Goal: Task Accomplishment & Management: Complete application form

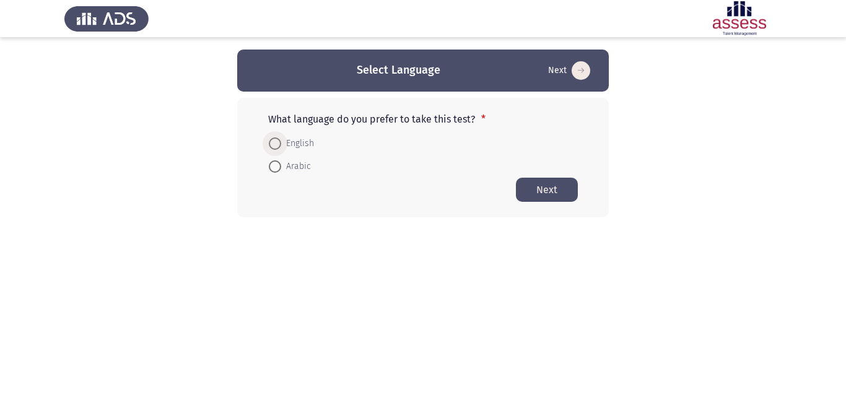
click at [272, 143] on span at bounding box center [275, 143] width 12 height 12
click at [272, 143] on input "English" at bounding box center [275, 143] width 12 height 12
radio input "true"
click at [564, 187] on button "Next" at bounding box center [547, 189] width 62 height 24
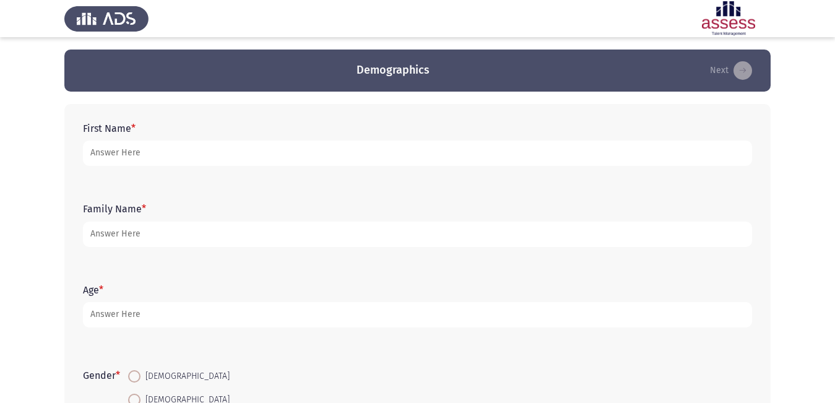
click at [214, 136] on form "First Name *" at bounding box center [417, 144] width 669 height 43
click at [204, 126] on form "First Name *" at bounding box center [417, 144] width 669 height 43
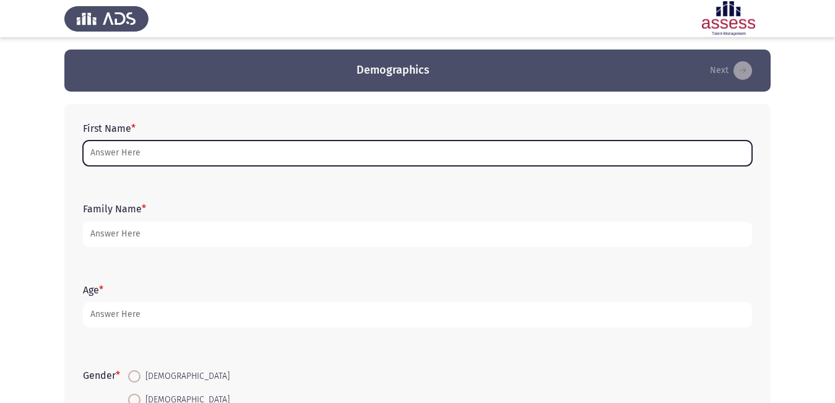
click at [198, 143] on input "First Name *" at bounding box center [417, 153] width 669 height 25
click at [106, 162] on input "First Name *" at bounding box center [417, 153] width 669 height 25
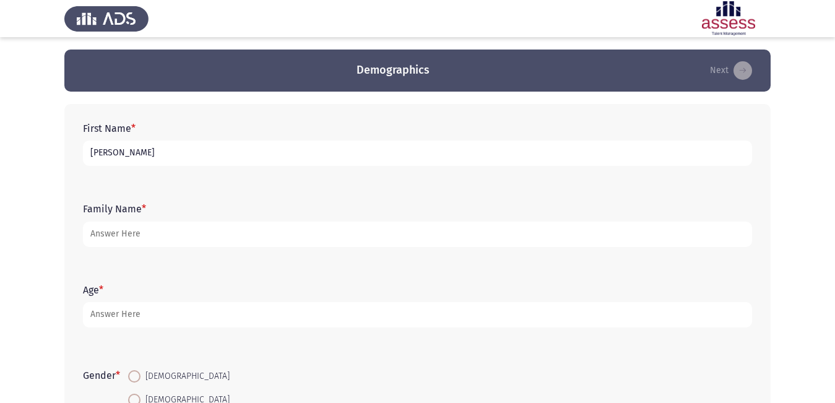
type input "[PERSON_NAME]"
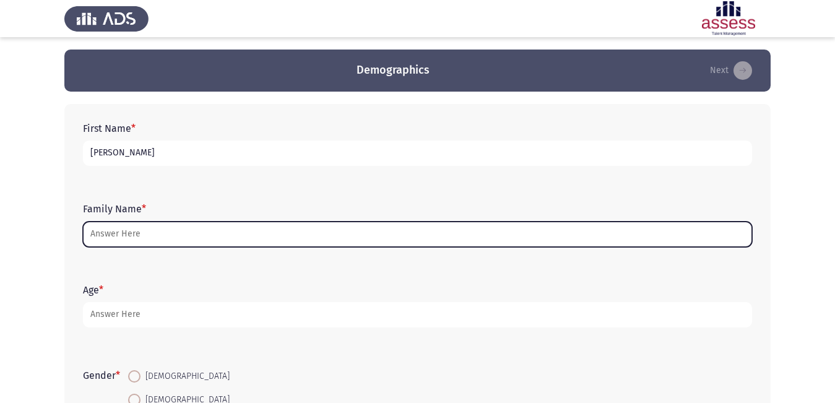
click at [127, 235] on input "Family Name *" at bounding box center [417, 234] width 669 height 25
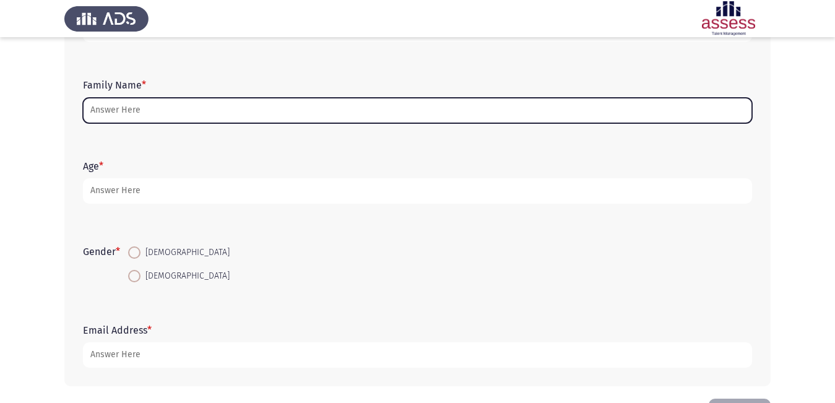
scroll to position [62, 0]
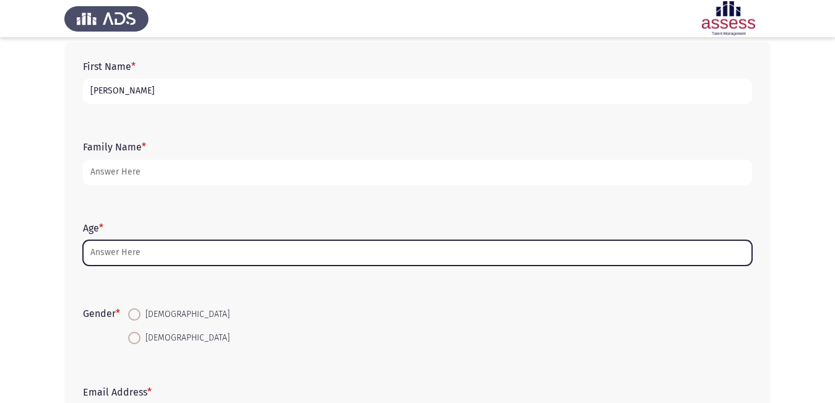
click at [111, 250] on input "Age *" at bounding box center [417, 252] width 669 height 25
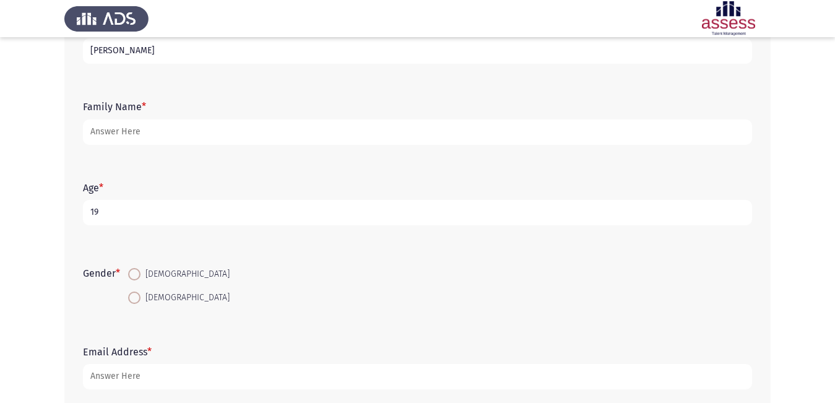
scroll to position [124, 0]
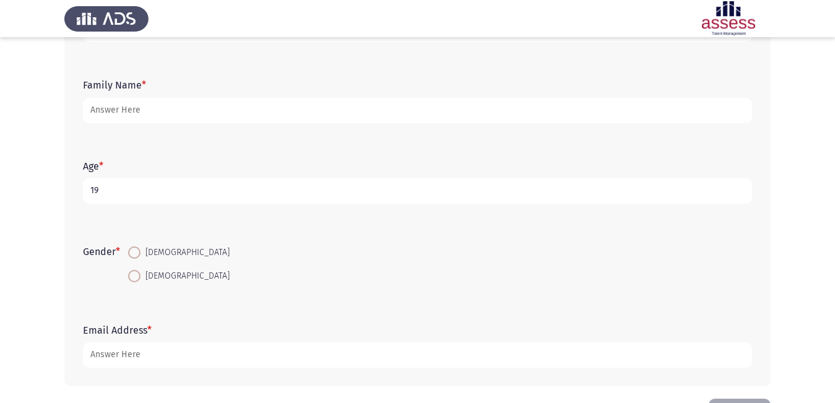
type input "19"
click at [136, 253] on span at bounding box center [134, 252] width 12 height 12
click at [136, 253] on input "[DEMOGRAPHIC_DATA]" at bounding box center [134, 252] width 12 height 12
radio input "true"
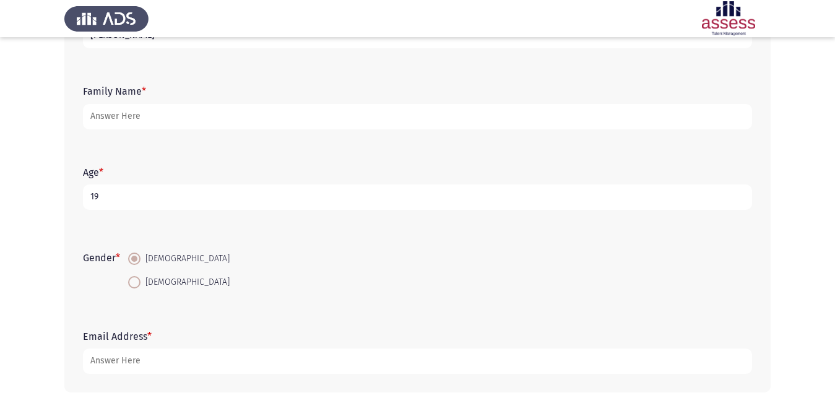
scroll to position [45, 0]
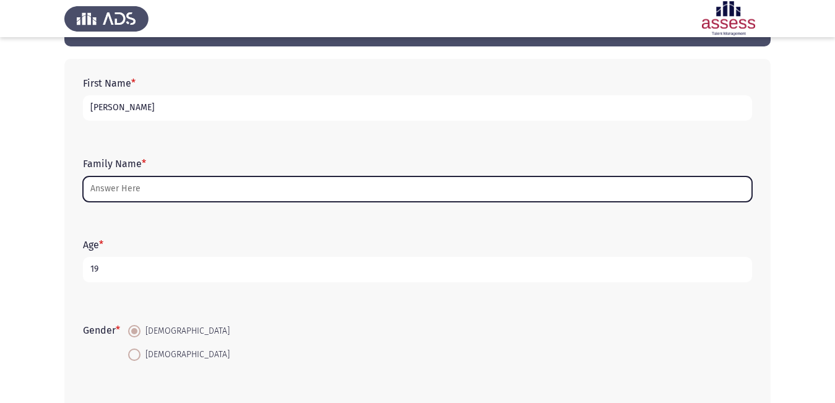
click at [134, 190] on input "Family Name *" at bounding box center [417, 188] width 669 height 25
click at [137, 191] on input "Family Name *" at bounding box center [417, 188] width 669 height 25
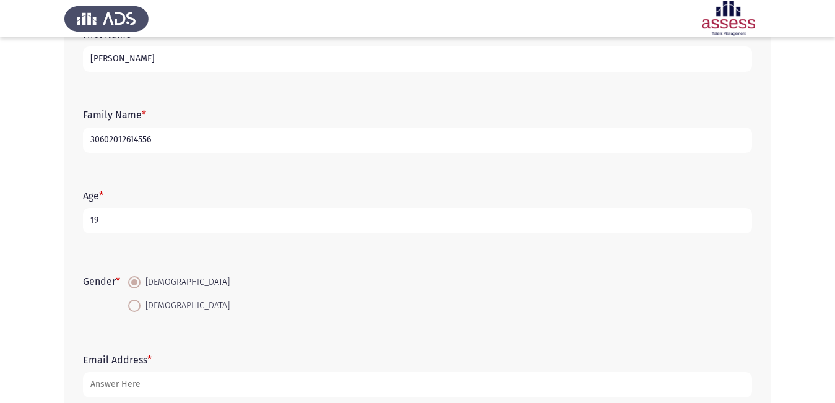
scroll to position [169, 0]
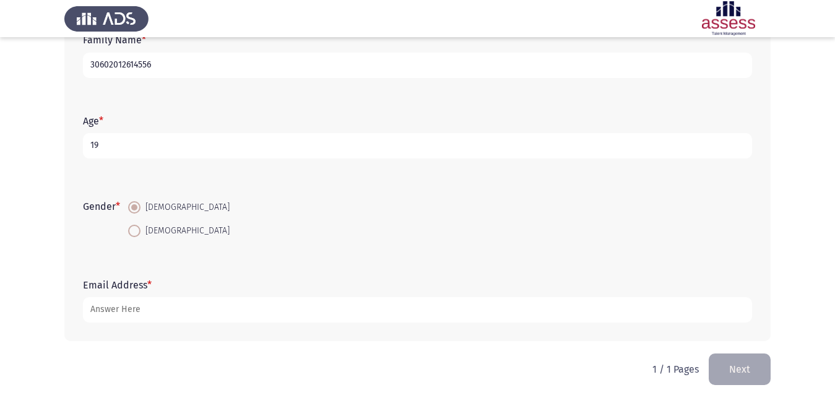
type input "30602012614556"
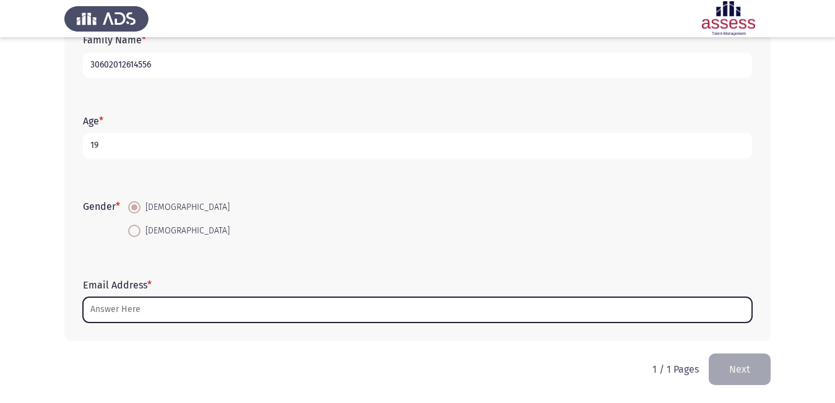
click at [148, 315] on input "Email Address *" at bounding box center [417, 309] width 669 height 25
type input "ف"
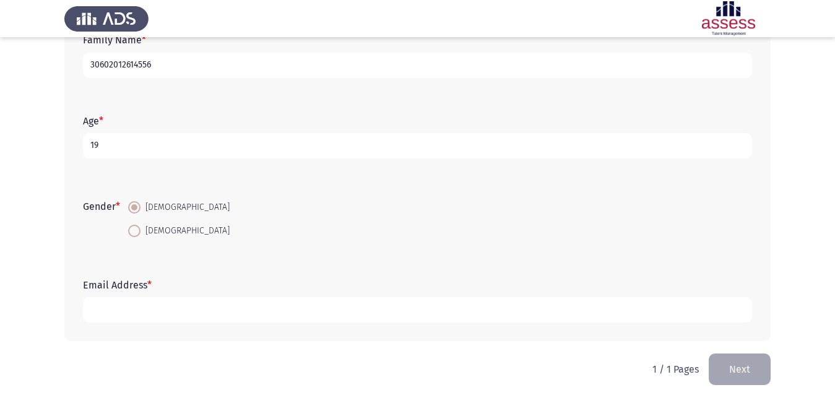
type input "ف"
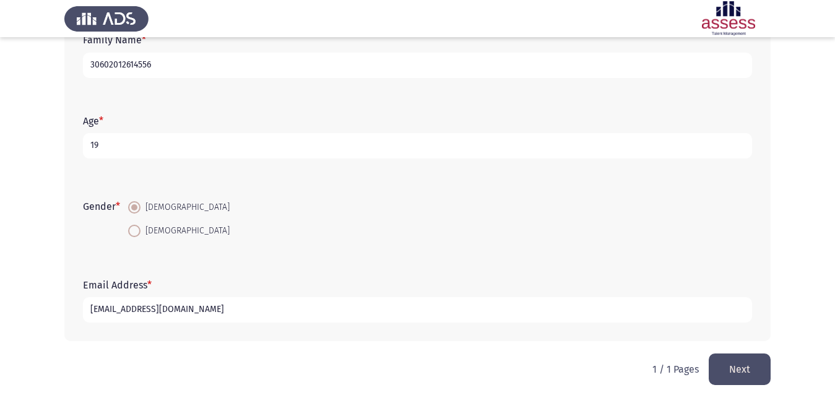
type input "[EMAIL_ADDRESS][DOMAIN_NAME]"
click at [744, 372] on button "Next" at bounding box center [740, 370] width 62 height 32
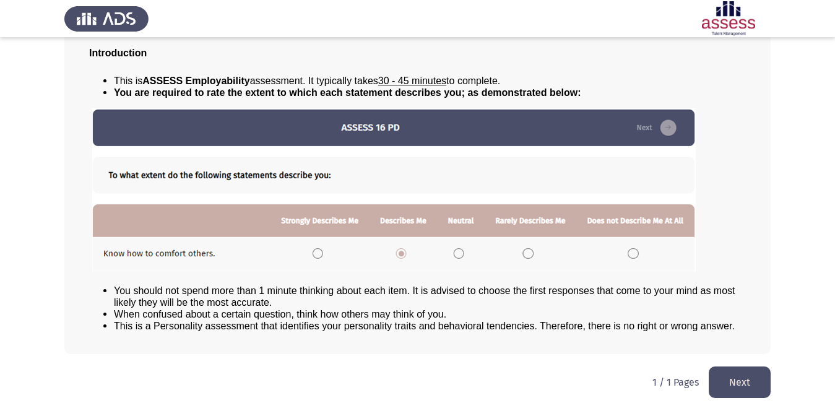
scroll to position [89, 0]
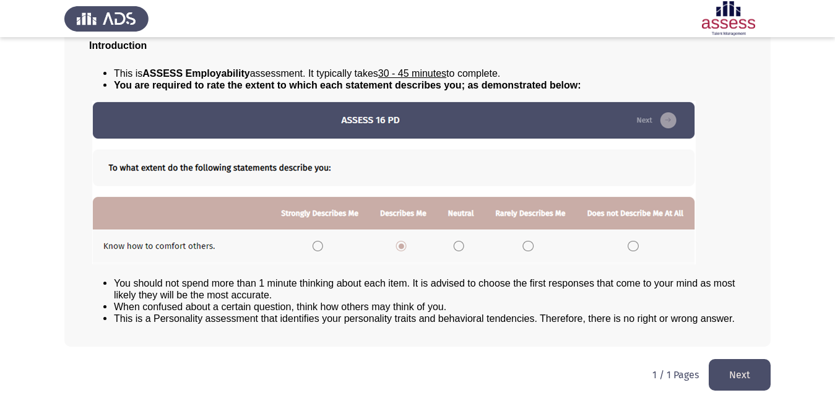
click at [313, 242] on img at bounding box center [394, 182] width 604 height 163
click at [318, 251] on img at bounding box center [394, 182] width 604 height 163
click at [409, 250] on img at bounding box center [394, 182] width 604 height 163
click at [403, 244] on img at bounding box center [394, 182] width 604 height 163
click at [292, 238] on img at bounding box center [394, 182] width 604 height 163
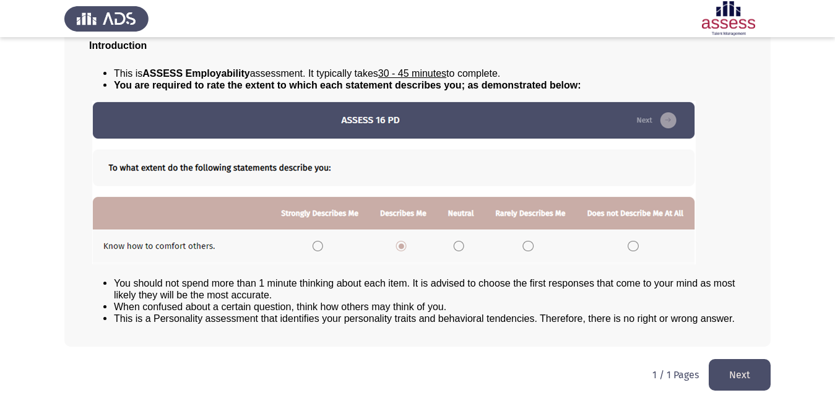
click at [318, 246] on img at bounding box center [394, 182] width 604 height 163
click at [396, 250] on img at bounding box center [394, 182] width 604 height 163
click at [450, 250] on img at bounding box center [394, 182] width 604 height 163
click at [323, 245] on img at bounding box center [394, 182] width 604 height 163
click at [750, 374] on button "Next" at bounding box center [740, 375] width 62 height 32
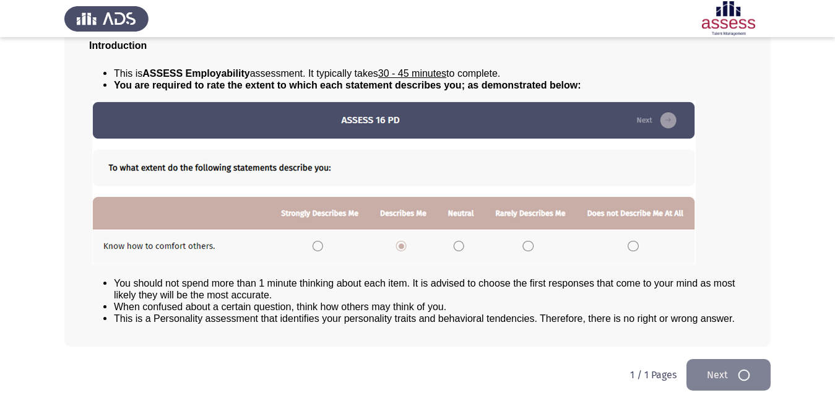
scroll to position [0, 0]
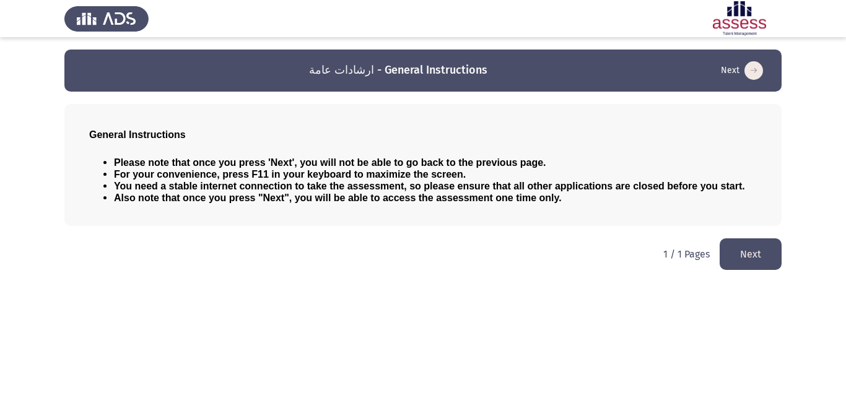
click at [760, 249] on button "Next" at bounding box center [751, 254] width 62 height 32
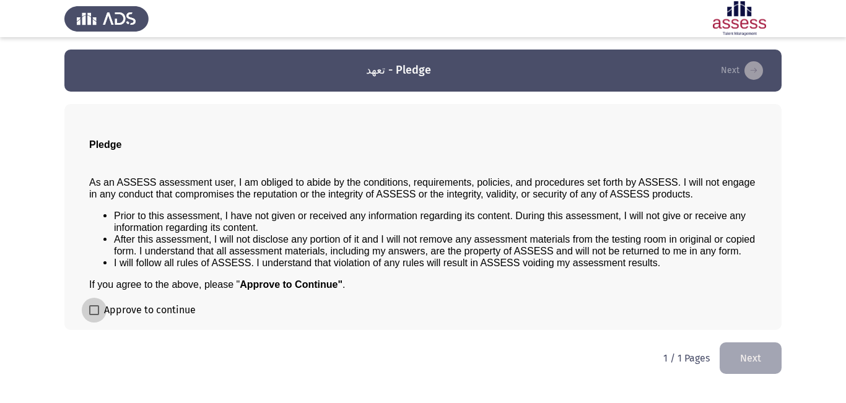
click at [97, 308] on span at bounding box center [94, 310] width 10 height 10
click at [94, 315] on input "Approve to continue" at bounding box center [94, 315] width 1 height 1
checkbox input "true"
click at [767, 361] on button "Next" at bounding box center [751, 358] width 62 height 32
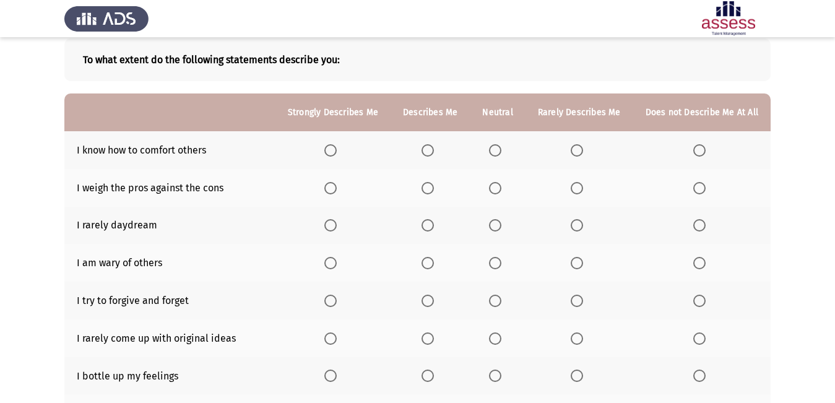
scroll to position [124, 0]
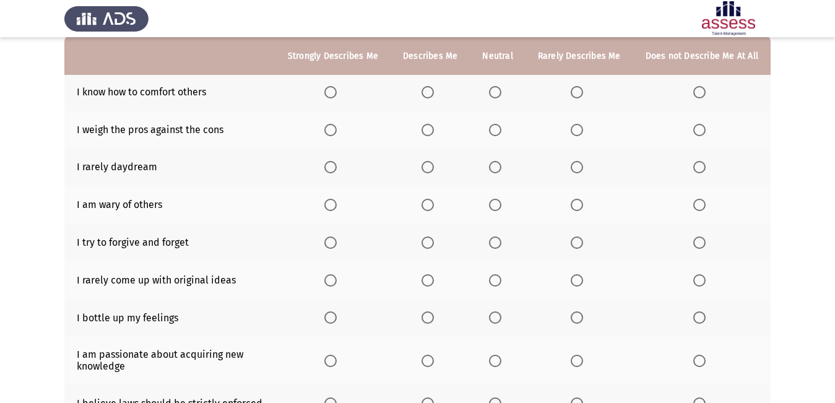
click at [337, 127] on span "Select an option" at bounding box center [330, 130] width 12 height 12
click at [337, 127] on input "Select an option" at bounding box center [330, 130] width 12 height 12
click at [335, 95] on span "Select an option" at bounding box center [330, 92] width 12 height 12
click at [335, 95] on input "Select an option" at bounding box center [330, 92] width 12 height 12
click at [430, 168] on span "Select an option" at bounding box center [428, 167] width 12 height 12
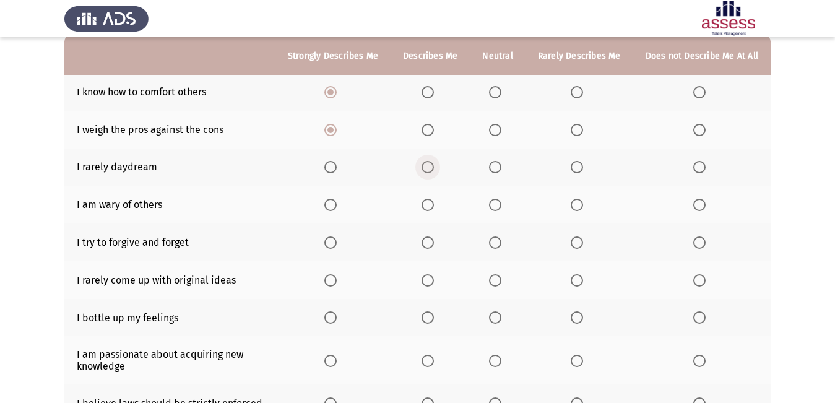
click at [430, 168] on input "Select an option" at bounding box center [428, 167] width 12 height 12
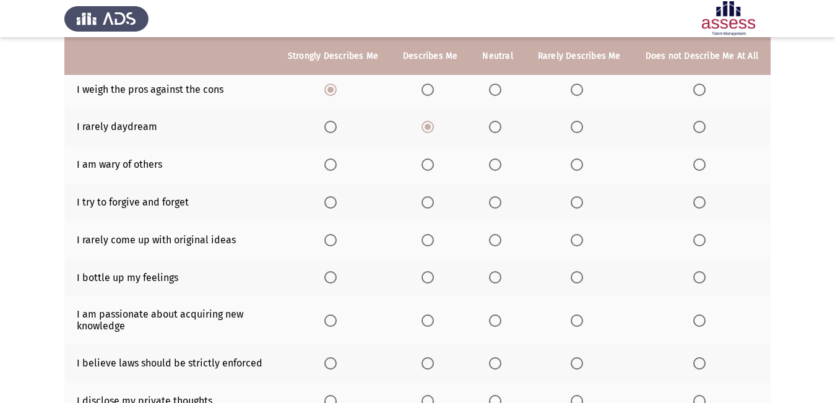
scroll to position [186, 0]
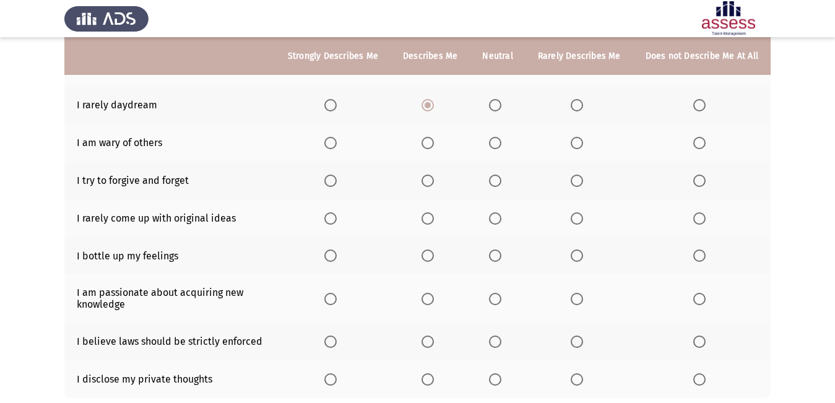
click at [699, 144] on span "Select an option" at bounding box center [700, 143] width 12 height 12
click at [699, 144] on input "Select an option" at bounding box center [700, 143] width 12 height 12
click at [498, 141] on span "Select an option" at bounding box center [495, 143] width 12 height 12
click at [498, 141] on input "Select an option" at bounding box center [495, 143] width 12 height 12
click at [705, 139] on span "Select an option" at bounding box center [700, 143] width 12 height 12
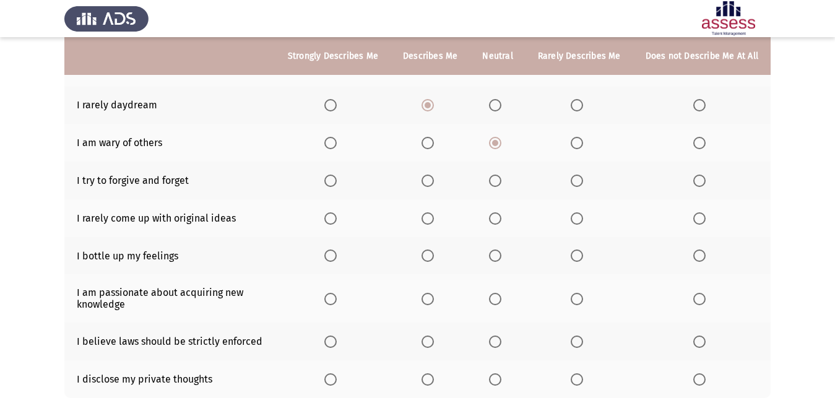
click at [705, 139] on input "Select an option" at bounding box center [700, 143] width 12 height 12
click at [495, 181] on span "Select an option" at bounding box center [495, 181] width 12 height 12
click at [495, 181] on input "Select an option" at bounding box center [495, 181] width 12 height 12
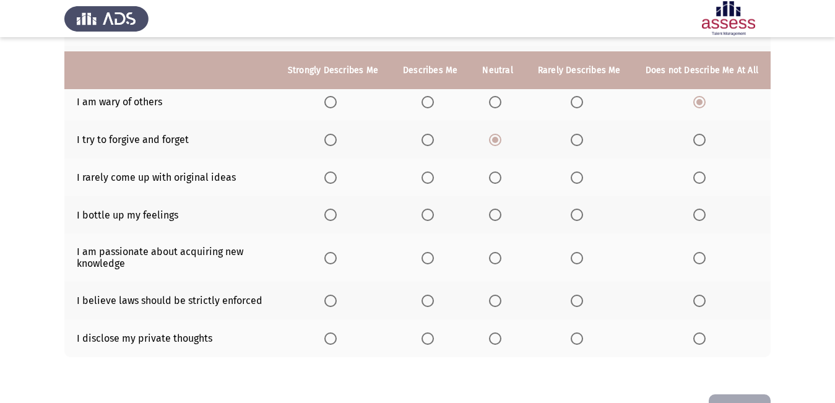
scroll to position [248, 0]
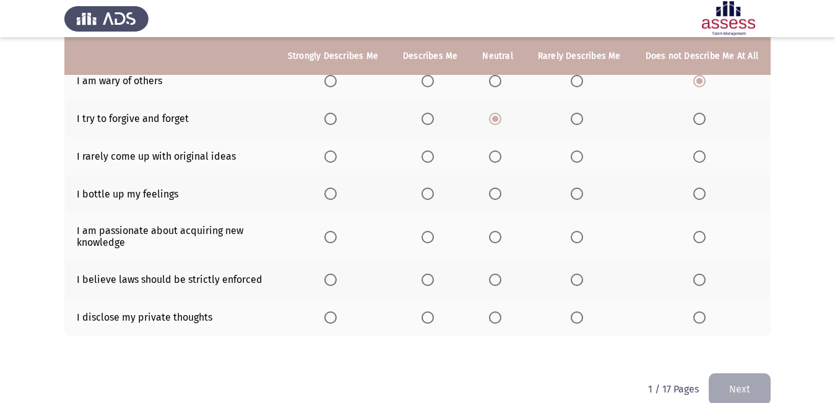
click at [336, 150] on span "Select an option" at bounding box center [330, 156] width 12 height 12
click at [336, 150] on input "Select an option" at bounding box center [330, 156] width 12 height 12
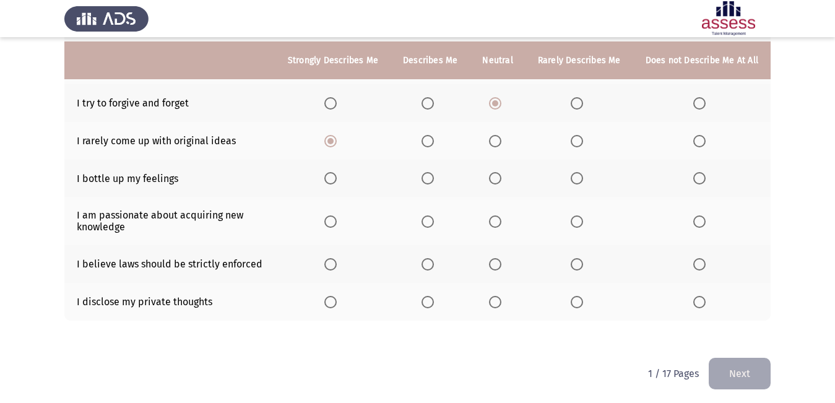
scroll to position [268, 0]
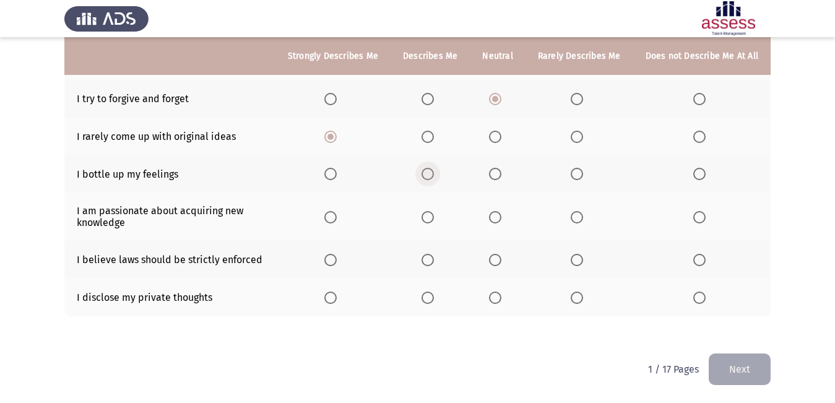
click at [434, 176] on span "Select an option" at bounding box center [428, 174] width 12 height 12
click at [434, 176] on input "Select an option" at bounding box center [428, 174] width 12 height 12
click at [331, 217] on span "Select an option" at bounding box center [331, 217] width 0 height 0
click at [337, 217] on input "Select an option" at bounding box center [330, 217] width 12 height 12
click at [502, 214] on span "Select an option" at bounding box center [495, 217] width 12 height 12
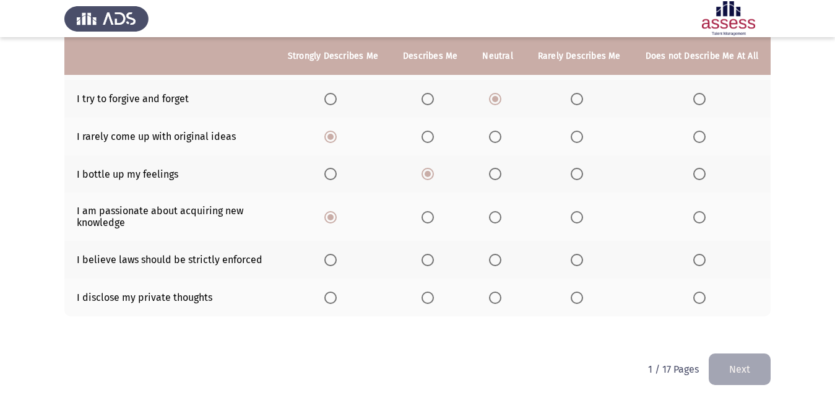
click at [502, 214] on input "Select an option" at bounding box center [495, 217] width 12 height 12
click at [337, 218] on span "Select an option" at bounding box center [330, 217] width 12 height 12
click at [337, 218] on input "Select an option" at bounding box center [330, 217] width 12 height 12
click at [502, 259] on span "Select an option" at bounding box center [495, 260] width 12 height 12
click at [502, 259] on input "Select an option" at bounding box center [495, 260] width 12 height 12
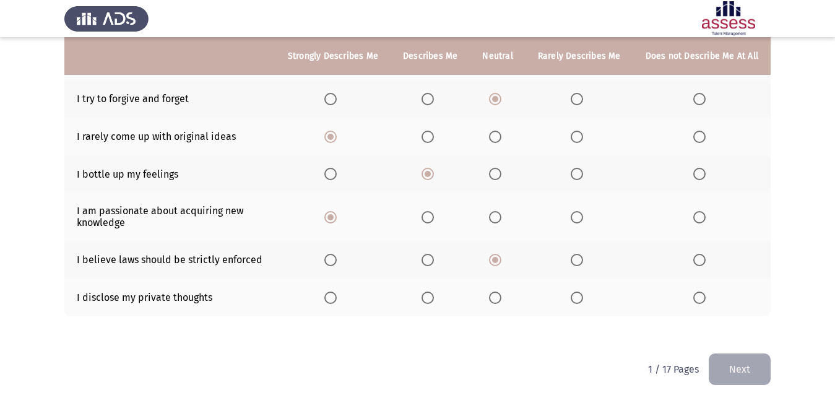
click at [575, 294] on span "Select an option" at bounding box center [577, 298] width 12 height 12
click at [575, 294] on input "Select an option" at bounding box center [577, 298] width 12 height 12
click at [724, 359] on button "Next" at bounding box center [740, 370] width 62 height 32
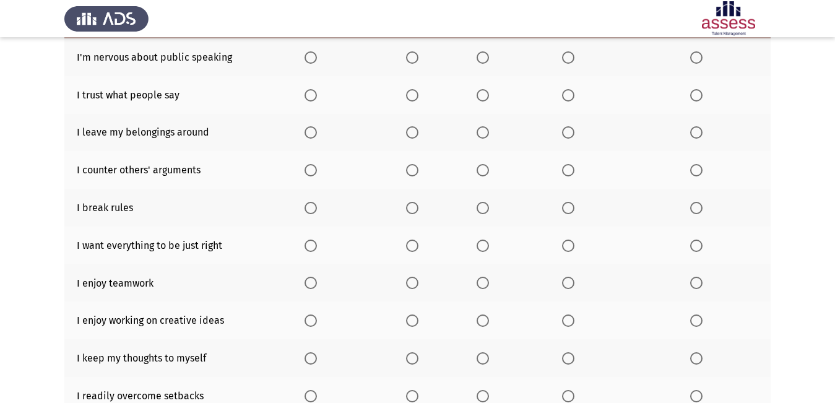
scroll to position [62, 0]
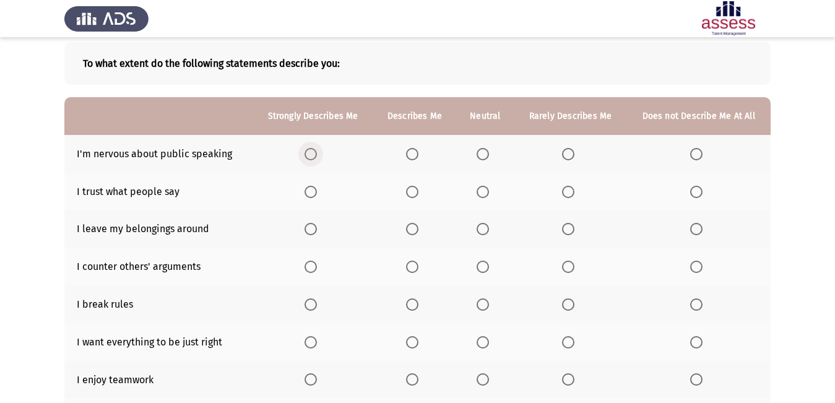
click at [312, 153] on span "Select an option" at bounding box center [311, 154] width 12 height 12
click at [312, 153] on input "Select an option" at bounding box center [311, 154] width 12 height 12
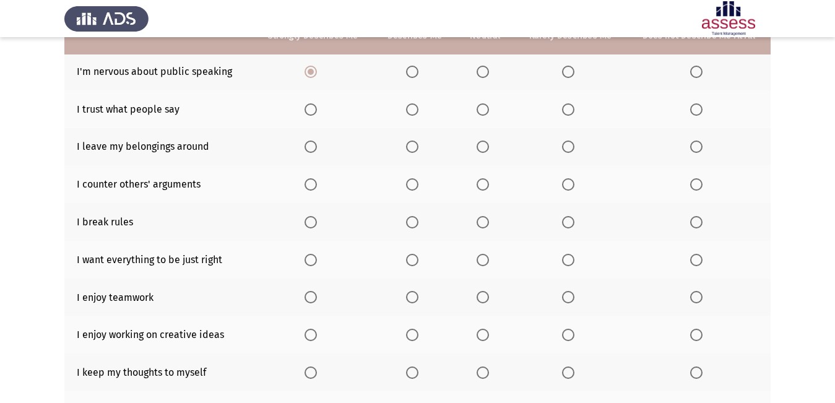
scroll to position [124, 0]
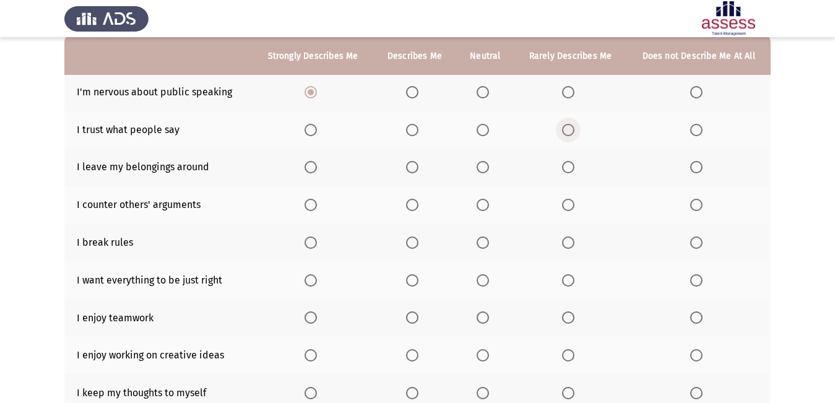
click at [570, 131] on span "Select an option" at bounding box center [568, 130] width 12 height 12
click at [570, 131] on input "Select an option" at bounding box center [568, 130] width 12 height 12
click at [414, 172] on span "Select an option" at bounding box center [412, 167] width 12 height 12
click at [414, 172] on input "Select an option" at bounding box center [412, 167] width 12 height 12
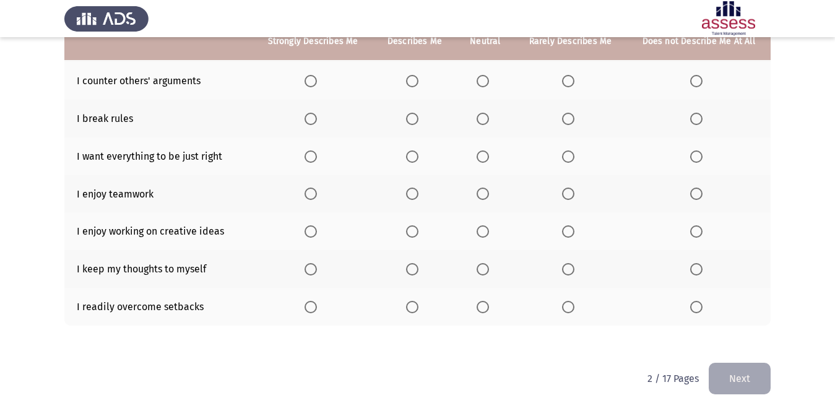
scroll to position [186, 0]
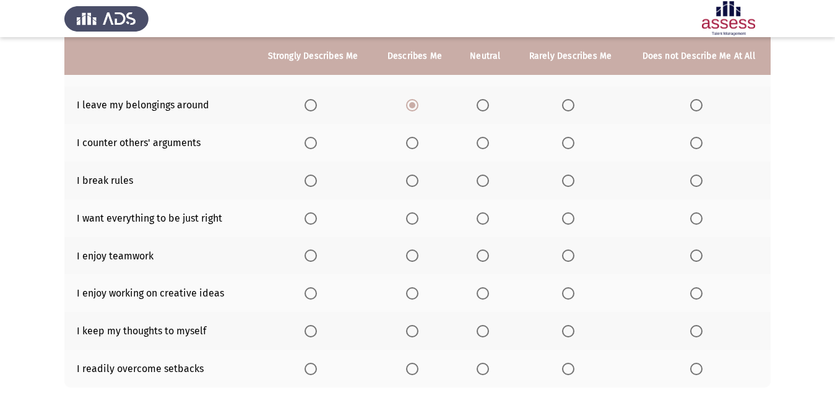
click at [485, 144] on span "Select an option" at bounding box center [483, 143] width 12 height 12
click at [485, 144] on input "Select an option" at bounding box center [483, 143] width 12 height 12
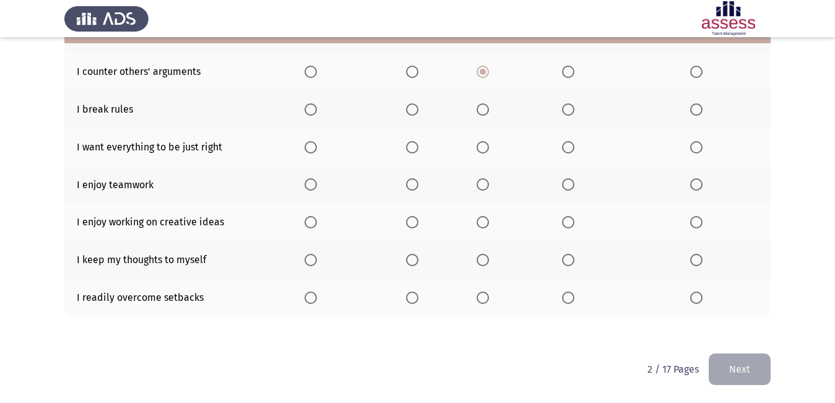
scroll to position [195, 0]
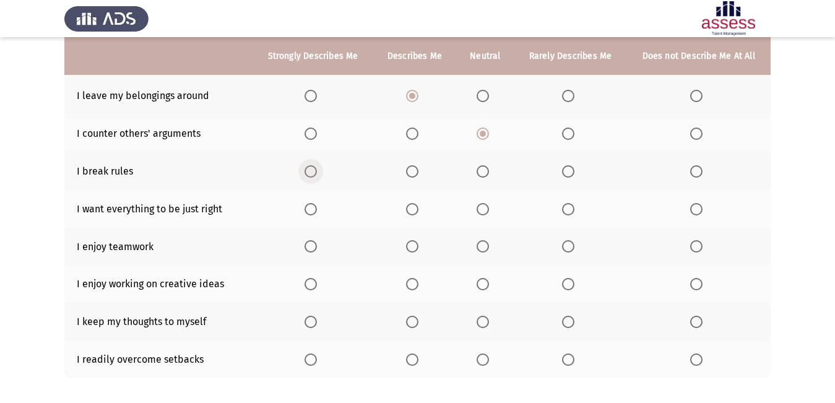
click at [307, 168] on span "Select an option" at bounding box center [311, 171] width 12 height 12
click at [307, 168] on input "Select an option" at bounding box center [311, 171] width 12 height 12
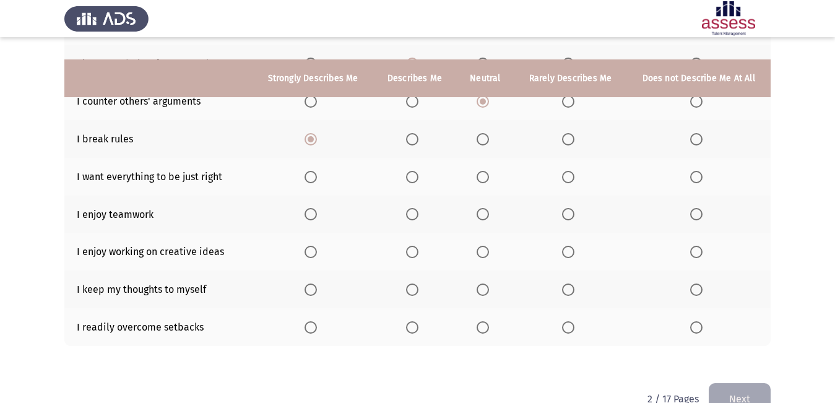
scroll to position [257, 0]
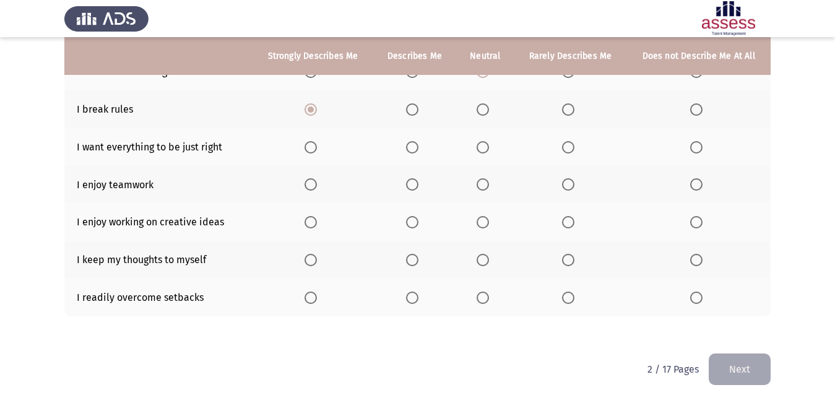
click at [310, 150] on span "Select an option" at bounding box center [311, 147] width 12 height 12
click at [310, 150] on input "Select an option" at bounding box center [311, 147] width 12 height 12
click at [307, 184] on span "Select an option" at bounding box center [311, 184] width 12 height 12
click at [307, 184] on input "Select an option" at bounding box center [311, 184] width 12 height 12
click at [313, 222] on span "Select an option" at bounding box center [311, 222] width 12 height 12
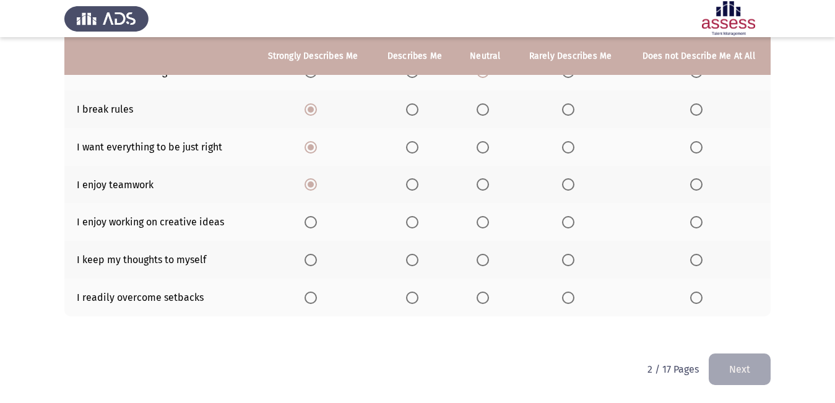
click at [313, 222] on input "Select an option" at bounding box center [311, 222] width 12 height 12
click at [414, 264] on span "Select an option" at bounding box center [412, 260] width 12 height 12
click at [414, 264] on input "Select an option" at bounding box center [412, 260] width 12 height 12
click at [308, 295] on span "Select an option" at bounding box center [311, 298] width 12 height 12
click at [308, 295] on input "Select an option" at bounding box center [311, 298] width 12 height 12
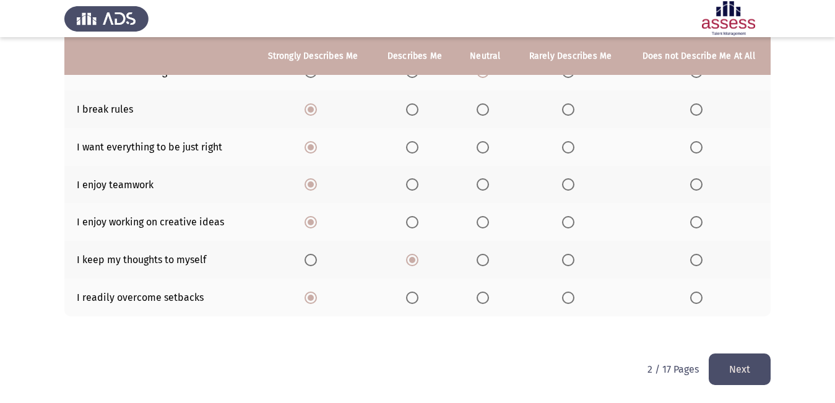
click at [749, 373] on button "Next" at bounding box center [740, 370] width 62 height 32
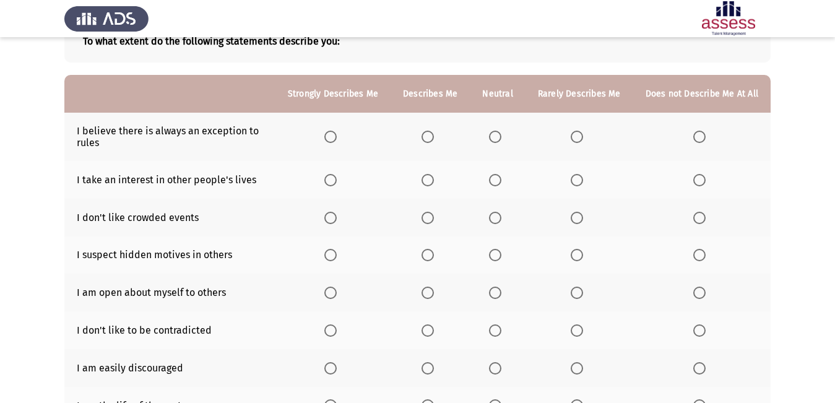
scroll to position [106, 0]
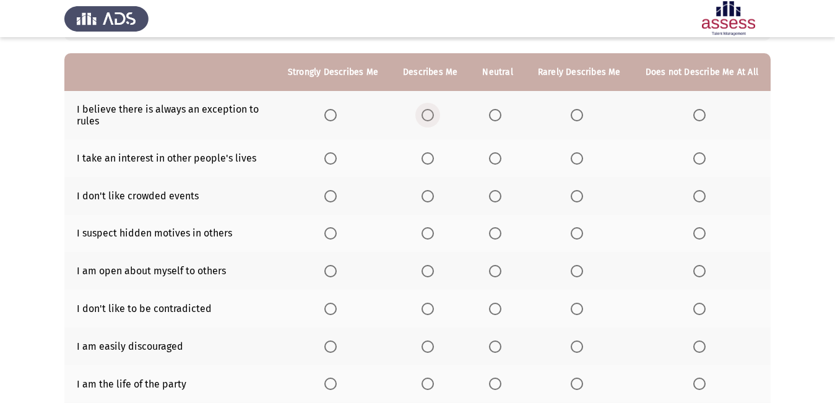
click at [432, 111] on span "Select an option" at bounding box center [428, 115] width 12 height 12
click at [432, 111] on input "Select an option" at bounding box center [428, 115] width 12 height 12
click at [695, 157] on span "Select an option" at bounding box center [700, 158] width 12 height 12
click at [695, 157] on input "Select an option" at bounding box center [700, 158] width 12 height 12
click at [495, 199] on span "Select an option" at bounding box center [495, 196] width 12 height 12
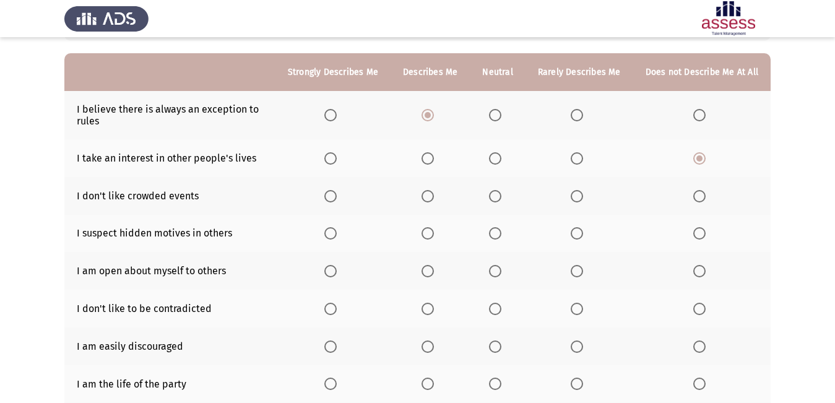
click at [495, 199] on input "Select an option" at bounding box center [495, 196] width 12 height 12
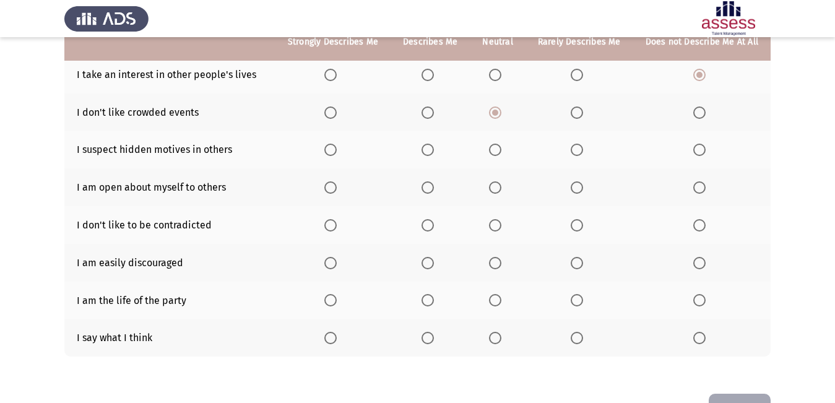
scroll to position [168, 0]
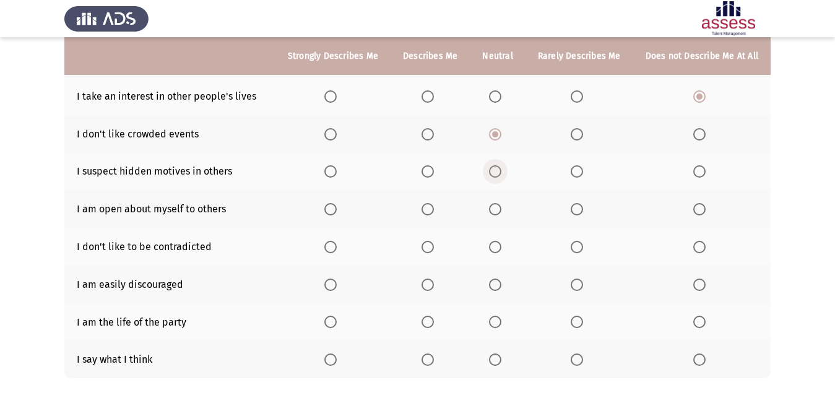
click at [502, 166] on span "Select an option" at bounding box center [495, 171] width 12 height 12
click at [502, 166] on input "Select an option" at bounding box center [495, 171] width 12 height 12
click at [434, 208] on span "Select an option" at bounding box center [428, 209] width 12 height 12
click at [434, 208] on input "Select an option" at bounding box center [428, 209] width 12 height 12
click at [575, 248] on span "Select an option" at bounding box center [577, 247] width 12 height 12
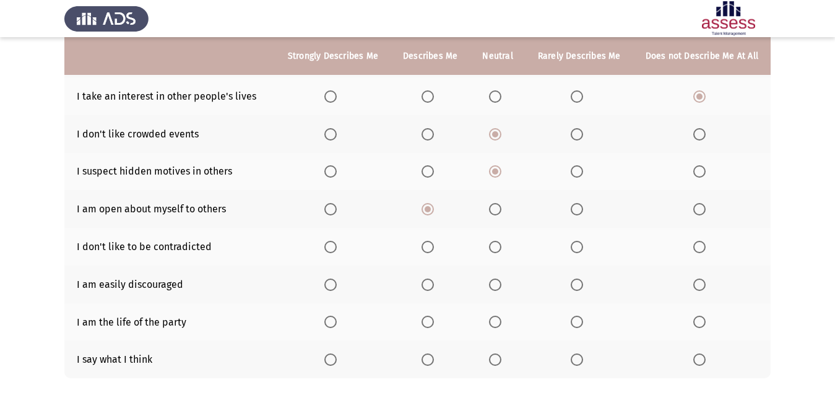
click at [575, 248] on input "Select an option" at bounding box center [577, 247] width 12 height 12
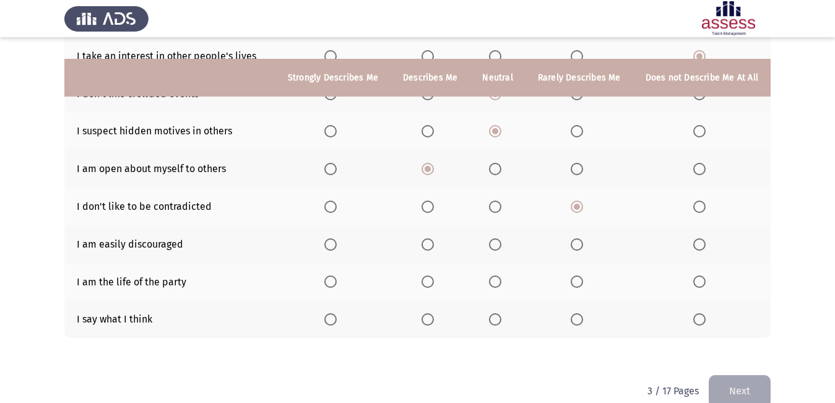
scroll to position [230, 0]
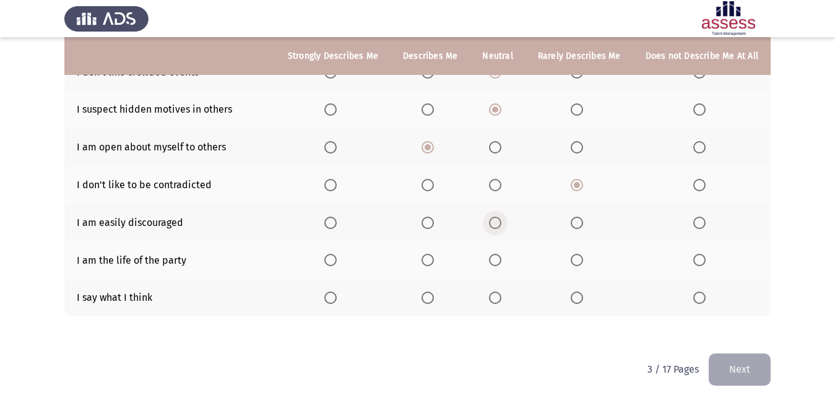
click at [495, 223] on span "Select an option" at bounding box center [495, 223] width 0 height 0
click at [498, 222] on input "Select an option" at bounding box center [495, 223] width 12 height 12
click at [698, 256] on span "Select an option" at bounding box center [700, 260] width 12 height 12
click at [698, 256] on input "Select an option" at bounding box center [700, 260] width 12 height 12
click at [498, 301] on span "Select an option" at bounding box center [495, 298] width 12 height 12
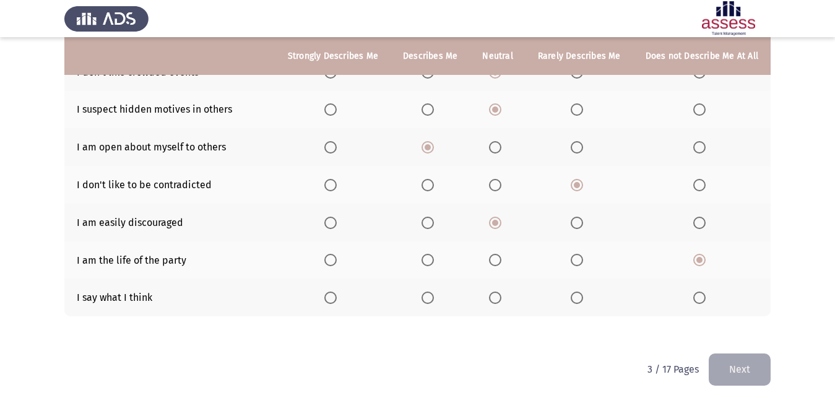
click at [498, 301] on input "Select an option" at bounding box center [495, 298] width 12 height 12
click at [730, 370] on button "Next" at bounding box center [740, 370] width 62 height 32
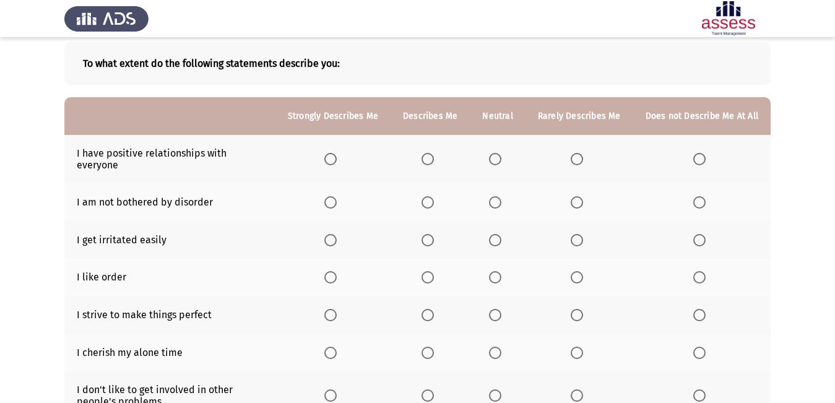
scroll to position [124, 0]
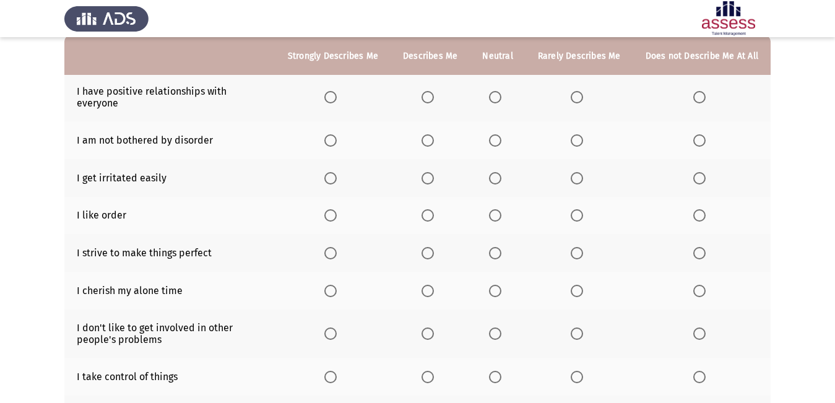
click at [337, 91] on span "Select an option" at bounding box center [330, 97] width 12 height 12
click at [337, 91] on input "Select an option" at bounding box center [330, 97] width 12 height 12
click at [583, 134] on span "Select an option" at bounding box center [577, 140] width 12 height 12
click at [583, 134] on input "Select an option" at bounding box center [577, 140] width 12 height 12
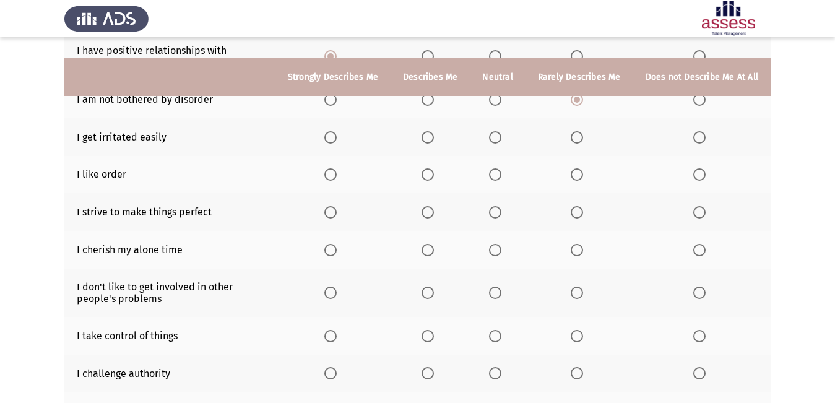
scroll to position [186, 0]
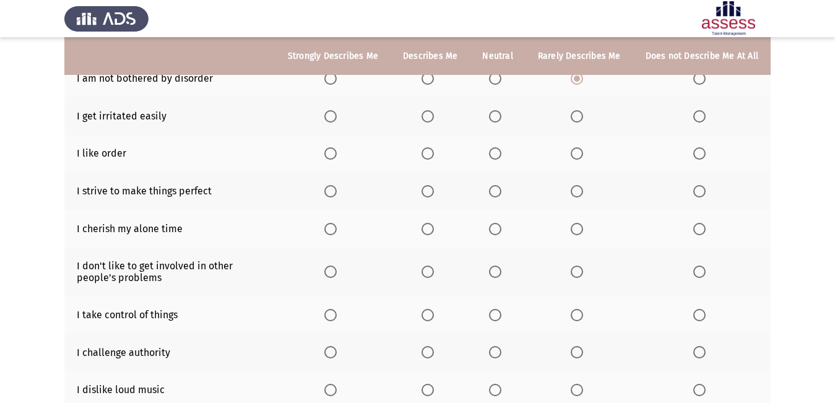
click at [494, 110] on span "Select an option" at bounding box center [495, 116] width 12 height 12
click at [494, 110] on input "Select an option" at bounding box center [495, 116] width 12 height 12
click at [434, 147] on span "Select an option" at bounding box center [428, 153] width 12 height 12
click at [434, 147] on input "Select an option" at bounding box center [428, 153] width 12 height 12
click at [432, 185] on span "Select an option" at bounding box center [428, 191] width 12 height 12
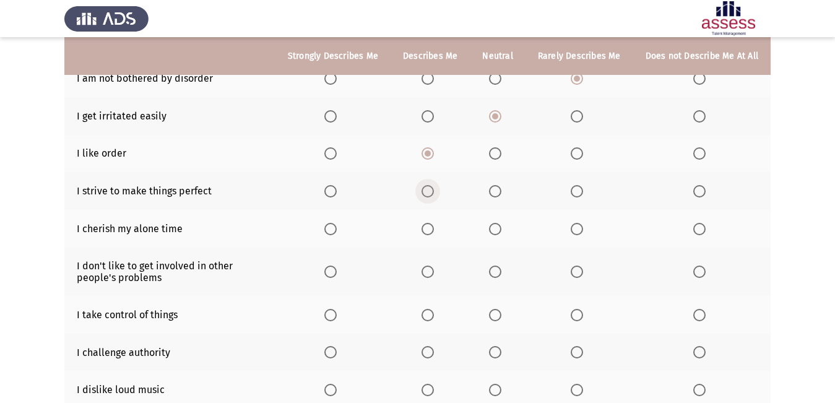
click at [432, 185] on input "Select an option" at bounding box center [428, 191] width 12 height 12
click at [494, 223] on span "Select an option" at bounding box center [495, 229] width 12 height 12
click at [494, 223] on input "Select an option" at bounding box center [495, 229] width 12 height 12
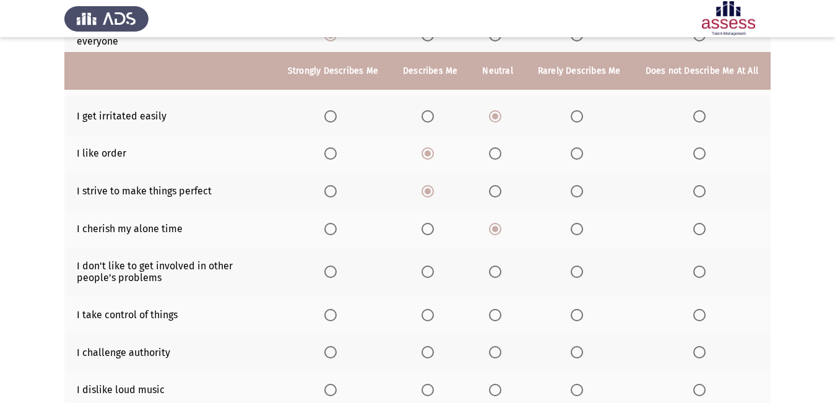
scroll to position [248, 0]
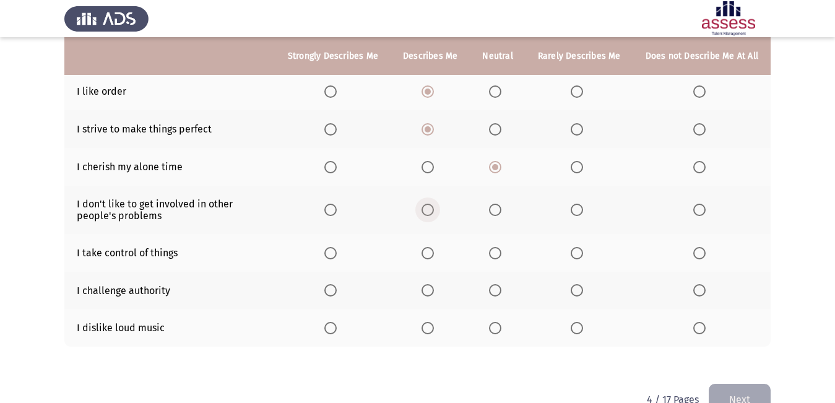
click at [434, 204] on span "Select an option" at bounding box center [428, 210] width 12 height 12
click at [434, 204] on input "Select an option" at bounding box center [428, 210] width 12 height 12
click at [431, 247] on span "Select an option" at bounding box center [428, 253] width 12 height 12
click at [431, 247] on input "Select an option" at bounding box center [428, 253] width 12 height 12
click at [337, 247] on span "Select an option" at bounding box center [330, 253] width 12 height 12
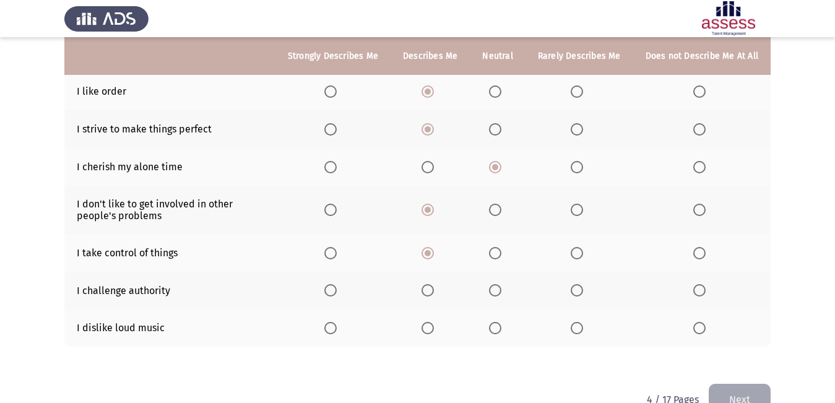
click at [337, 247] on input "Select an option" at bounding box center [330, 253] width 12 height 12
click at [498, 284] on span "Select an option" at bounding box center [495, 290] width 12 height 12
click at [498, 284] on input "Select an option" at bounding box center [495, 290] width 12 height 12
click at [502, 322] on span "Select an option" at bounding box center [495, 328] width 12 height 12
click at [502, 322] on input "Select an option" at bounding box center [495, 328] width 12 height 12
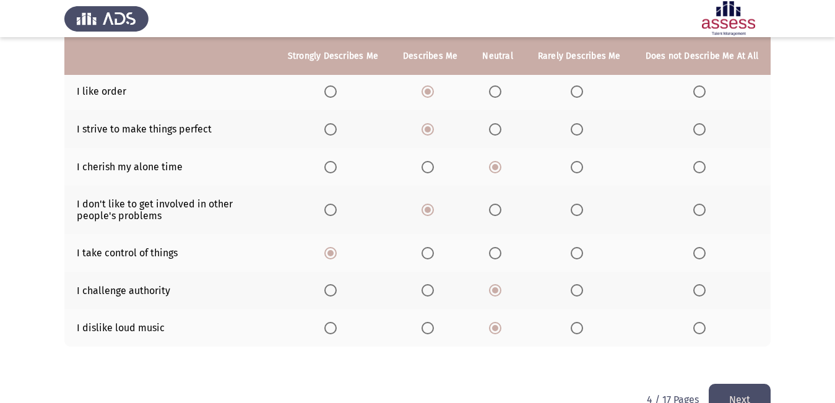
click at [755, 386] on button "Next" at bounding box center [740, 400] width 62 height 32
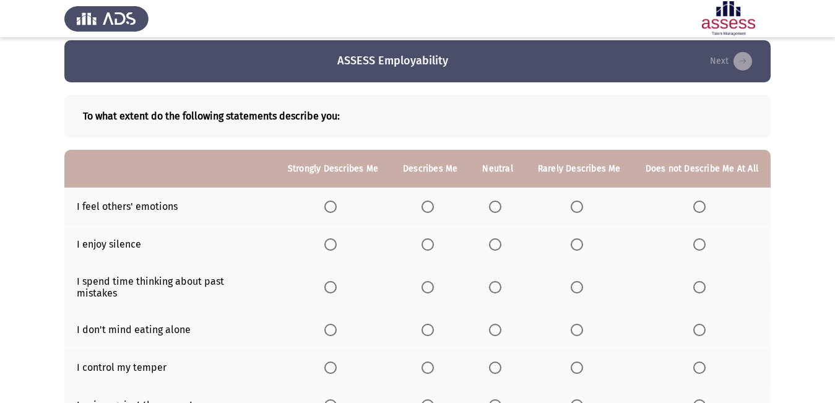
scroll to position [71, 0]
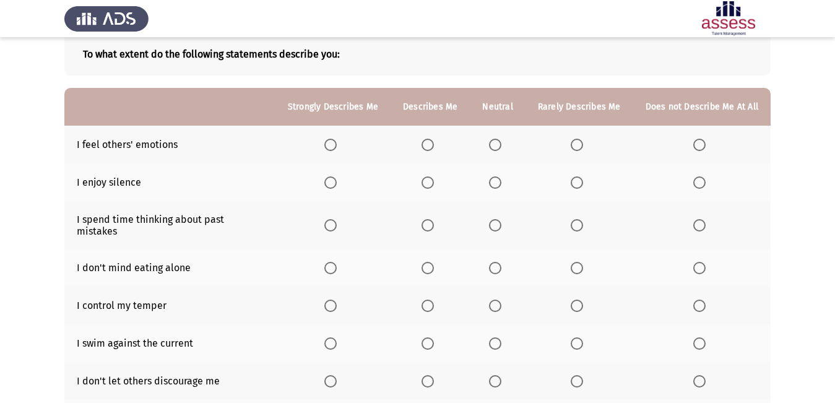
click at [432, 145] on span "Select an option" at bounding box center [428, 145] width 12 height 12
click at [432, 145] on input "Select an option" at bounding box center [428, 145] width 12 height 12
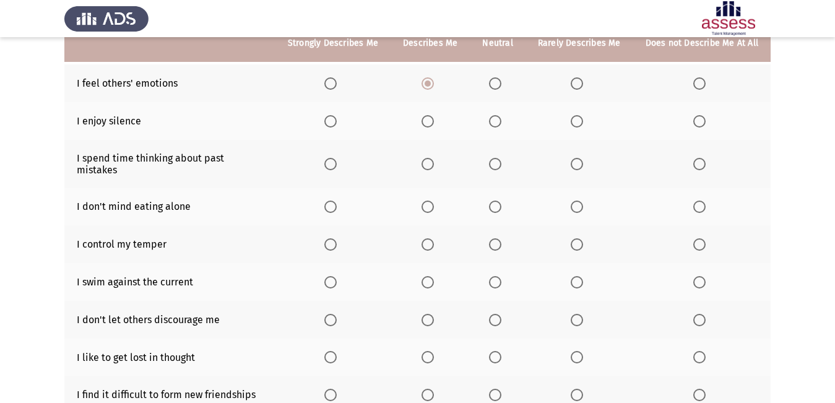
scroll to position [133, 0]
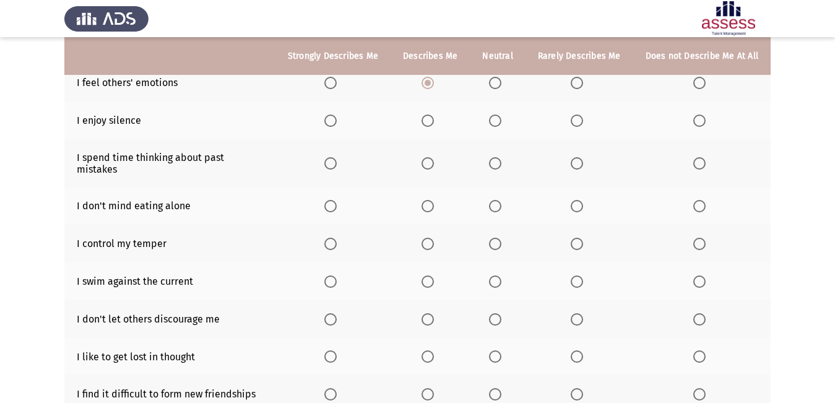
click at [438, 124] on label "Select an option" at bounding box center [430, 121] width 17 height 12
click at [434, 124] on input "Select an option" at bounding box center [428, 121] width 12 height 12
click at [438, 124] on label "Select an option" at bounding box center [430, 121] width 17 height 12
click at [434, 124] on input "Select an option" at bounding box center [428, 121] width 12 height 12
click at [502, 159] on span "Select an option" at bounding box center [495, 163] width 12 height 12
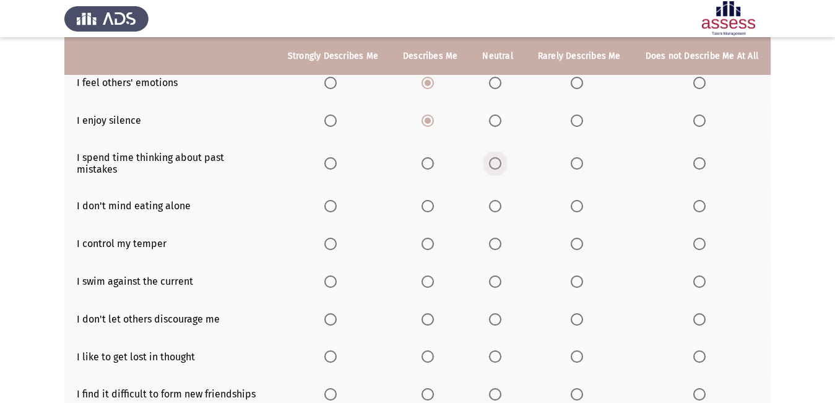
click at [502, 159] on input "Select an option" at bounding box center [495, 163] width 12 height 12
click at [427, 200] on span "Select an option" at bounding box center [428, 206] width 12 height 12
click at [427, 200] on input "Select an option" at bounding box center [428, 206] width 12 height 12
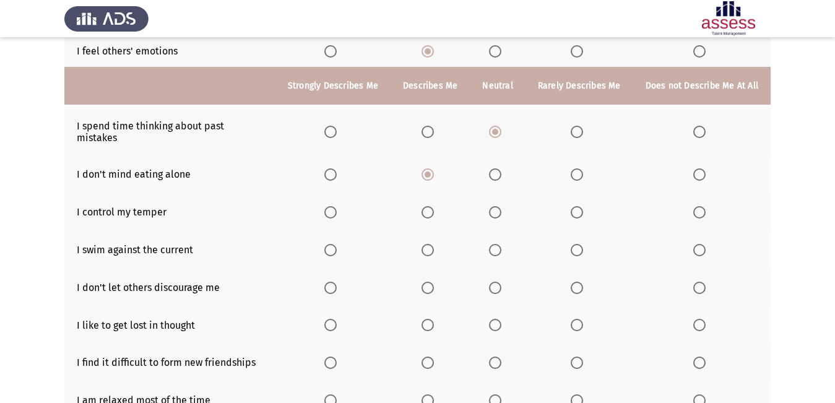
scroll to position [195, 0]
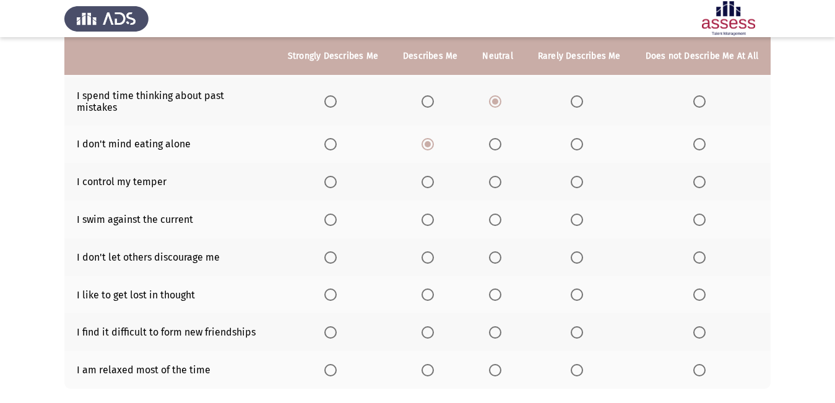
click at [433, 176] on span "Select an option" at bounding box center [428, 182] width 12 height 12
click at [433, 176] on input "Select an option" at bounding box center [428, 182] width 12 height 12
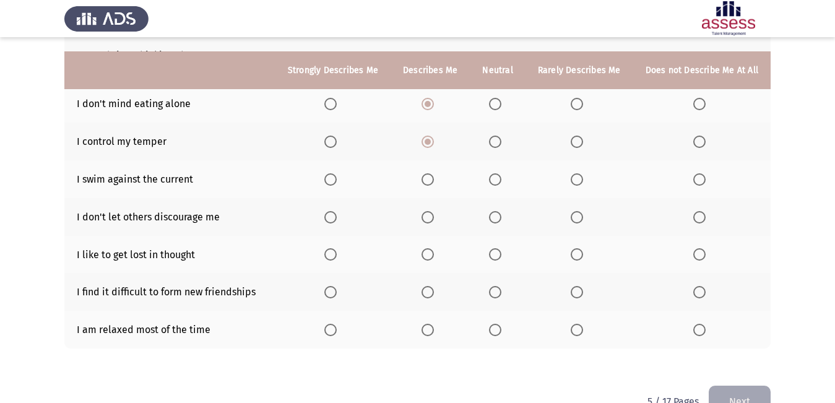
scroll to position [257, 0]
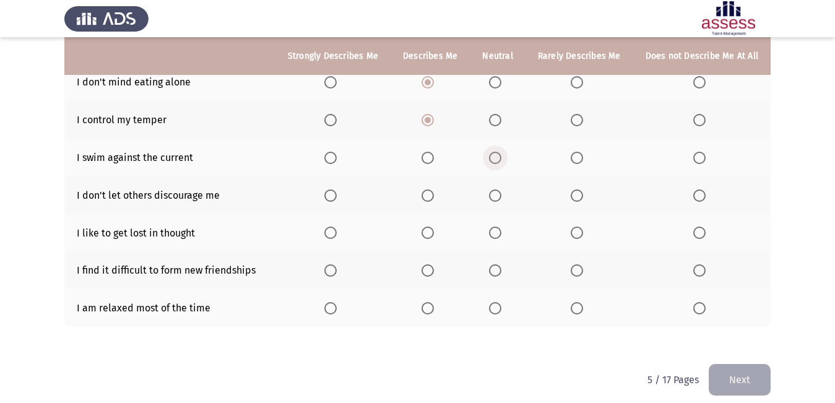
click at [502, 152] on span "Select an option" at bounding box center [495, 158] width 12 height 12
click at [502, 152] on input "Select an option" at bounding box center [495, 158] width 12 height 12
click at [577, 189] on span "Select an option" at bounding box center [577, 195] width 12 height 12
click at [577, 189] on input "Select an option" at bounding box center [577, 195] width 12 height 12
click at [497, 227] on span "Select an option" at bounding box center [495, 233] width 12 height 12
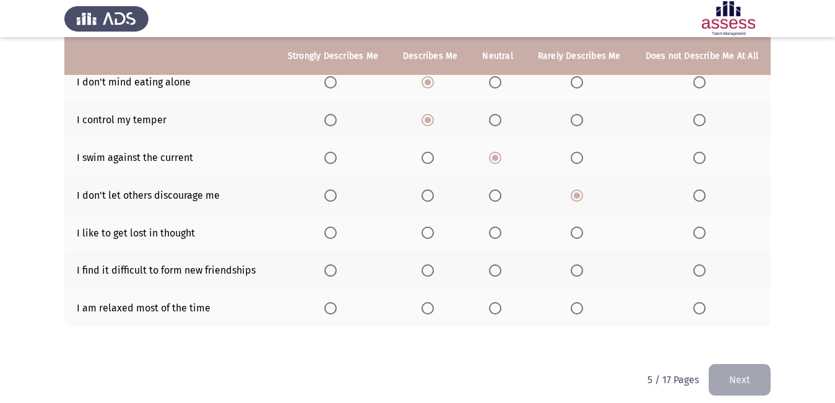
click at [497, 227] on input "Select an option" at bounding box center [495, 233] width 12 height 12
click at [432, 264] on span "Select an option" at bounding box center [428, 270] width 12 height 12
click at [432, 264] on input "Select an option" at bounding box center [428, 270] width 12 height 12
click at [434, 302] on span "Select an option" at bounding box center [428, 308] width 12 height 12
click at [434, 302] on input "Select an option" at bounding box center [428, 308] width 12 height 12
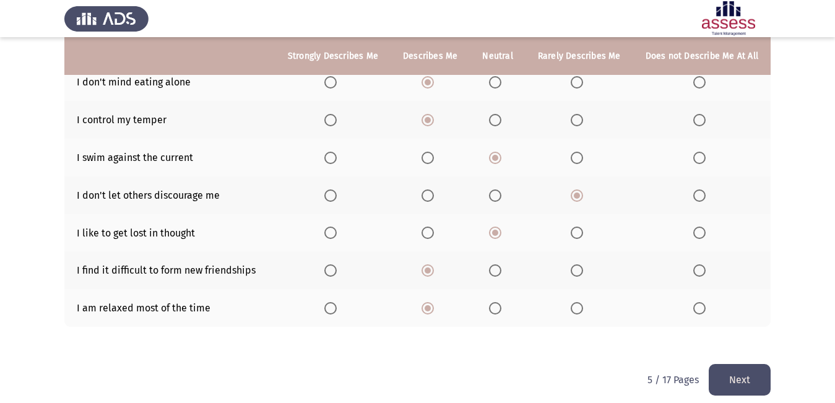
click at [734, 365] on button "Next" at bounding box center [740, 380] width 62 height 32
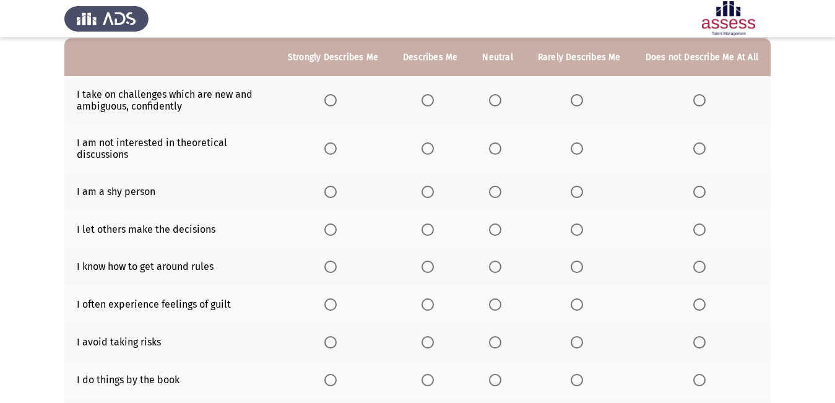
scroll to position [103, 0]
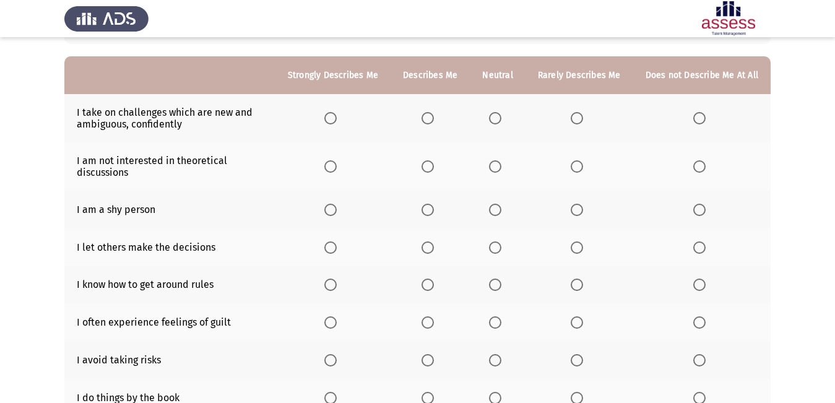
click at [495, 116] on span "Select an option" at bounding box center [495, 118] width 12 height 12
click at [495, 116] on input "Select an option" at bounding box center [495, 118] width 12 height 12
click at [704, 165] on span "Select an option" at bounding box center [700, 166] width 12 height 12
click at [704, 165] on input "Select an option" at bounding box center [700, 166] width 12 height 12
click at [439, 209] on label "Select an option" at bounding box center [430, 210] width 17 height 12
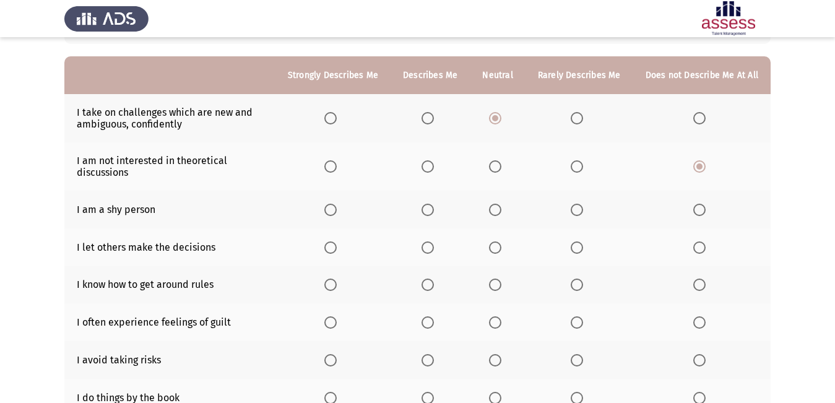
click at [434, 209] on input "Select an option" at bounding box center [428, 210] width 12 height 12
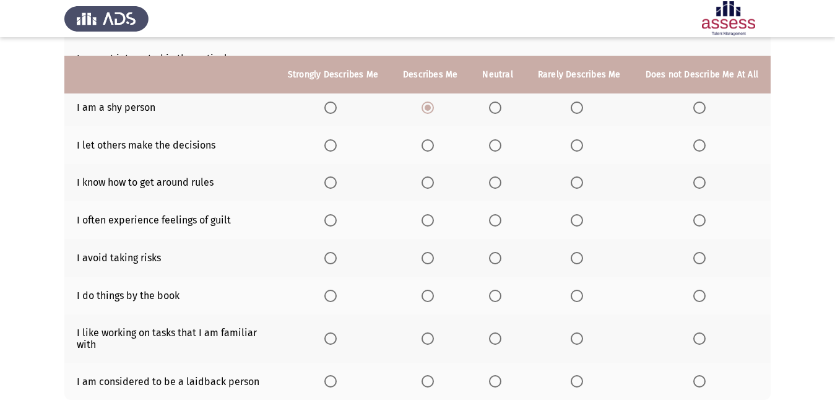
scroll to position [227, 0]
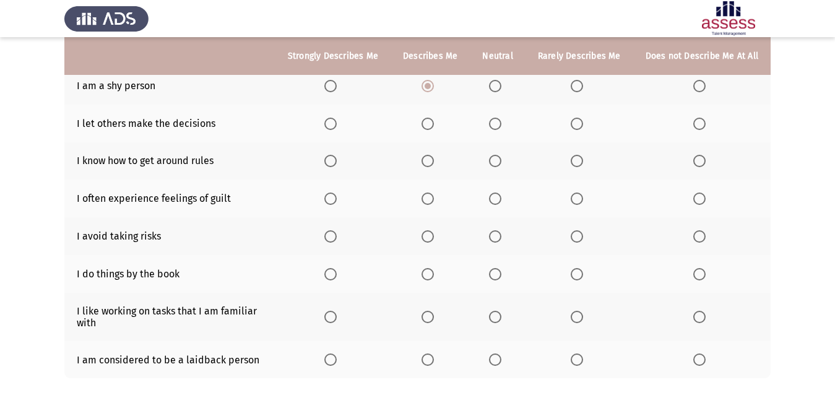
click at [337, 121] on span "Select an option" at bounding box center [330, 124] width 12 height 12
click at [337, 121] on input "Select an option" at bounding box center [330, 124] width 12 height 12
click at [429, 160] on span "Select an option" at bounding box center [428, 161] width 12 height 12
click at [429, 160] on input "Select an option" at bounding box center [428, 161] width 12 height 12
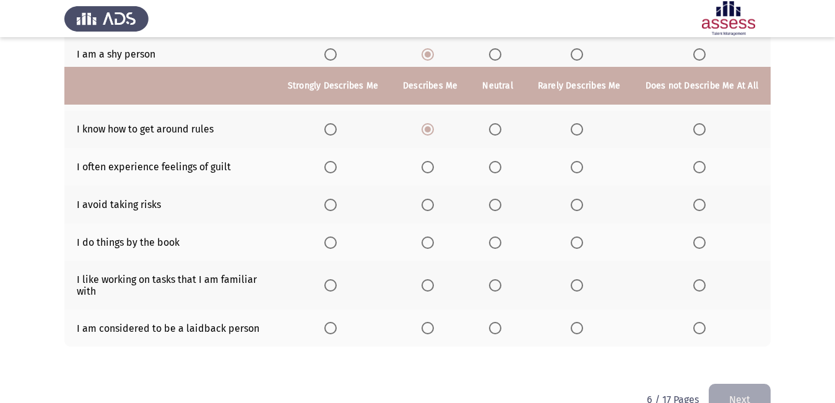
scroll to position [289, 0]
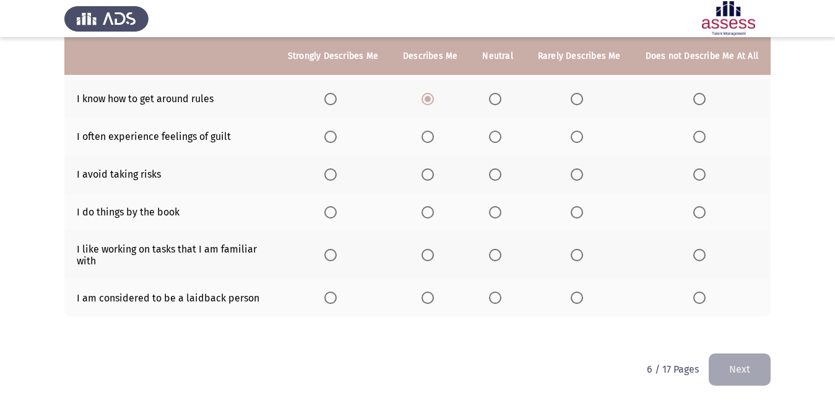
click at [434, 139] on span "Select an option" at bounding box center [428, 137] width 12 height 12
click at [434, 139] on input "Select an option" at bounding box center [428, 137] width 12 height 12
click at [574, 176] on span "Select an option" at bounding box center [577, 174] width 12 height 12
click at [574, 176] on input "Select an option" at bounding box center [577, 174] width 12 height 12
click at [503, 212] on label "Select an option" at bounding box center [497, 212] width 17 height 12
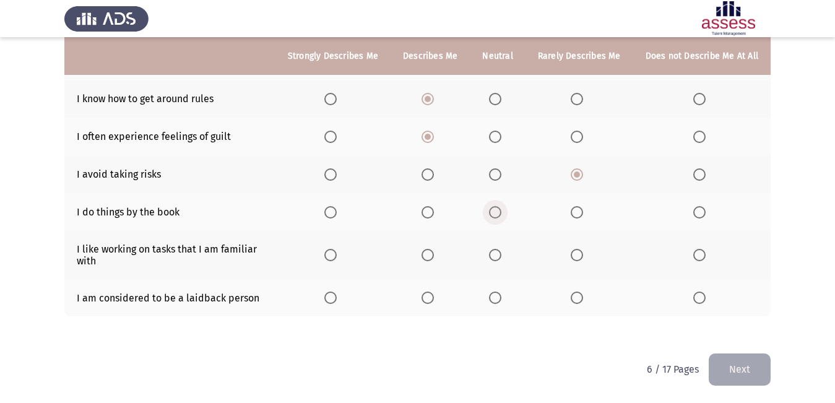
click at [502, 212] on input "Select an option" at bounding box center [495, 212] width 12 height 12
click at [426, 255] on span "Select an option" at bounding box center [428, 255] width 12 height 12
click at [426, 255] on input "Select an option" at bounding box center [428, 255] width 12 height 12
click at [433, 297] on span "Select an option" at bounding box center [428, 298] width 12 height 12
click at [433, 297] on input "Select an option" at bounding box center [428, 298] width 12 height 12
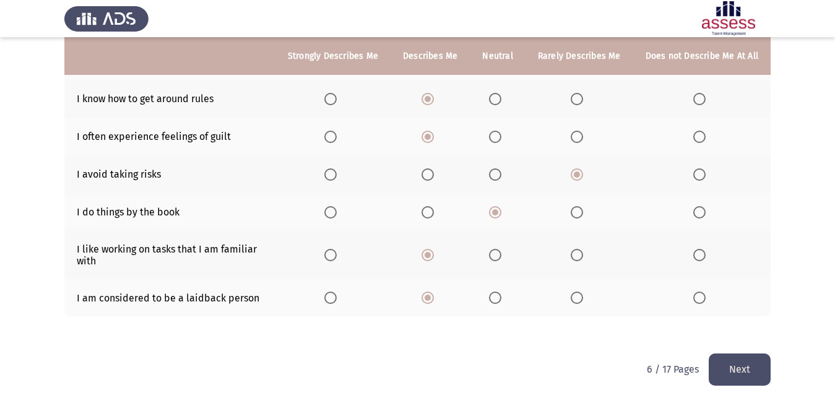
click at [502, 300] on span "Select an option" at bounding box center [495, 298] width 12 height 12
click at [502, 300] on input "Select an option" at bounding box center [495, 298] width 12 height 12
click at [759, 372] on button "Next" at bounding box center [740, 370] width 62 height 32
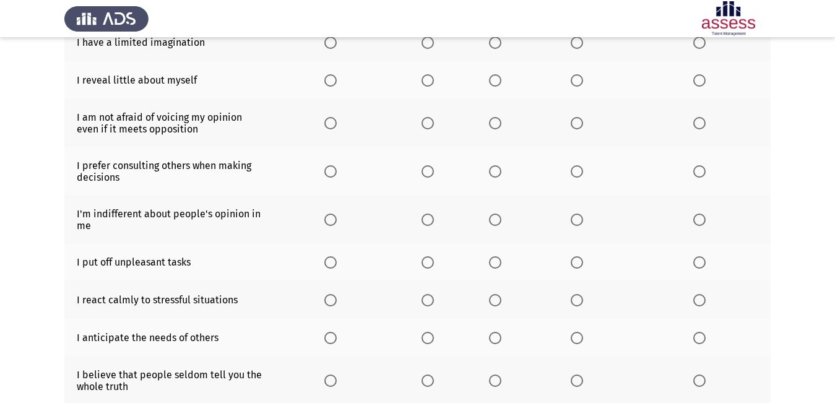
scroll to position [186, 0]
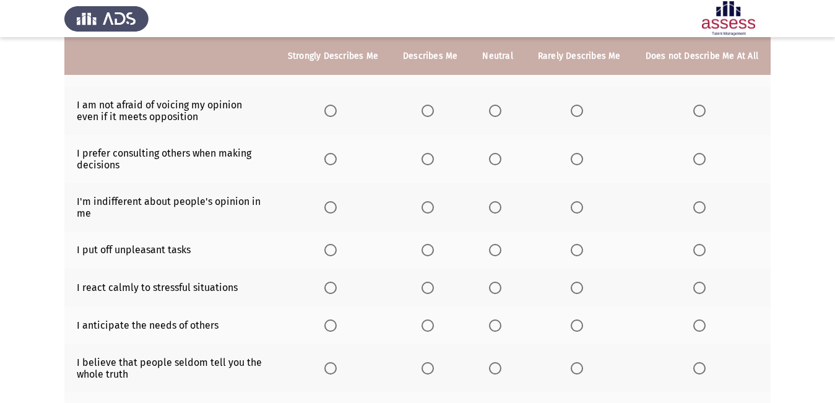
click at [502, 110] on span "Select an option" at bounding box center [495, 111] width 12 height 12
click at [502, 110] on input "Select an option" at bounding box center [495, 111] width 12 height 12
click at [495, 163] on span "Select an option" at bounding box center [495, 159] width 12 height 12
click at [495, 163] on input "Select an option" at bounding box center [495, 159] width 12 height 12
click at [434, 207] on span "Select an option" at bounding box center [428, 207] width 12 height 12
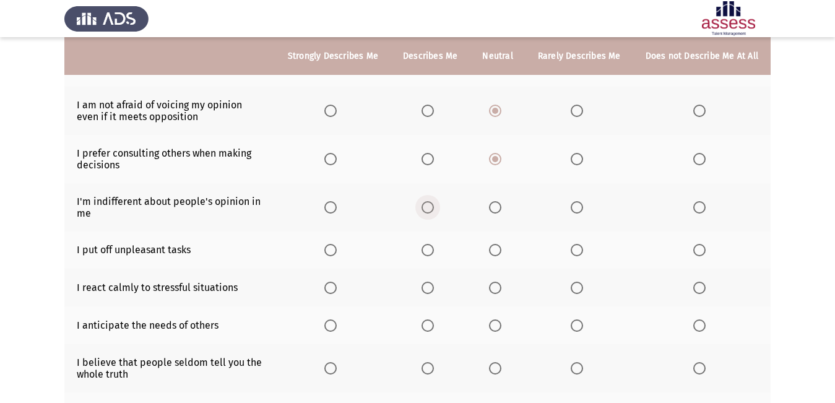
click at [434, 207] on input "Select an option" at bounding box center [428, 207] width 12 height 12
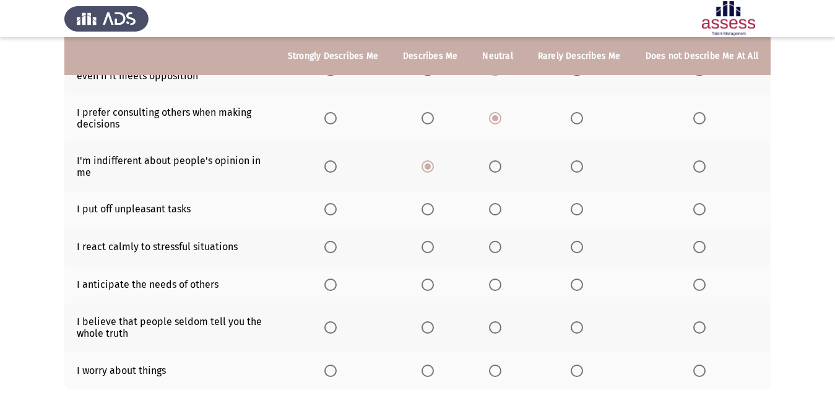
scroll to position [248, 0]
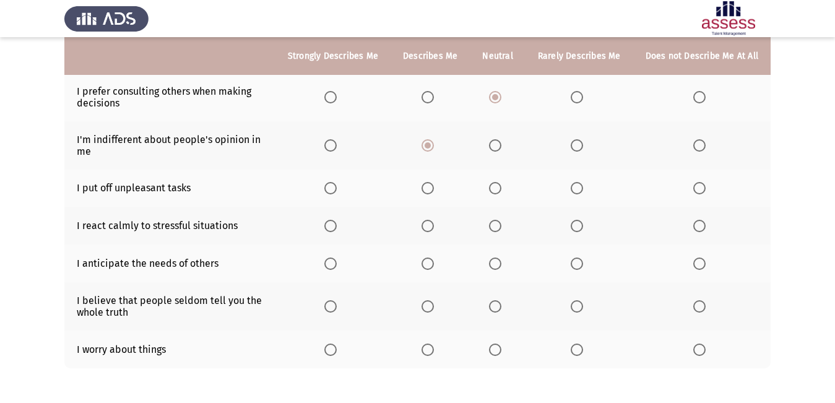
click at [574, 188] on span "Select an option" at bounding box center [577, 188] width 12 height 12
click at [574, 188] on input "Select an option" at bounding box center [577, 188] width 12 height 12
click at [581, 222] on span "Select an option" at bounding box center [577, 226] width 12 height 12
click at [581, 222] on input "Select an option" at bounding box center [577, 226] width 12 height 12
click at [498, 261] on span "Select an option" at bounding box center [495, 264] width 12 height 12
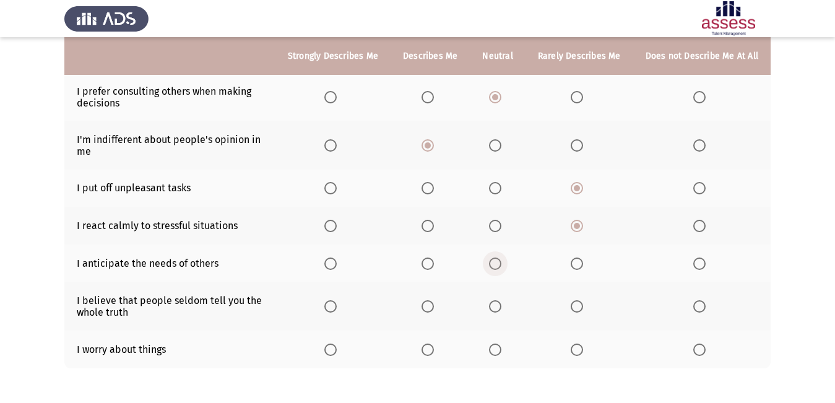
click at [498, 261] on input "Select an option" at bounding box center [495, 264] width 12 height 12
click at [501, 313] on span "Select an option" at bounding box center [495, 306] width 12 height 12
click at [501, 313] on input "Select an option" at bounding box center [495, 306] width 12 height 12
click at [430, 351] on span "Select an option" at bounding box center [428, 350] width 12 height 12
click at [430, 351] on input "Select an option" at bounding box center [428, 350] width 12 height 12
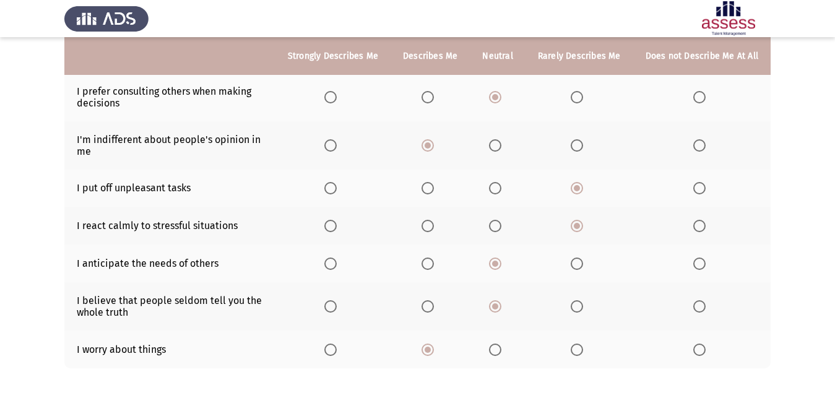
click at [697, 347] on span "Select an option" at bounding box center [700, 350] width 12 height 12
click at [697, 347] on input "Select an option" at bounding box center [700, 350] width 12 height 12
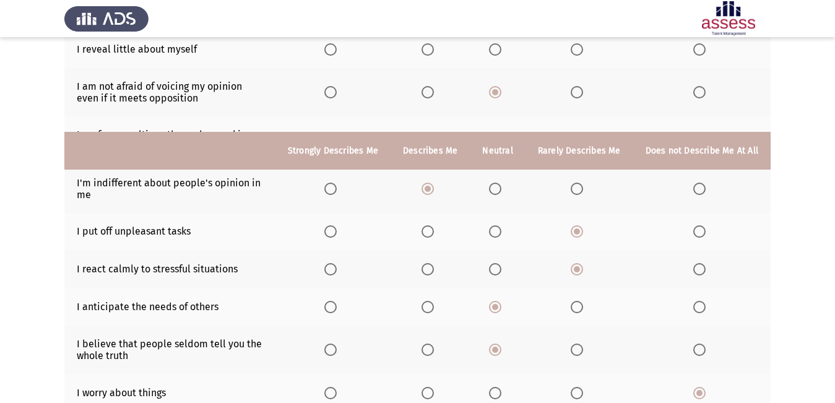
scroll to position [52, 0]
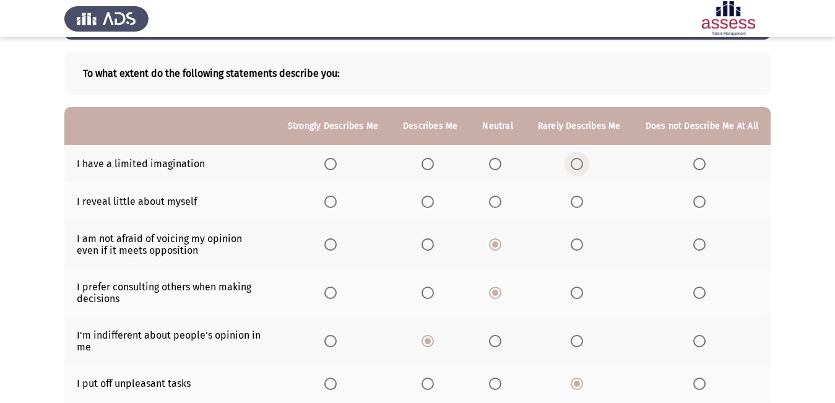
click at [586, 160] on label "Select an option" at bounding box center [579, 164] width 17 height 12
click at [583, 160] on input "Select an option" at bounding box center [577, 164] width 12 height 12
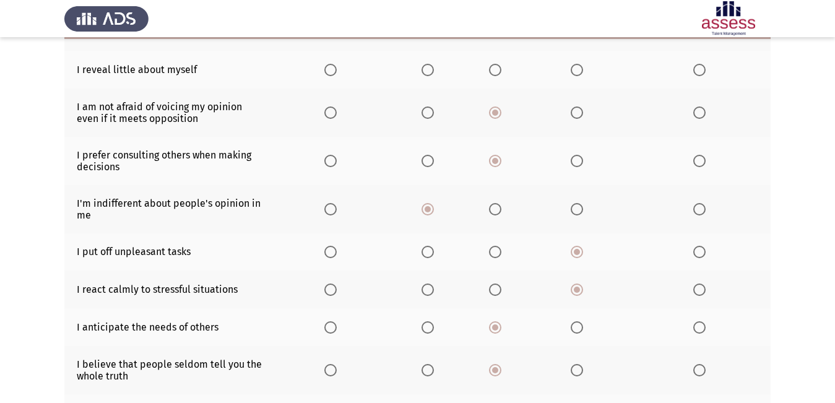
scroll to position [300, 0]
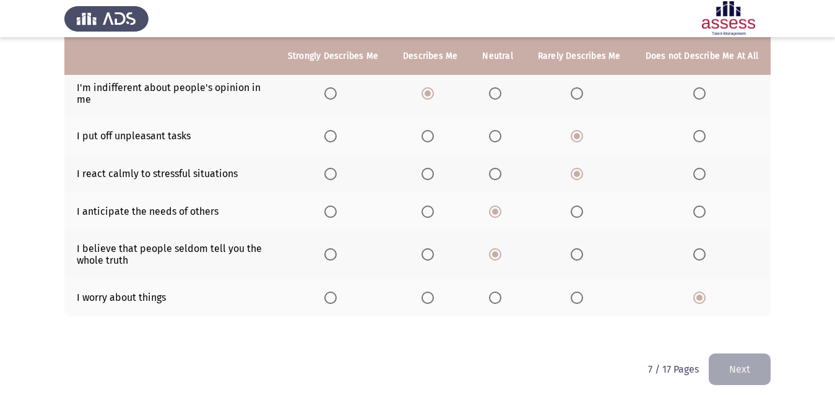
click at [720, 376] on button "Next" at bounding box center [740, 370] width 62 height 32
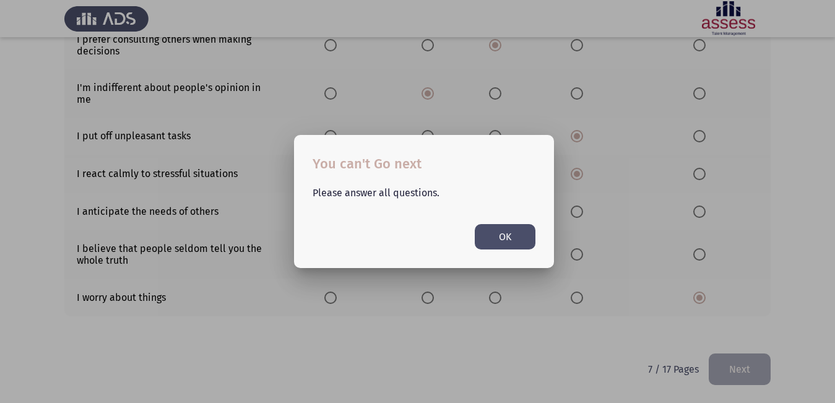
scroll to position [0, 0]
click at [482, 241] on button "OK" at bounding box center [505, 236] width 61 height 25
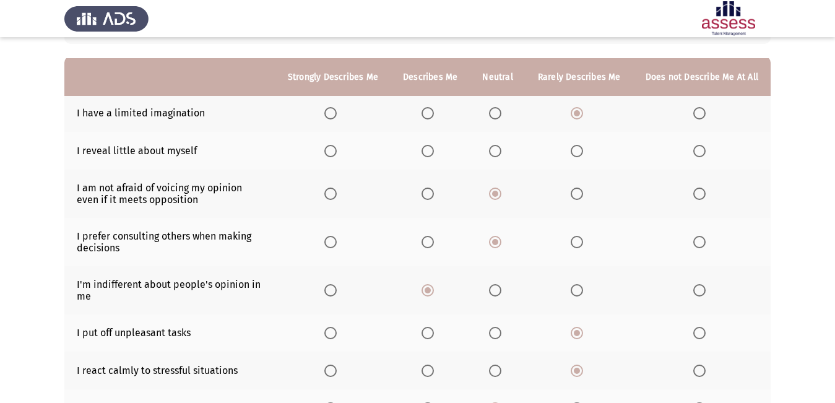
scroll to position [124, 0]
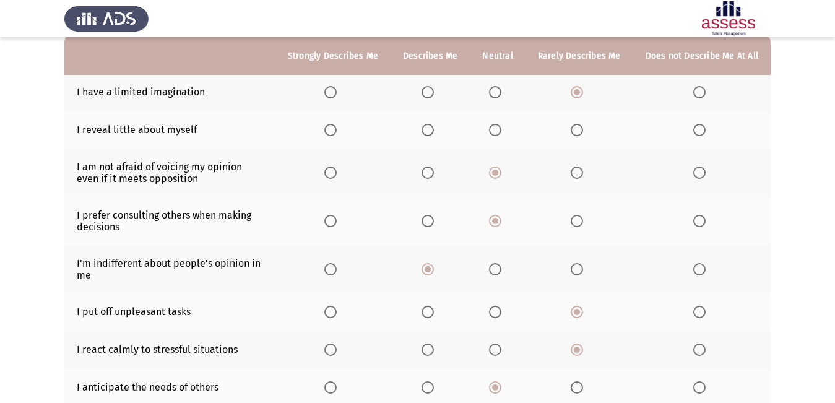
click at [501, 129] on span "Select an option" at bounding box center [495, 130] width 12 height 12
click at [501, 129] on input "Select an option" at bounding box center [495, 130] width 12 height 12
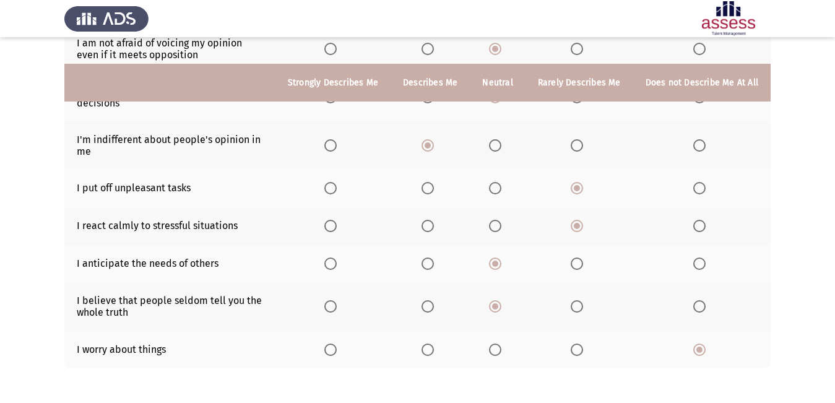
scroll to position [300, 0]
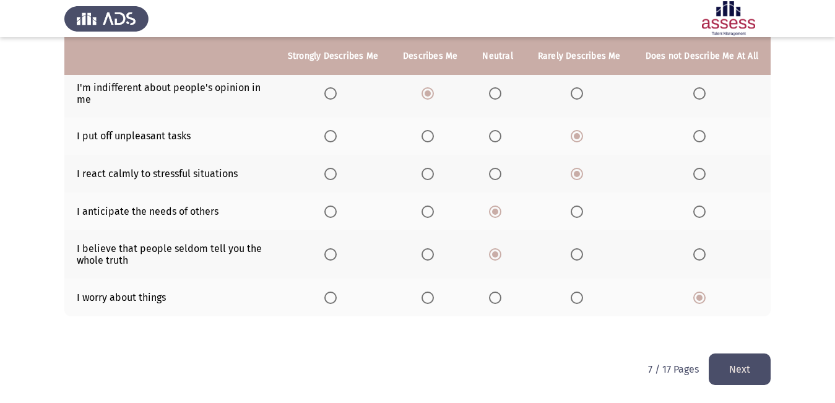
click at [743, 367] on button "Next" at bounding box center [740, 370] width 62 height 32
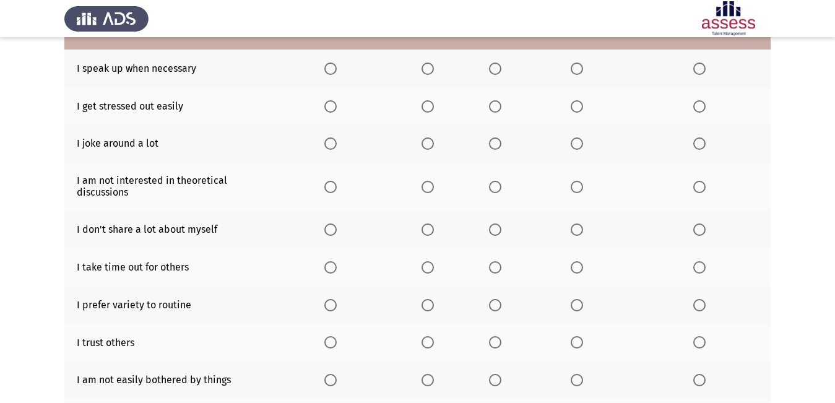
scroll to position [82, 0]
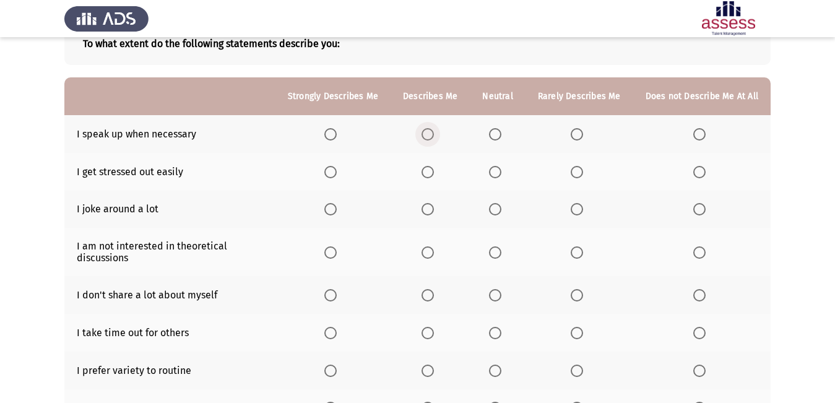
click at [434, 136] on span "Select an option" at bounding box center [428, 134] width 12 height 12
click at [434, 136] on input "Select an option" at bounding box center [428, 134] width 12 height 12
click at [439, 172] on label "Select an option" at bounding box center [430, 172] width 17 height 12
click at [434, 172] on input "Select an option" at bounding box center [428, 172] width 12 height 12
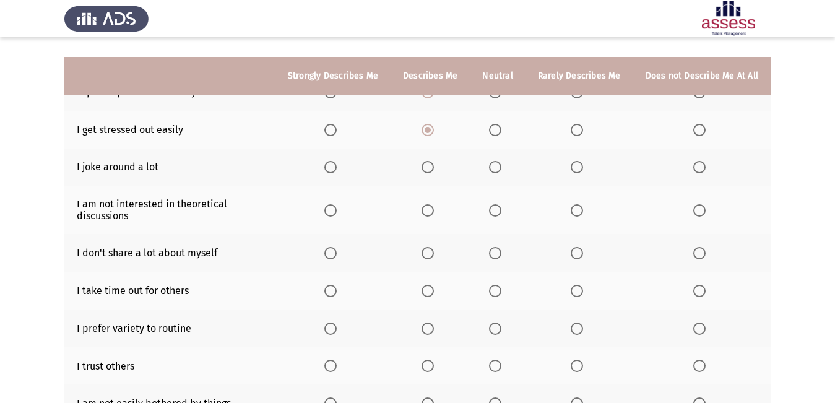
scroll to position [144, 0]
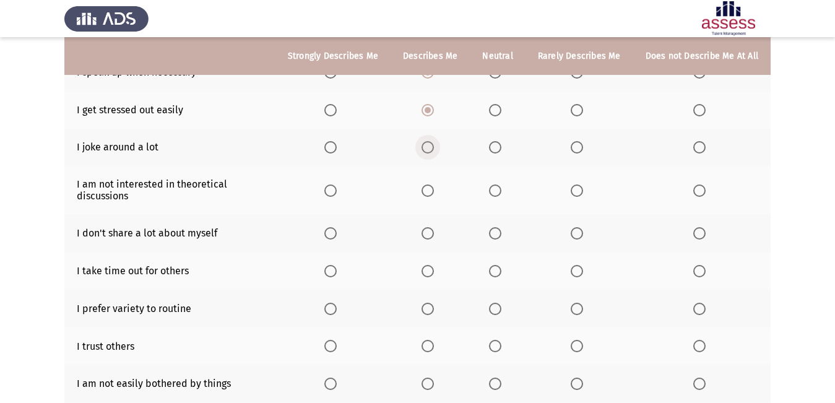
click at [432, 146] on span "Select an option" at bounding box center [428, 147] width 12 height 12
click at [432, 146] on input "Select an option" at bounding box center [428, 147] width 12 height 12
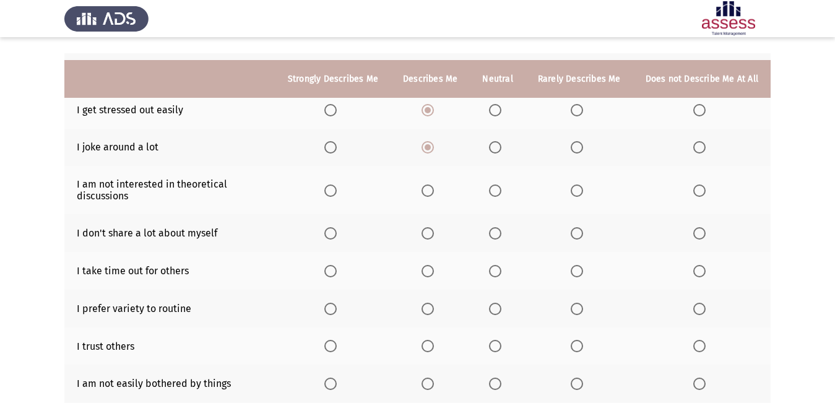
scroll to position [206, 0]
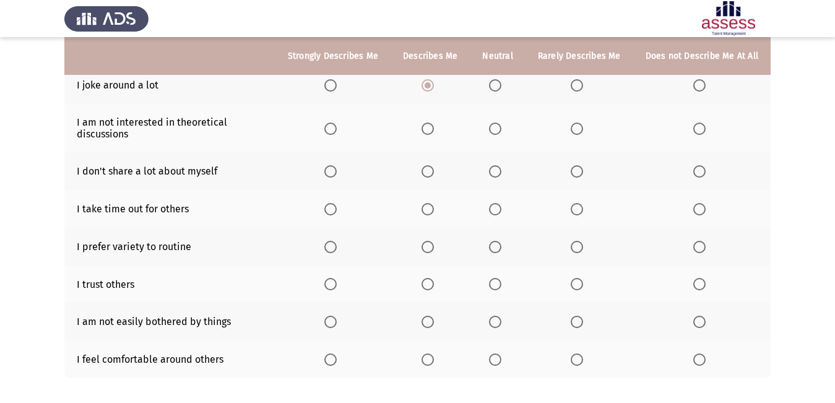
click at [582, 126] on span "Select an option" at bounding box center [577, 129] width 12 height 12
click at [582, 126] on input "Select an option" at bounding box center [577, 129] width 12 height 12
click at [500, 170] on span "Select an option" at bounding box center [495, 171] width 12 height 12
click at [500, 170] on input "Select an option" at bounding box center [495, 171] width 12 height 12
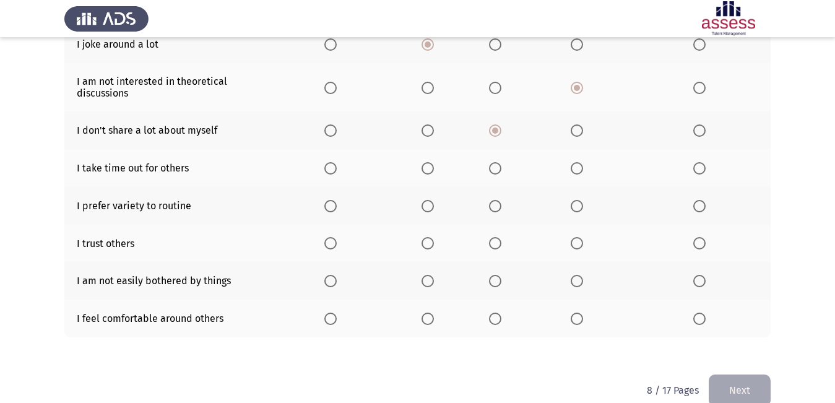
scroll to position [268, 0]
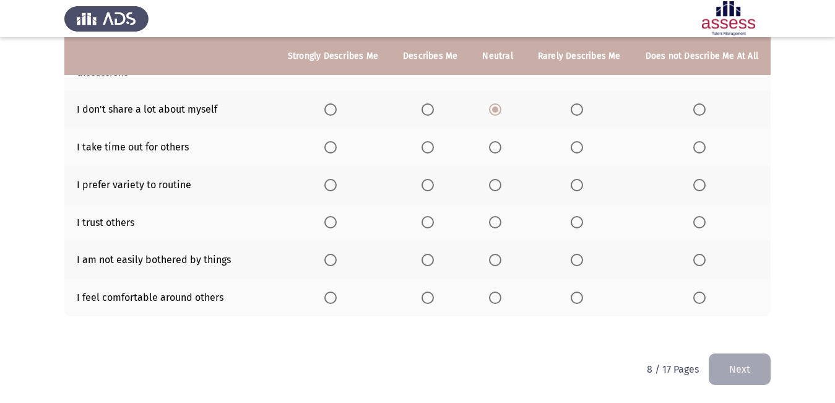
click at [427, 150] on span "Select an option" at bounding box center [428, 147] width 12 height 12
click at [427, 150] on input "Select an option" at bounding box center [428, 147] width 12 height 12
click at [496, 188] on span "Select an option" at bounding box center [495, 185] width 12 height 12
click at [496, 188] on input "Select an option" at bounding box center [495, 185] width 12 height 12
click at [578, 223] on span "Select an option" at bounding box center [577, 222] width 12 height 12
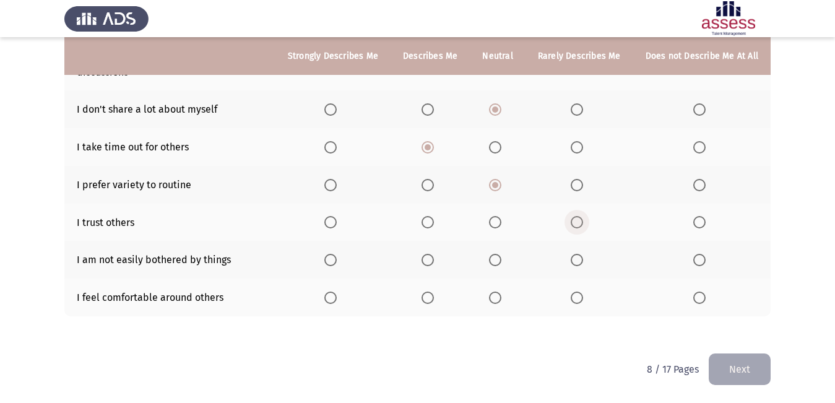
click at [578, 223] on input "Select an option" at bounding box center [577, 222] width 12 height 12
click at [497, 261] on span "Select an option" at bounding box center [495, 260] width 12 height 12
click at [497, 261] on input "Select an option" at bounding box center [495, 260] width 12 height 12
click at [432, 295] on span "Select an option" at bounding box center [428, 298] width 12 height 12
click at [432, 295] on input "Select an option" at bounding box center [428, 298] width 12 height 12
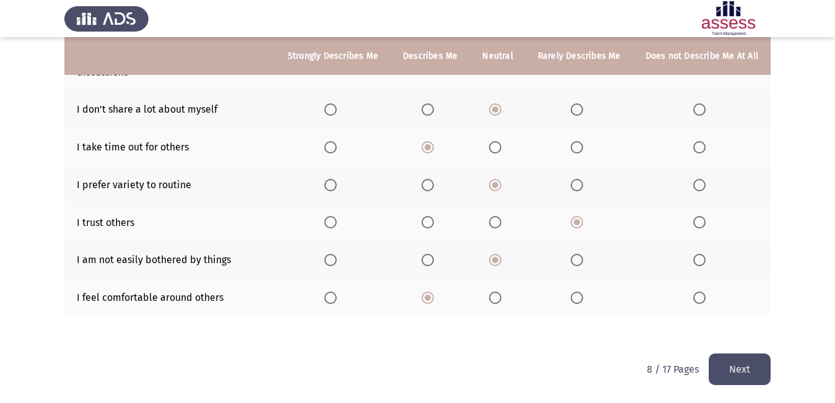
click at [744, 368] on button "Next" at bounding box center [740, 370] width 62 height 32
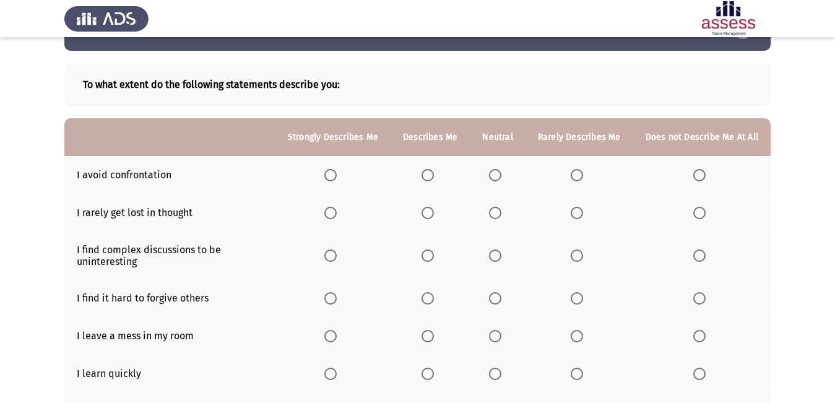
scroll to position [62, 0]
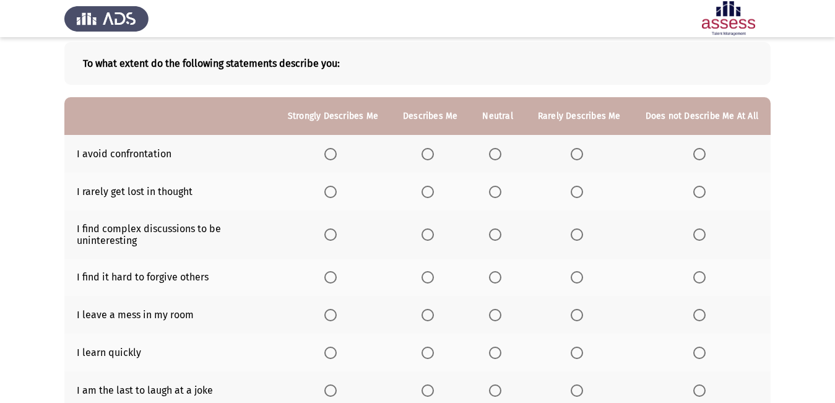
click at [434, 153] on span "Select an option" at bounding box center [428, 154] width 12 height 12
click at [434, 153] on input "Select an option" at bounding box center [428, 154] width 12 height 12
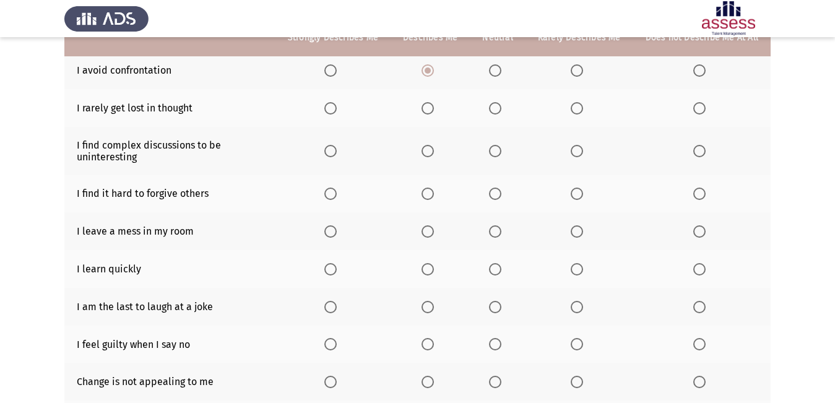
scroll to position [124, 0]
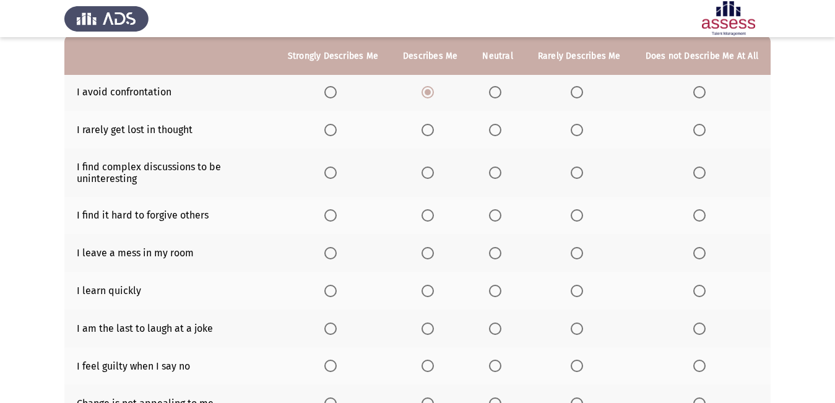
click at [507, 131] on label "Select an option" at bounding box center [497, 130] width 17 height 12
click at [502, 131] on input "Select an option" at bounding box center [495, 130] width 12 height 12
click at [434, 170] on span "Select an option" at bounding box center [428, 173] width 12 height 12
click at [434, 170] on input "Select an option" at bounding box center [428, 173] width 12 height 12
click at [434, 215] on span "Select an option" at bounding box center [428, 215] width 12 height 12
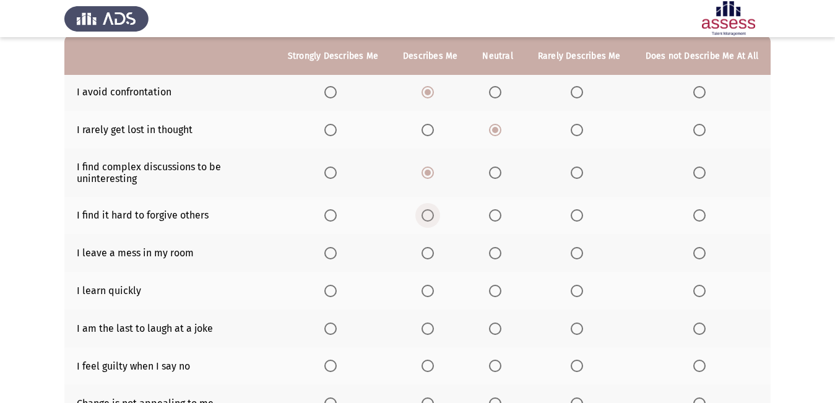
click at [434, 215] on input "Select an option" at bounding box center [428, 215] width 12 height 12
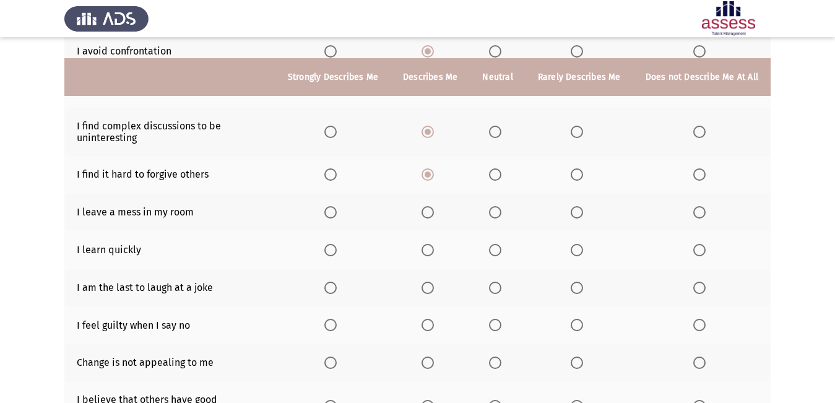
scroll to position [186, 0]
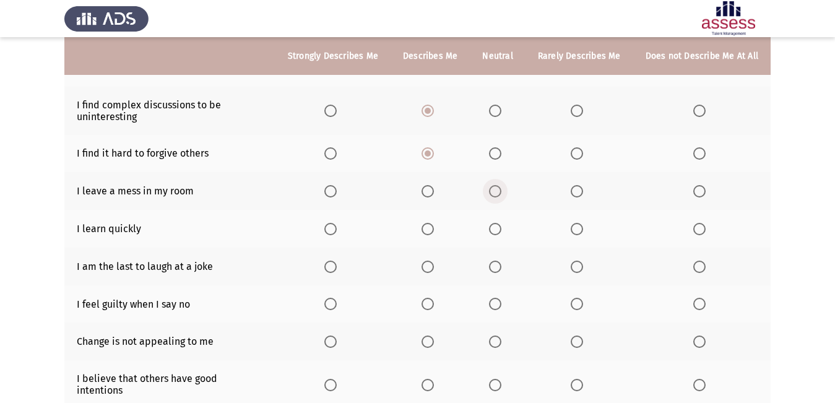
click at [502, 190] on span "Select an option" at bounding box center [495, 191] width 12 height 12
click at [502, 190] on input "Select an option" at bounding box center [495, 191] width 12 height 12
click at [434, 232] on span "Select an option" at bounding box center [428, 229] width 12 height 12
click at [434, 232] on input "Select an option" at bounding box center [428, 229] width 12 height 12
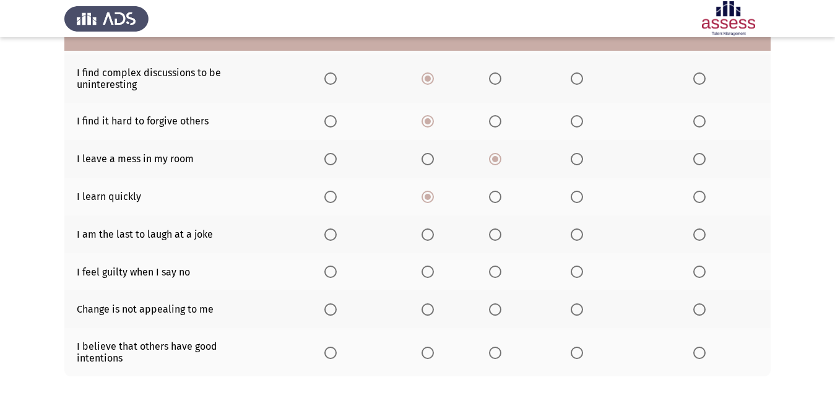
scroll to position [248, 0]
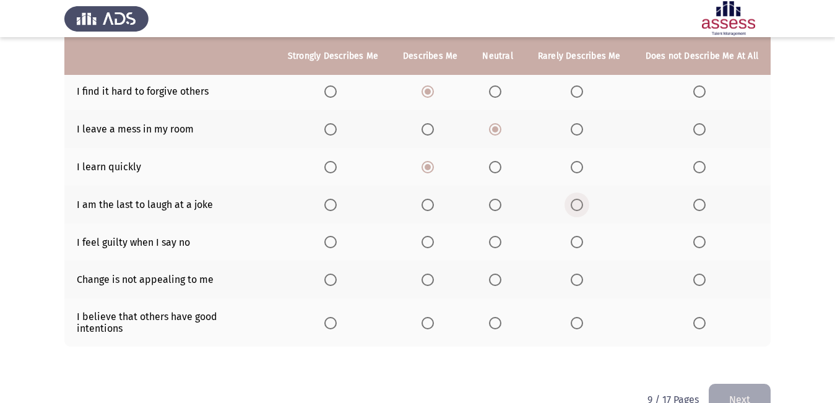
click at [574, 207] on span "Select an option" at bounding box center [577, 205] width 12 height 12
click at [574, 207] on input "Select an option" at bounding box center [577, 205] width 12 height 12
click at [434, 243] on span "Select an option" at bounding box center [428, 242] width 12 height 12
click at [434, 243] on input "Select an option" at bounding box center [428, 242] width 12 height 12
click at [498, 280] on span "Select an option" at bounding box center [495, 280] width 12 height 12
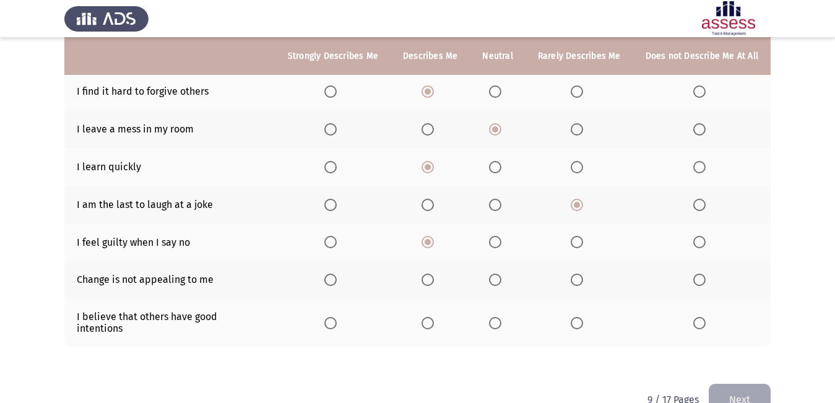
click at [498, 280] on input "Select an option" at bounding box center [495, 280] width 12 height 12
click at [503, 307] on th at bounding box center [497, 322] width 55 height 48
click at [500, 319] on span "Select an option" at bounding box center [495, 323] width 12 height 12
click at [500, 319] on input "Select an option" at bounding box center [495, 323] width 12 height 12
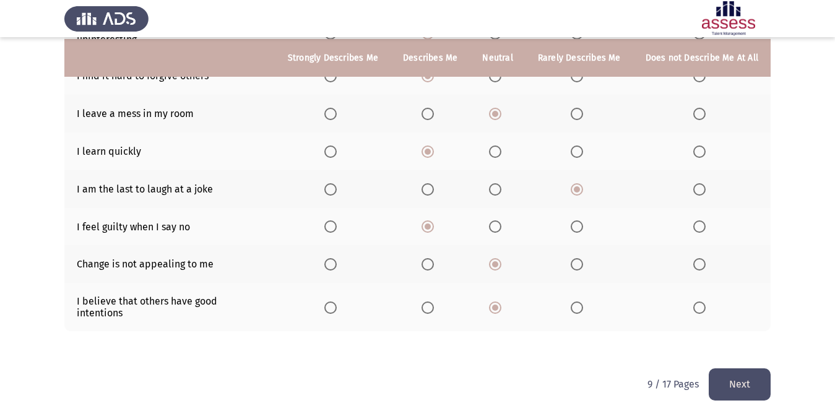
scroll to position [268, 0]
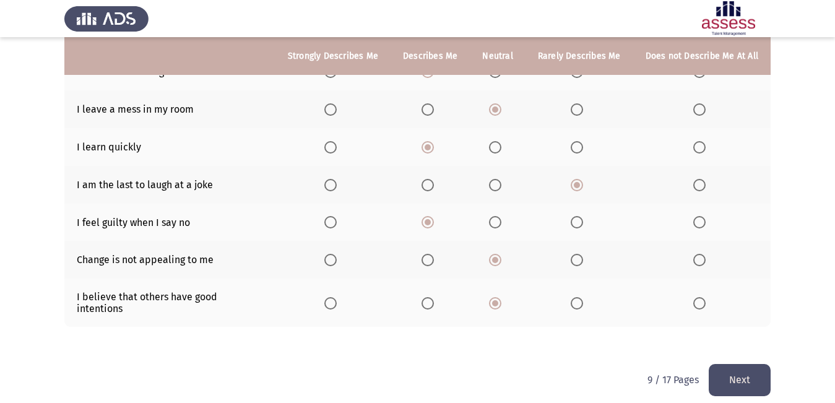
click at [755, 368] on button "Next" at bounding box center [740, 380] width 62 height 32
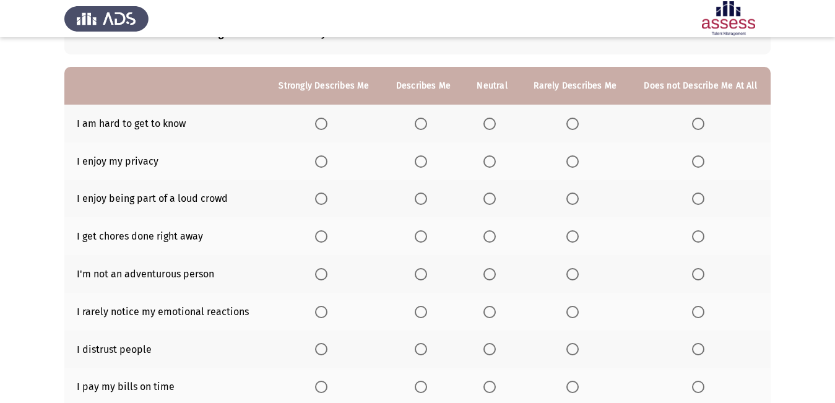
scroll to position [71, 0]
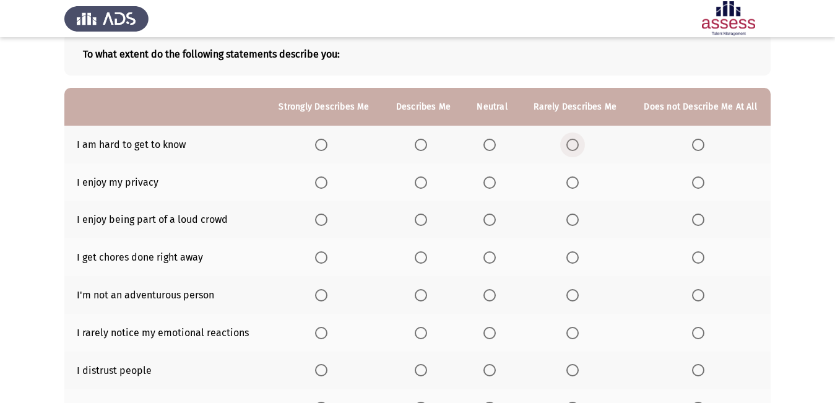
click at [574, 146] on span "Select an option" at bounding box center [573, 145] width 12 height 12
click at [574, 146] on input "Select an option" at bounding box center [573, 145] width 12 height 12
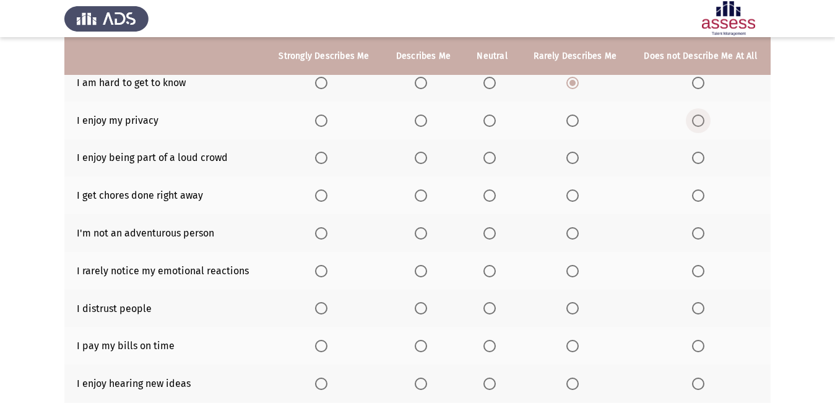
click at [697, 118] on span "Select an option" at bounding box center [698, 121] width 12 height 12
click at [697, 118] on input "Select an option" at bounding box center [698, 121] width 12 height 12
click at [580, 160] on label "Select an option" at bounding box center [575, 158] width 17 height 12
click at [579, 160] on input "Select an option" at bounding box center [573, 158] width 12 height 12
click at [495, 160] on span "Select an option" at bounding box center [490, 158] width 12 height 12
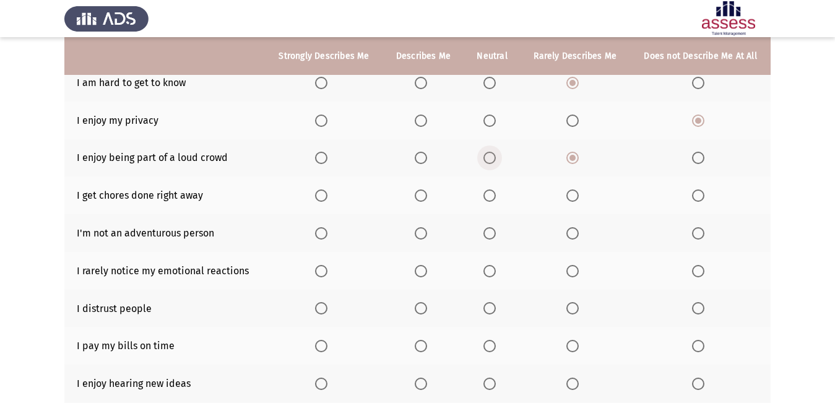
click at [495, 160] on input "Select an option" at bounding box center [490, 158] width 12 height 12
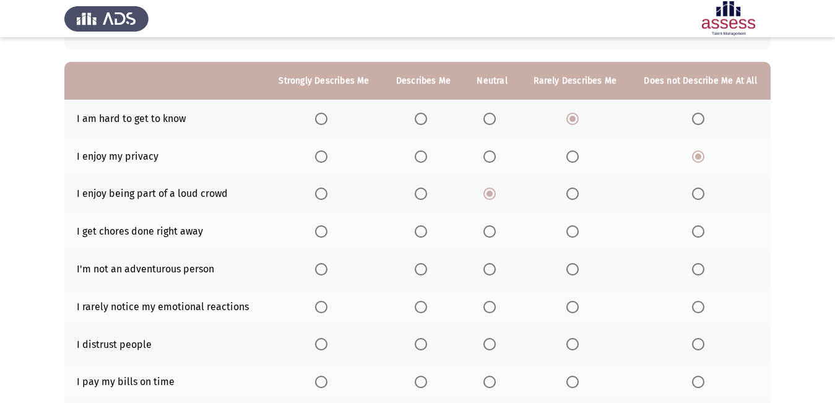
scroll to position [71, 0]
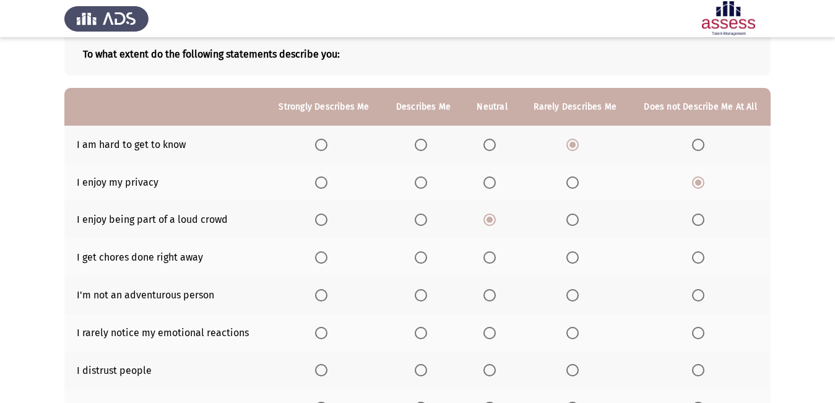
click at [488, 261] on span "Select an option" at bounding box center [490, 257] width 12 height 12
click at [488, 261] on input "Select an option" at bounding box center [490, 257] width 12 height 12
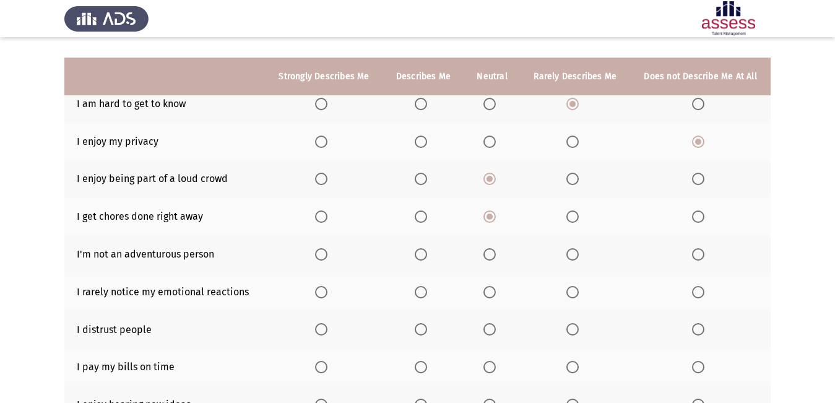
scroll to position [133, 0]
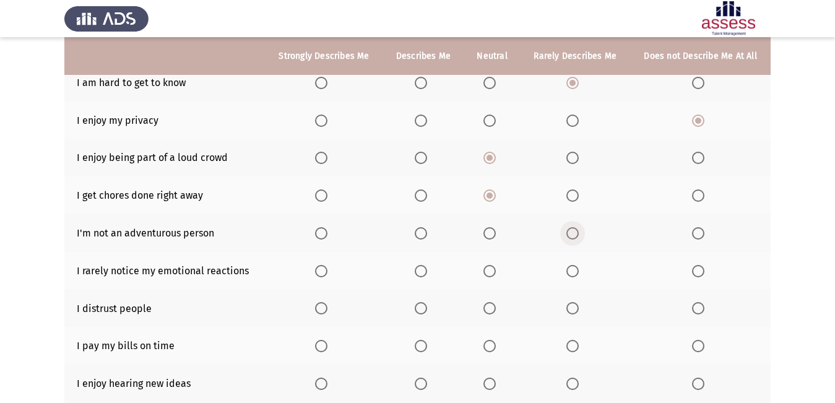
click at [568, 232] on span "Select an option" at bounding box center [573, 233] width 12 height 12
click at [568, 232] on input "Select an option" at bounding box center [573, 233] width 12 height 12
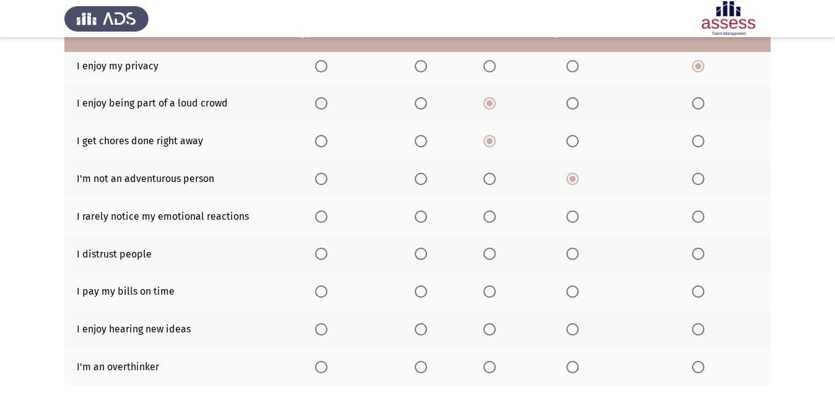
scroll to position [195, 0]
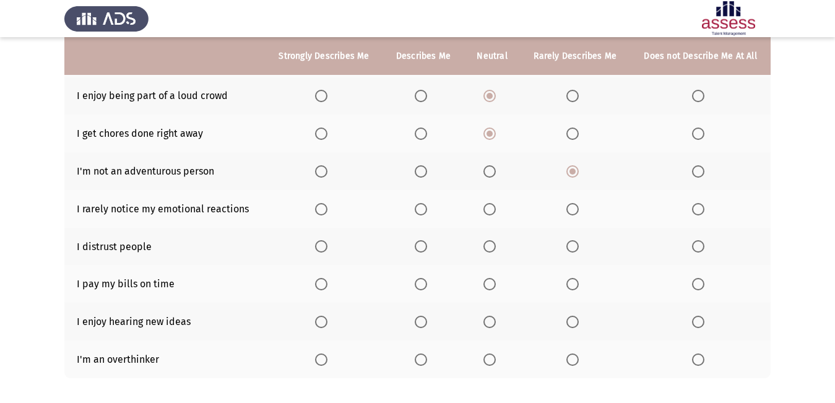
click at [491, 208] on span "Select an option" at bounding box center [490, 209] width 12 height 12
click at [491, 208] on input "Select an option" at bounding box center [490, 209] width 12 height 12
click at [313, 245] on th at bounding box center [324, 247] width 118 height 38
click at [320, 247] on span "Select an option" at bounding box center [321, 246] width 12 height 12
click at [320, 247] on input "Select an option" at bounding box center [321, 246] width 12 height 12
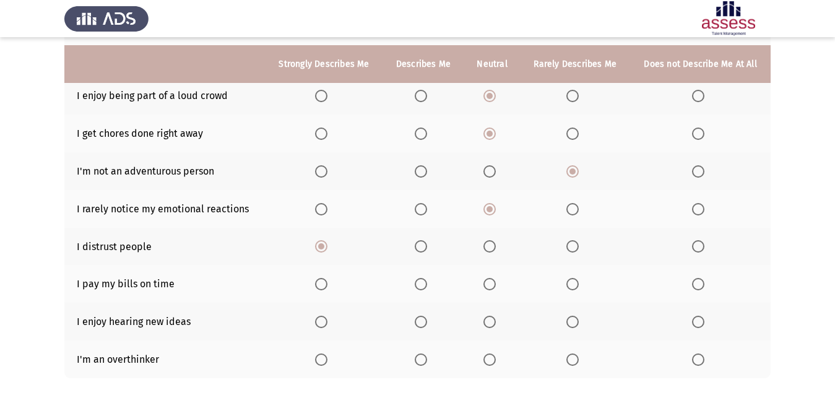
scroll to position [257, 0]
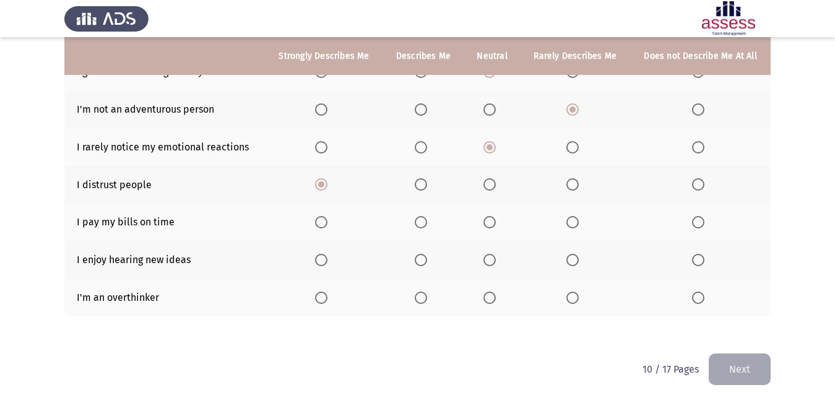
click at [490, 224] on span "Select an option" at bounding box center [490, 222] width 12 height 12
click at [490, 224] on input "Select an option" at bounding box center [490, 222] width 12 height 12
click at [321, 258] on span "Select an option" at bounding box center [321, 260] width 12 height 12
click at [321, 258] on input "Select an option" at bounding box center [321, 260] width 12 height 12
click at [424, 297] on span "Select an option" at bounding box center [421, 298] width 12 height 12
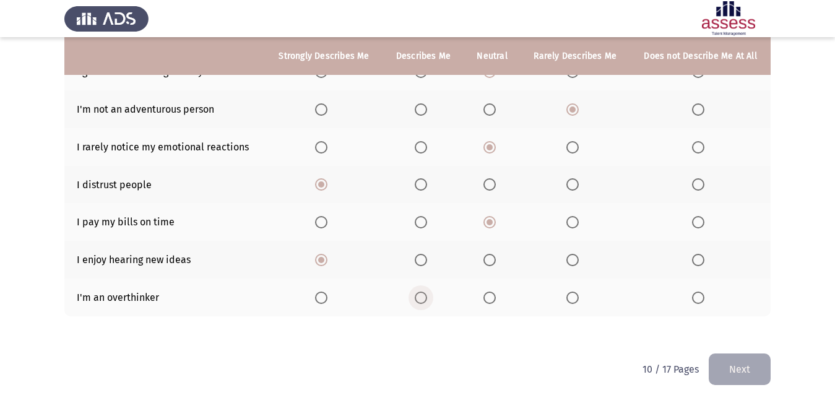
click at [424, 297] on input "Select an option" at bounding box center [421, 298] width 12 height 12
click at [746, 366] on button "Next" at bounding box center [740, 370] width 62 height 32
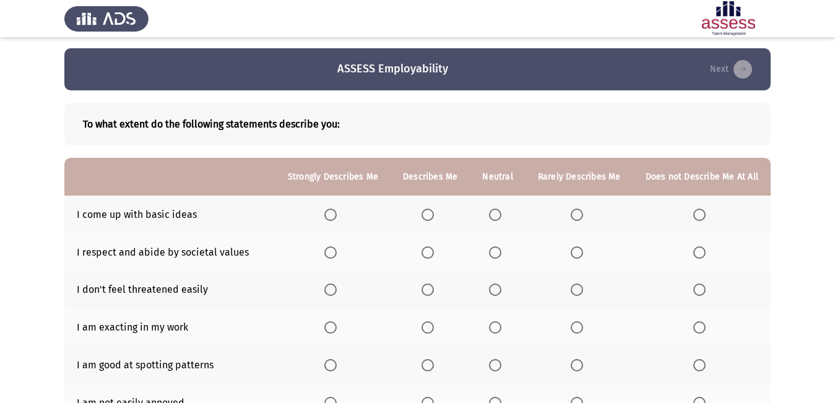
scroll to position [0, 0]
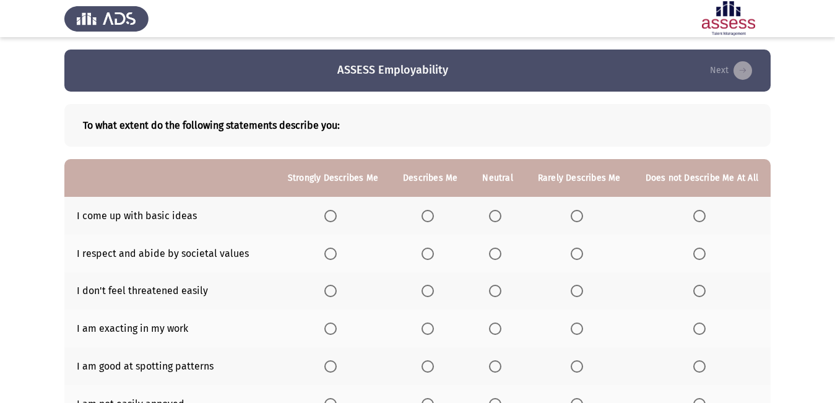
click at [430, 217] on span "Select an option" at bounding box center [428, 216] width 12 height 12
click at [430, 217] on input "Select an option" at bounding box center [428, 216] width 12 height 12
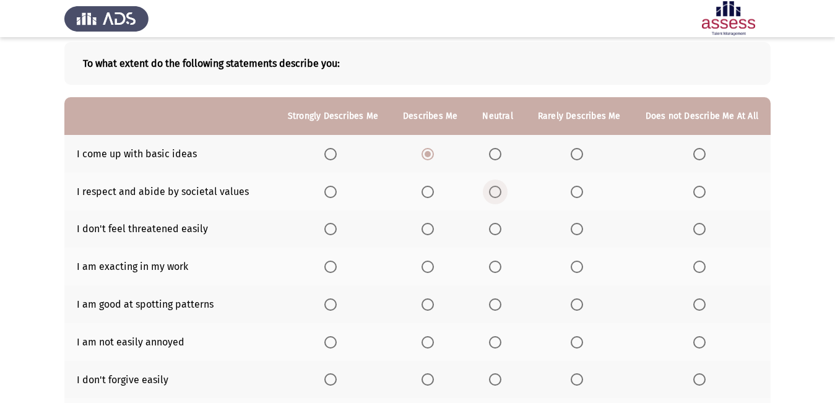
click at [502, 191] on span "Select an option" at bounding box center [495, 192] width 12 height 12
click at [502, 191] on input "Select an option" at bounding box center [495, 192] width 12 height 12
click at [501, 227] on span "Select an option" at bounding box center [495, 229] width 12 height 12
click at [501, 227] on input "Select an option" at bounding box center [495, 229] width 12 height 12
click at [433, 265] on span "Select an option" at bounding box center [428, 267] width 12 height 12
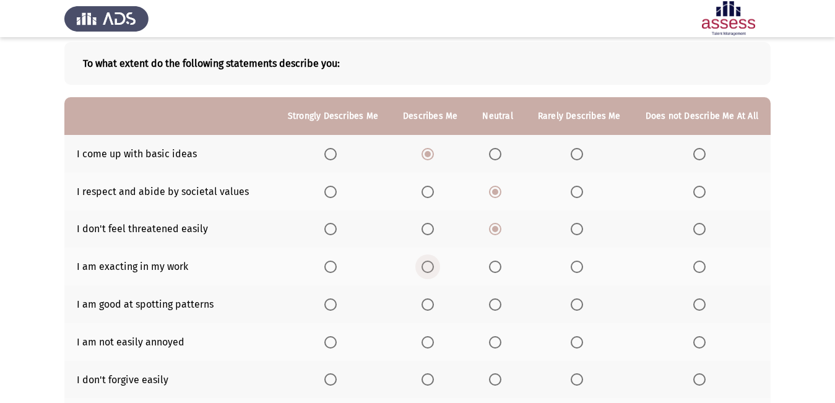
click at [433, 265] on input "Select an option" at bounding box center [428, 267] width 12 height 12
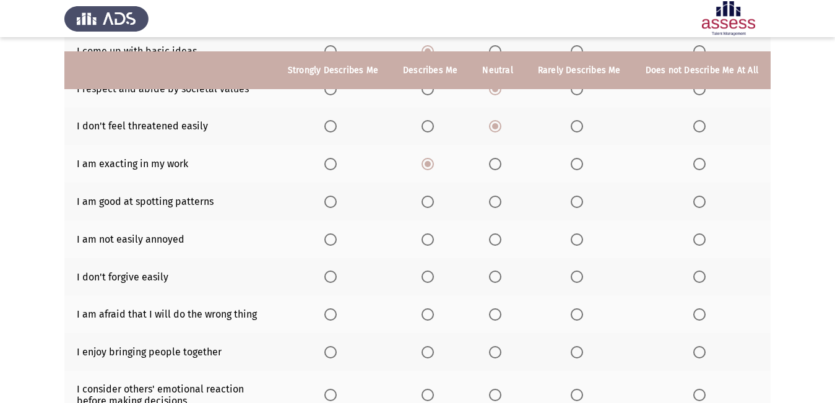
scroll to position [186, 0]
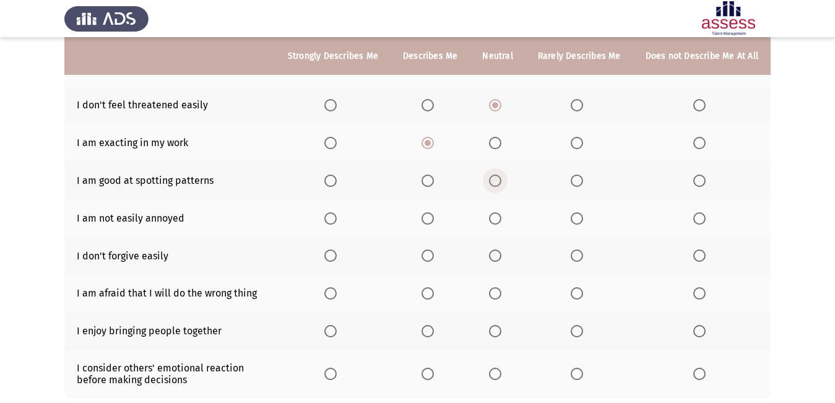
click at [498, 181] on span "Select an option" at bounding box center [495, 181] width 12 height 12
click at [498, 181] on input "Select an option" at bounding box center [495, 181] width 12 height 12
click at [428, 218] on span "Select an option" at bounding box center [428, 218] width 12 height 12
click at [428, 218] on input "Select an option" at bounding box center [428, 218] width 12 height 12
click at [497, 253] on span "Select an option" at bounding box center [495, 256] width 12 height 12
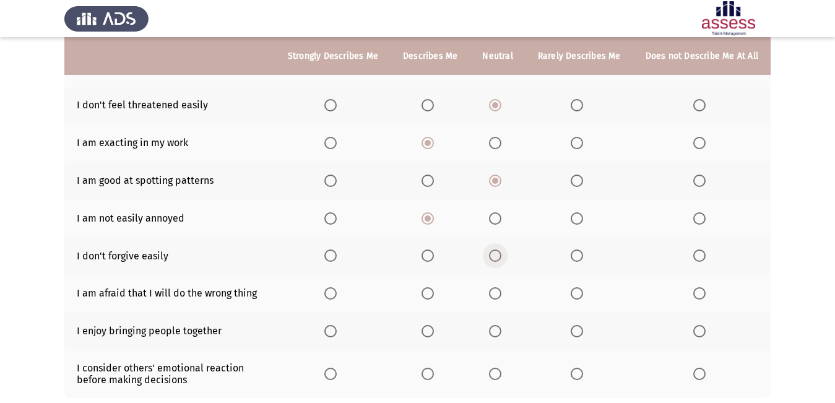
click at [497, 253] on input "Select an option" at bounding box center [495, 256] width 12 height 12
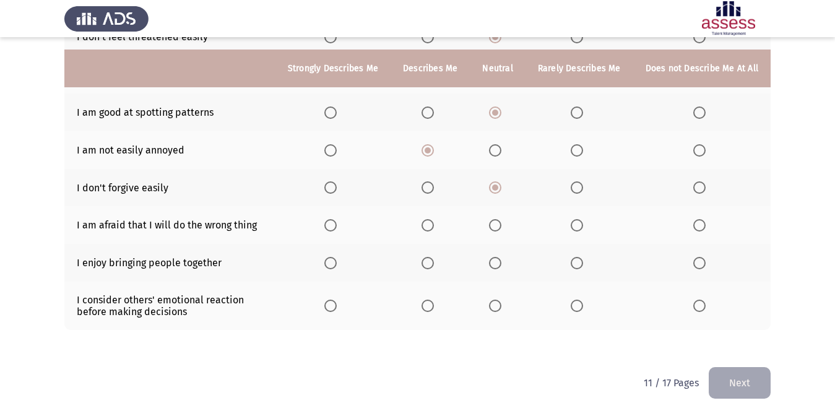
scroll to position [268, 0]
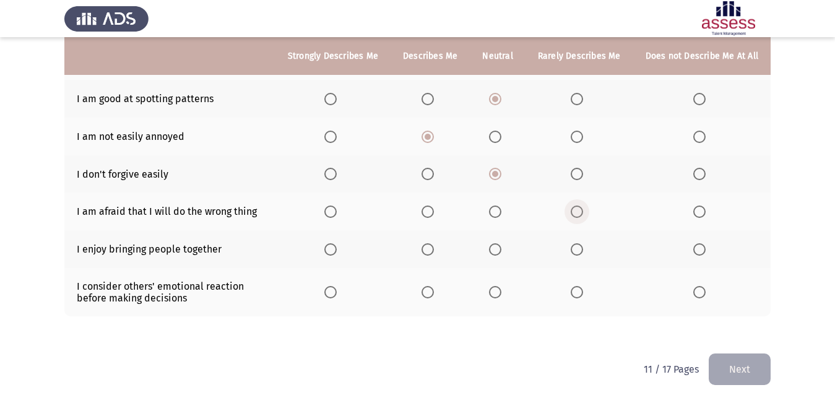
click at [580, 209] on span "Select an option" at bounding box center [577, 212] width 12 height 12
click at [580, 209] on input "Select an option" at bounding box center [577, 212] width 12 height 12
click at [432, 248] on span "Select an option" at bounding box center [428, 249] width 12 height 12
click at [432, 248] on input "Select an option" at bounding box center [428, 249] width 12 height 12
click at [439, 290] on label "Select an option" at bounding box center [430, 292] width 17 height 12
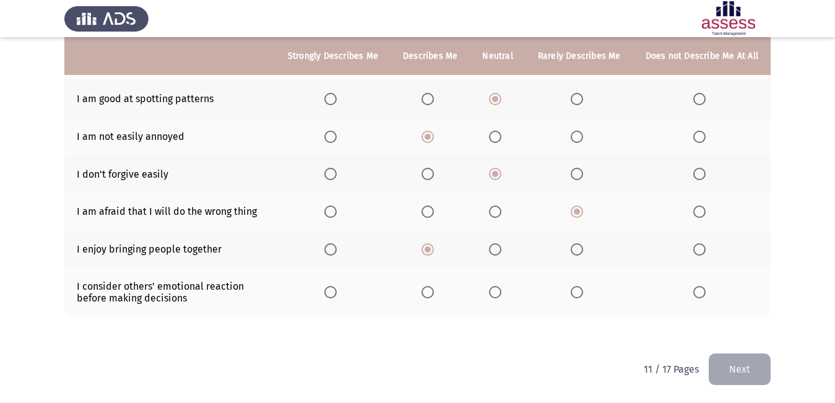
click at [434, 290] on input "Select an option" at bounding box center [428, 292] width 12 height 12
click at [747, 368] on button "Next" at bounding box center [740, 370] width 62 height 32
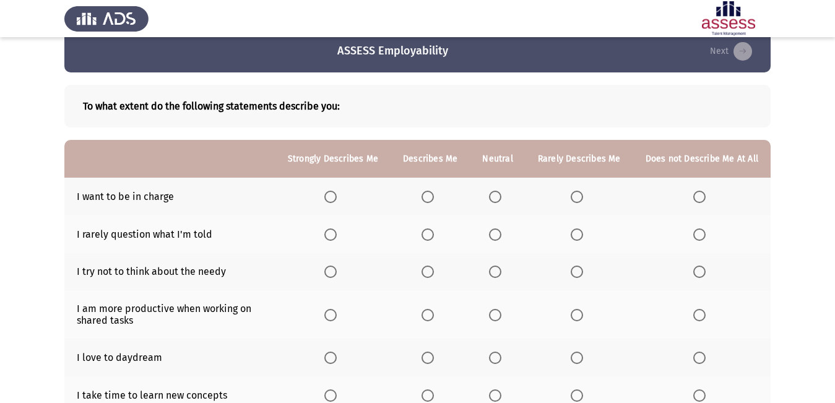
scroll to position [0, 0]
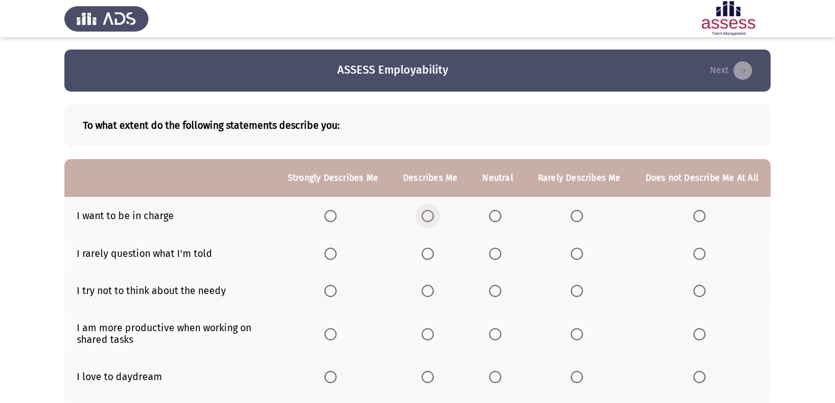
click at [434, 216] on span "Select an option" at bounding box center [428, 216] width 12 height 12
click at [434, 216] on input "Select an option" at bounding box center [428, 216] width 12 height 12
click at [434, 254] on span "Select an option" at bounding box center [428, 254] width 12 height 12
click at [434, 254] on input "Select an option" at bounding box center [428, 254] width 12 height 12
click at [502, 293] on span "Select an option" at bounding box center [495, 291] width 12 height 12
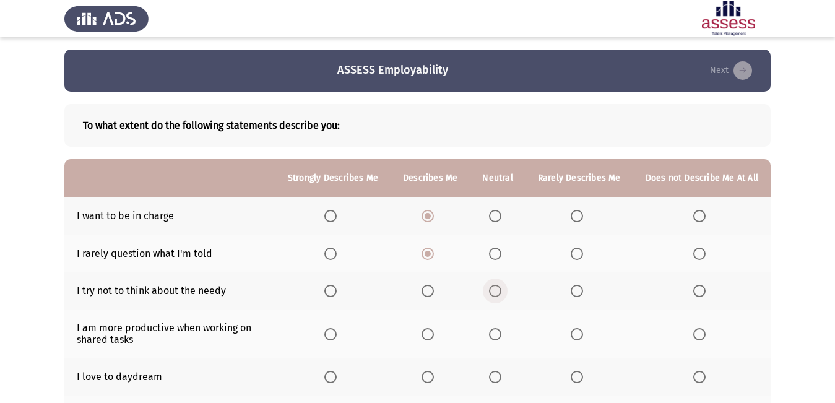
click at [502, 293] on input "Select an option" at bounding box center [495, 291] width 12 height 12
click at [433, 334] on span "Select an option" at bounding box center [428, 334] width 12 height 12
click at [433, 334] on input "Select an option" at bounding box center [428, 334] width 12 height 12
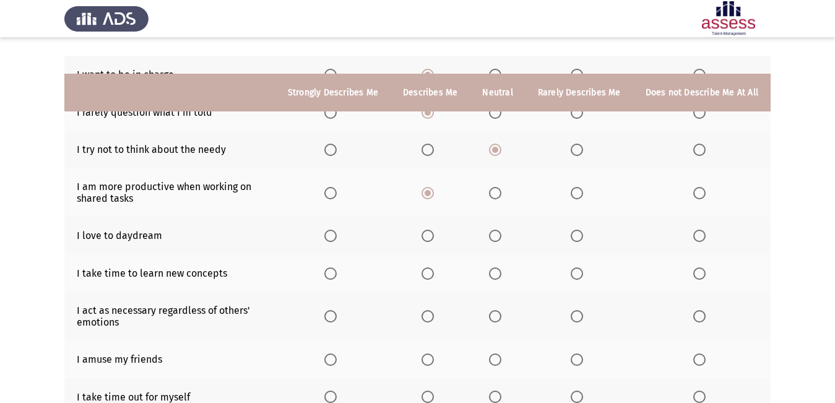
scroll to position [186, 0]
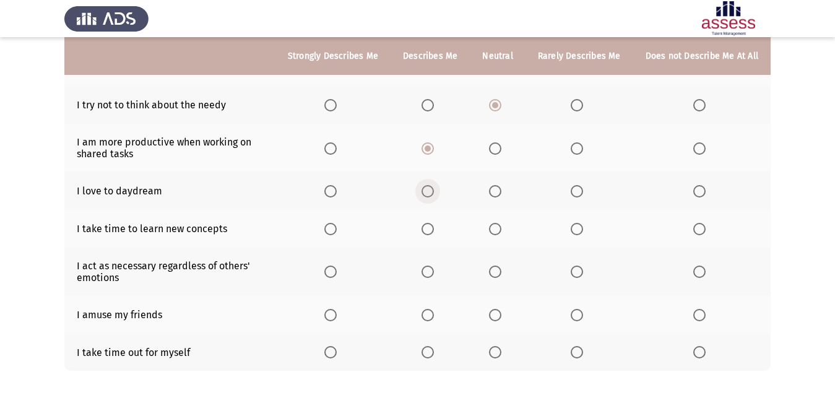
click at [430, 191] on span "Select an option" at bounding box center [428, 191] width 12 height 12
click at [430, 191] on input "Select an option" at bounding box center [428, 191] width 12 height 12
click at [497, 225] on span "Select an option" at bounding box center [495, 229] width 12 height 12
click at [497, 225] on input "Select an option" at bounding box center [495, 229] width 12 height 12
click at [433, 273] on span "Select an option" at bounding box center [428, 272] width 12 height 12
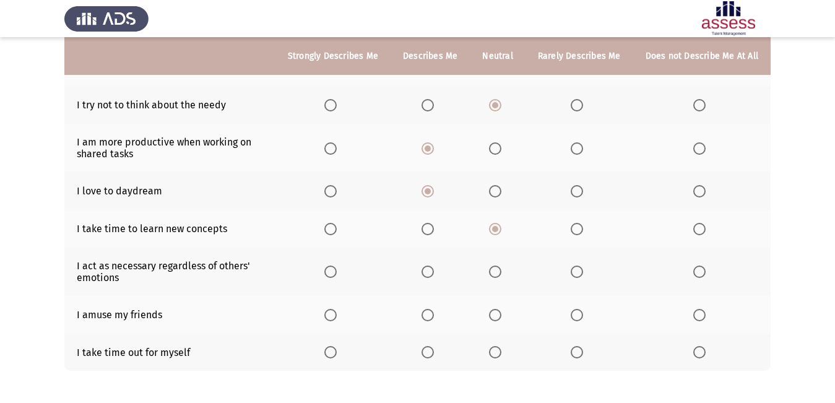
click at [433, 273] on input "Select an option" at bounding box center [428, 272] width 12 height 12
click at [433, 316] on span "Select an option" at bounding box center [428, 315] width 12 height 12
click at [433, 316] on input "Select an option" at bounding box center [428, 315] width 12 height 12
click at [433, 351] on span "Select an option" at bounding box center [428, 352] width 12 height 12
click at [433, 351] on input "Select an option" at bounding box center [428, 352] width 12 height 12
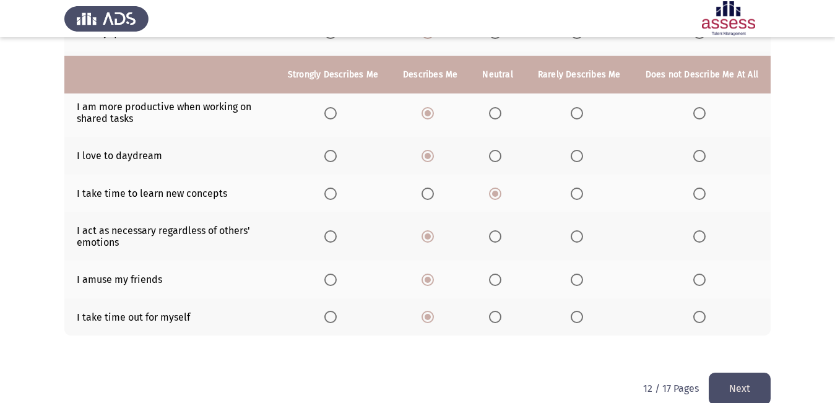
scroll to position [240, 0]
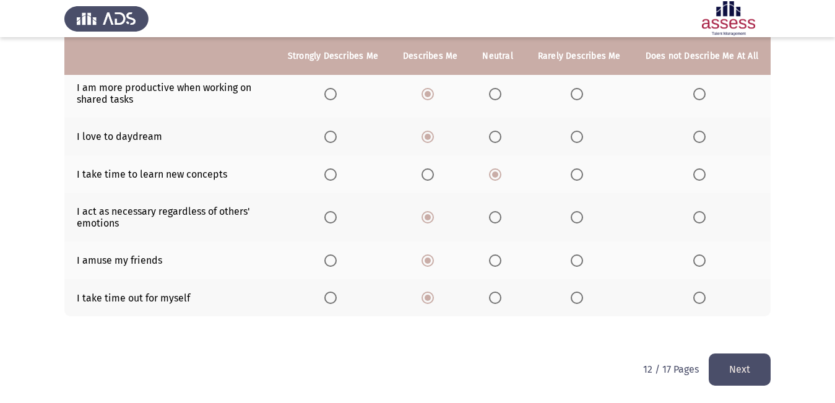
click at [725, 366] on button "Next" at bounding box center [740, 370] width 62 height 32
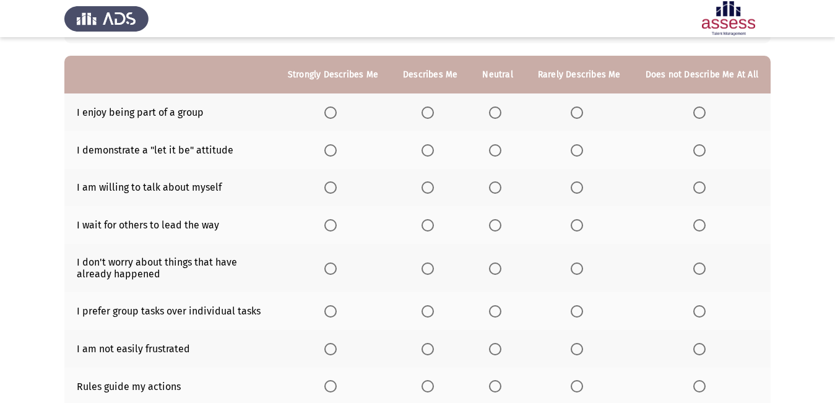
scroll to position [82, 0]
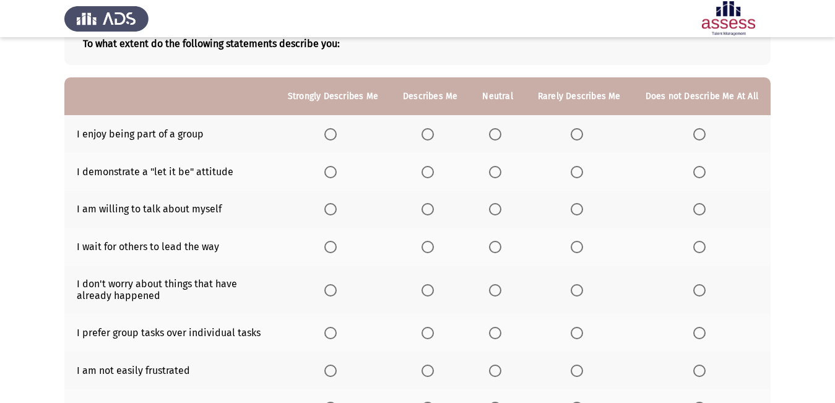
click at [502, 130] on span "Select an option" at bounding box center [495, 134] width 12 height 12
click at [502, 130] on input "Select an option" at bounding box center [495, 134] width 12 height 12
click at [580, 173] on span "Select an option" at bounding box center [577, 172] width 12 height 12
click at [580, 173] on input "Select an option" at bounding box center [577, 172] width 12 height 12
click at [498, 211] on span "Select an option" at bounding box center [495, 209] width 12 height 12
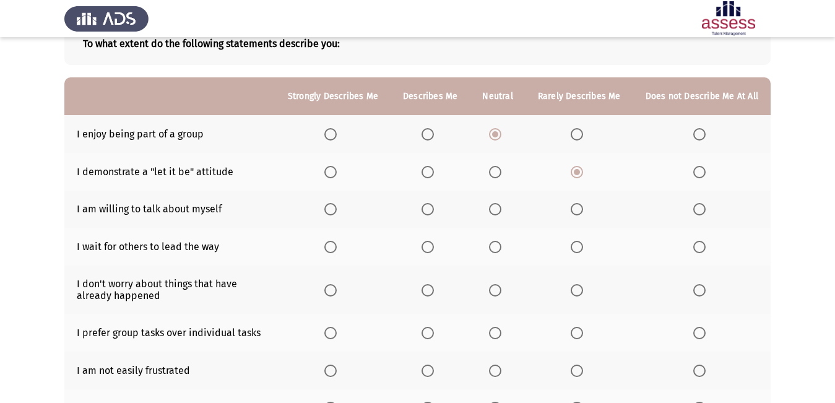
click at [498, 211] on input "Select an option" at bounding box center [495, 209] width 12 height 12
click at [500, 246] on span "Select an option" at bounding box center [495, 247] width 12 height 12
click at [500, 246] on input "Select an option" at bounding box center [495, 247] width 12 height 12
click at [582, 286] on span "Select an option" at bounding box center [577, 290] width 12 height 12
click at [582, 286] on input "Select an option" at bounding box center [577, 290] width 12 height 12
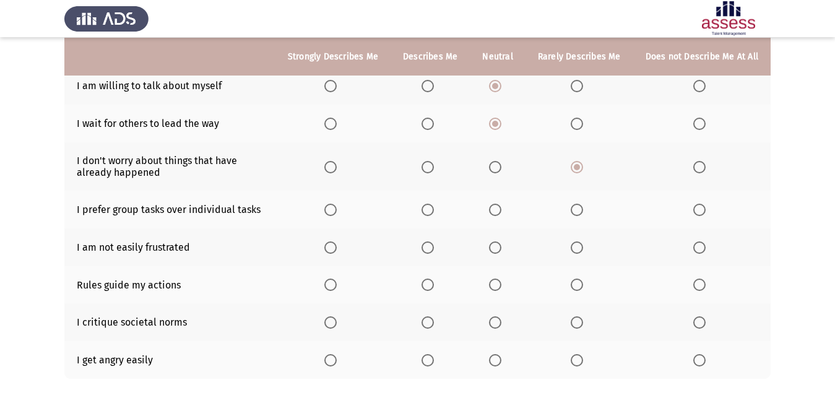
scroll to position [206, 0]
click at [432, 210] on span "Select an option" at bounding box center [428, 209] width 12 height 12
click at [432, 210] on input "Select an option" at bounding box center [428, 209] width 12 height 12
click at [501, 243] on span "Select an option" at bounding box center [495, 247] width 12 height 12
click at [501, 243] on input "Select an option" at bounding box center [495, 247] width 12 height 12
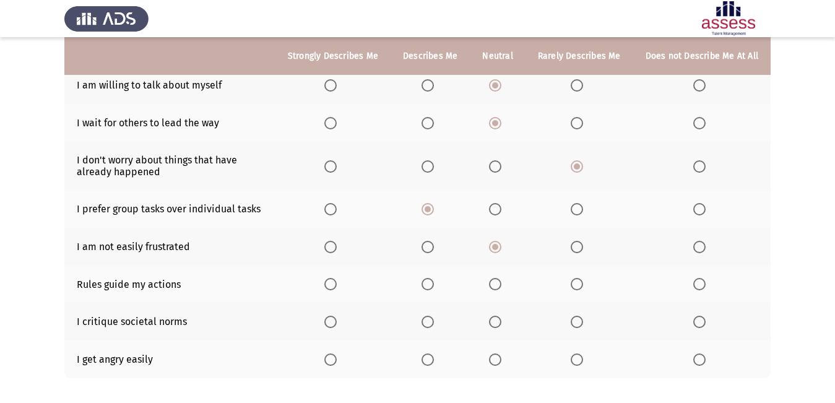
click at [502, 282] on span "Select an option" at bounding box center [495, 284] width 12 height 12
click at [502, 282] on input "Select an option" at bounding box center [495, 284] width 12 height 12
click at [501, 321] on span "Select an option" at bounding box center [495, 322] width 12 height 12
click at [501, 321] on input "Select an option" at bounding box center [495, 322] width 12 height 12
click at [702, 355] on span "Select an option" at bounding box center [700, 360] width 12 height 12
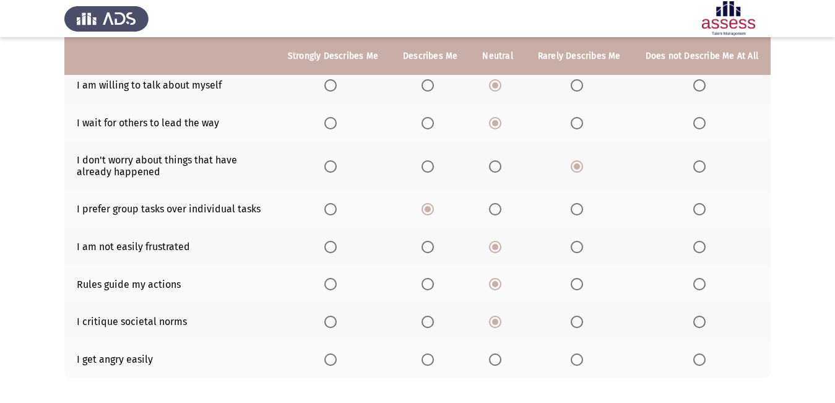
click at [702, 355] on input "Select an option" at bounding box center [700, 360] width 12 height 12
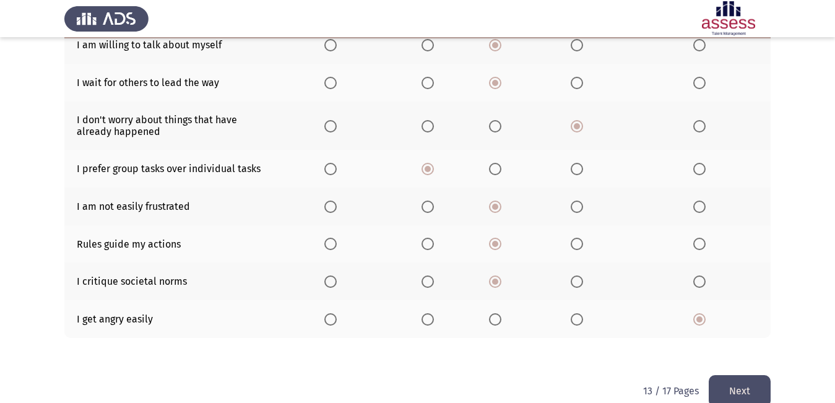
scroll to position [268, 0]
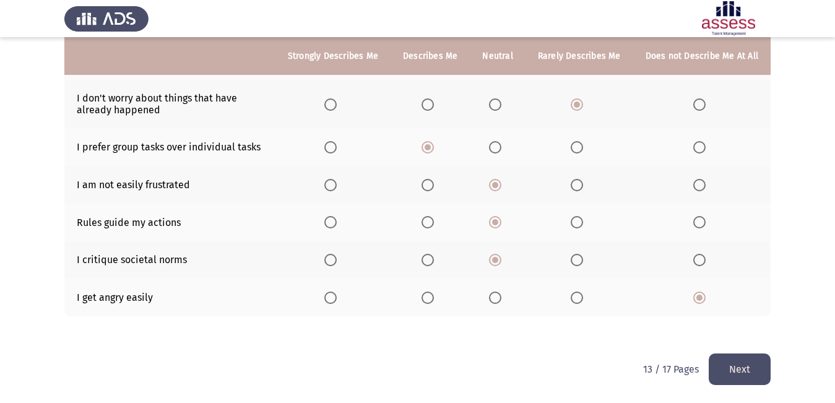
click at [738, 360] on button "Next" at bounding box center [740, 370] width 62 height 32
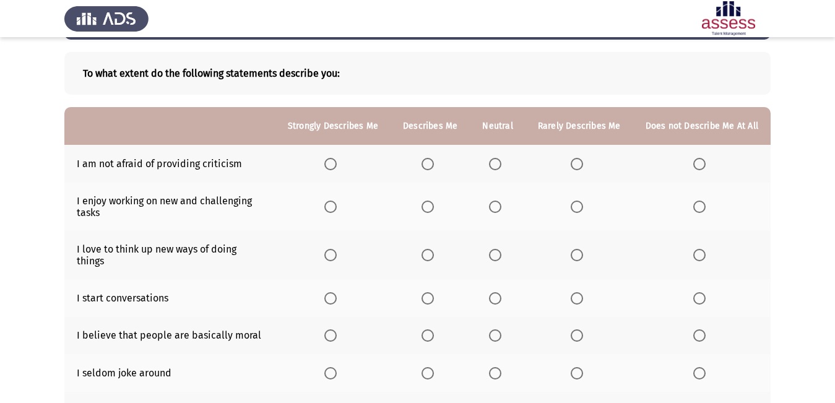
scroll to position [30, 0]
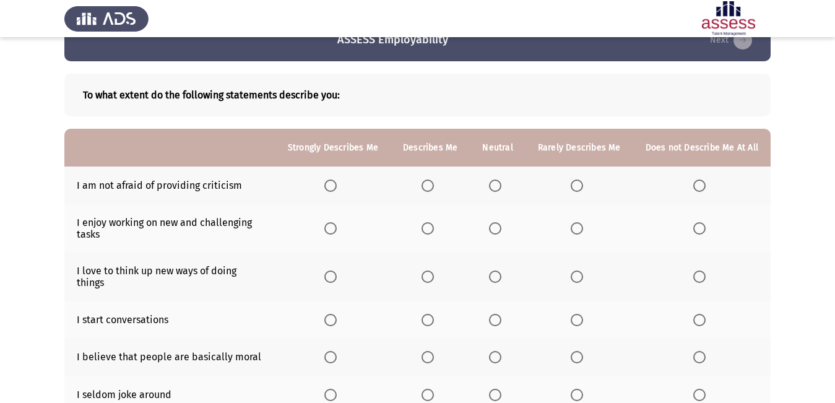
click at [507, 181] on label "Select an option" at bounding box center [497, 186] width 17 height 12
click at [502, 181] on input "Select an option" at bounding box center [495, 186] width 12 height 12
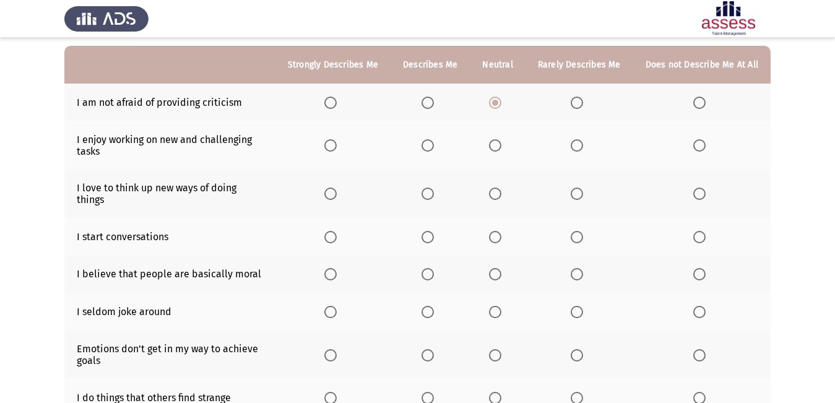
scroll to position [92, 0]
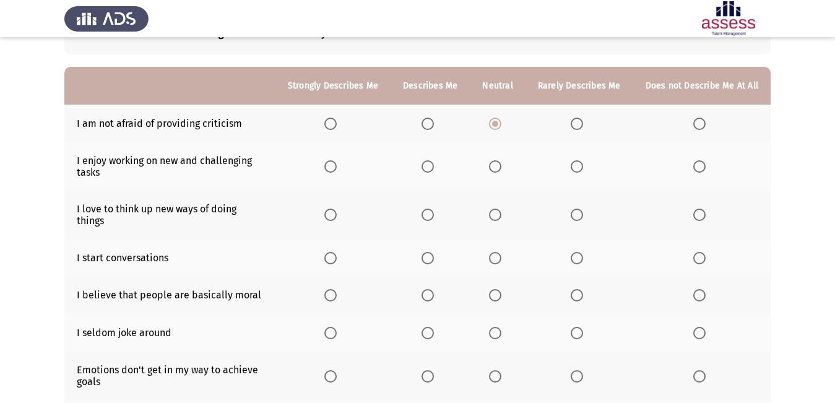
click at [433, 167] on span "Select an option" at bounding box center [428, 166] width 12 height 12
click at [433, 167] on input "Select an option" at bounding box center [428, 166] width 12 height 12
click at [502, 209] on span "Select an option" at bounding box center [495, 215] width 12 height 12
click at [502, 209] on input "Select an option" at bounding box center [495, 215] width 12 height 12
click at [497, 252] on span "Select an option" at bounding box center [495, 258] width 12 height 12
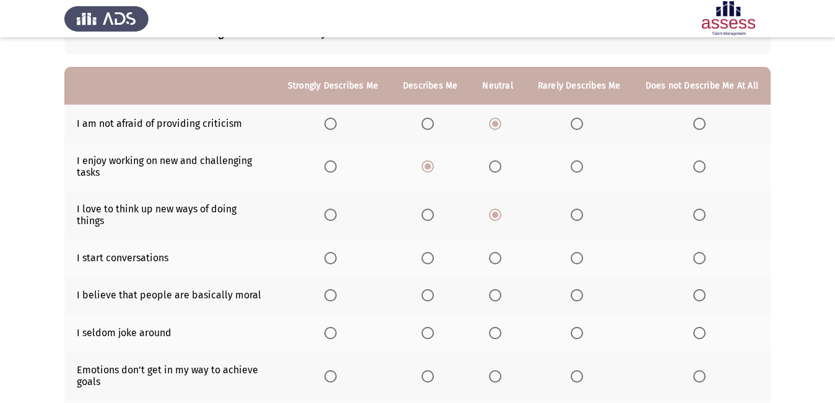
click at [497, 252] on input "Select an option" at bounding box center [495, 258] width 12 height 12
click at [434, 289] on span "Select an option" at bounding box center [428, 295] width 12 height 12
click at [434, 289] on input "Select an option" at bounding box center [428, 295] width 12 height 12
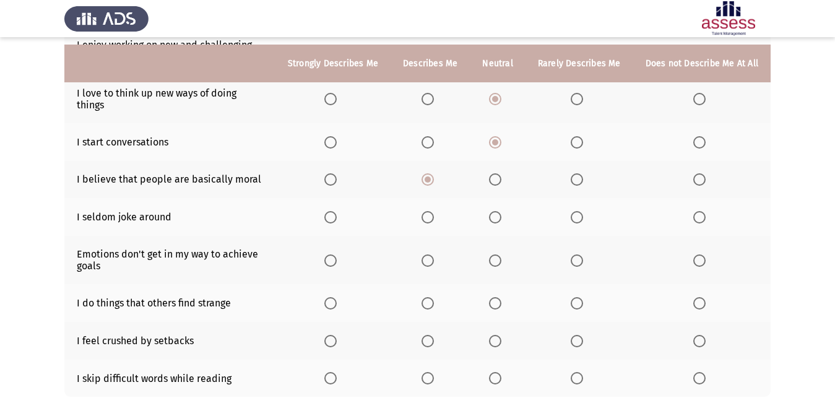
scroll to position [216, 0]
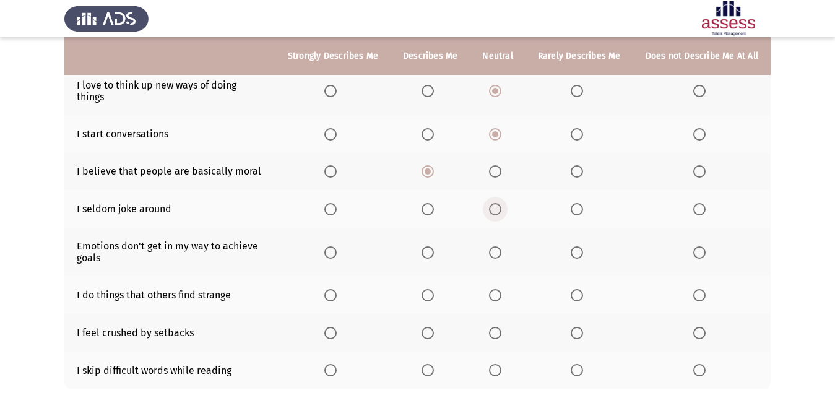
click at [502, 203] on span "Select an option" at bounding box center [495, 209] width 12 height 12
click at [502, 203] on input "Select an option" at bounding box center [495, 209] width 12 height 12
click at [498, 246] on span "Select an option" at bounding box center [495, 252] width 12 height 12
click at [498, 246] on input "Select an option" at bounding box center [495, 252] width 12 height 12
click at [500, 289] on span "Select an option" at bounding box center [495, 295] width 12 height 12
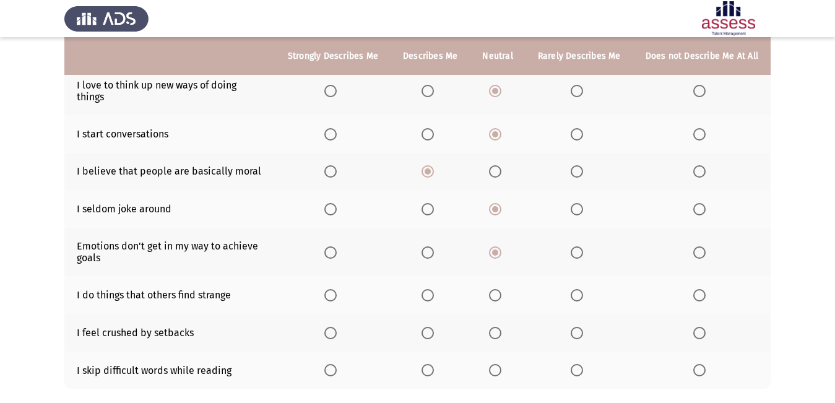
click at [500, 289] on input "Select an option" at bounding box center [495, 295] width 12 height 12
click at [502, 327] on span "Select an option" at bounding box center [495, 333] width 12 height 12
click at [502, 327] on input "Select an option" at bounding box center [495, 333] width 12 height 12
click at [501, 364] on span "Select an option" at bounding box center [495, 370] width 12 height 12
click at [501, 364] on input "Select an option" at bounding box center [495, 370] width 12 height 12
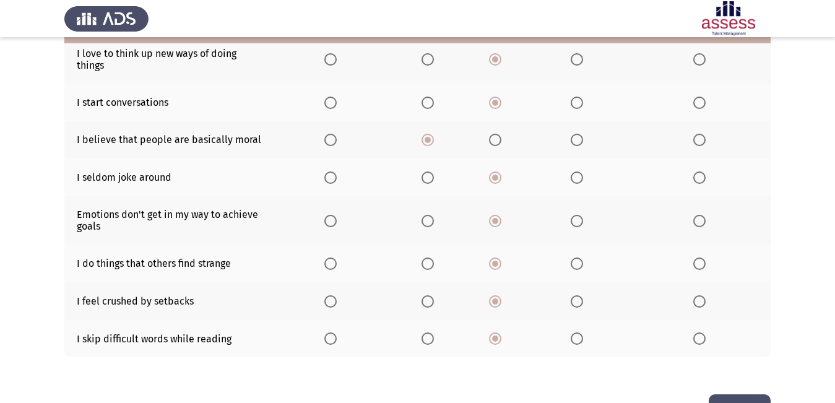
scroll to position [278, 0]
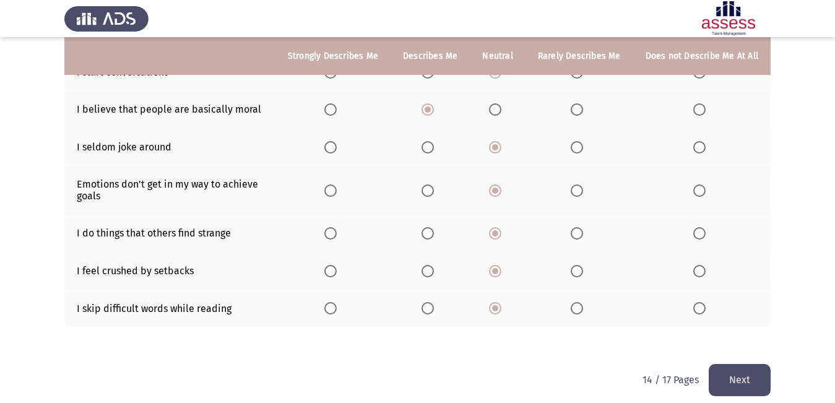
click at [745, 364] on button "Next" at bounding box center [740, 380] width 62 height 32
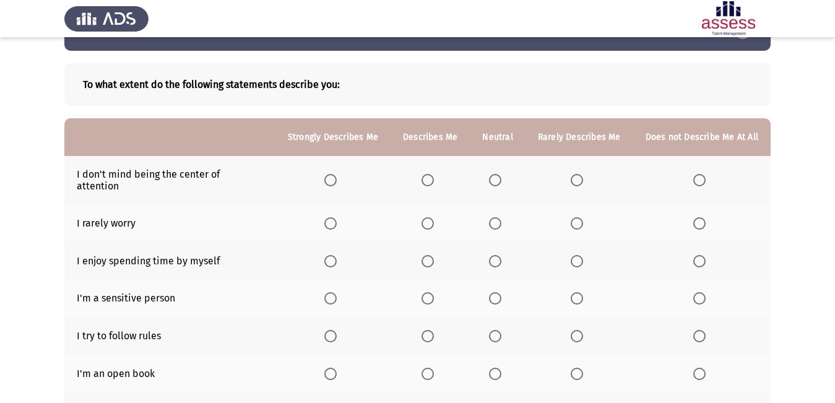
scroll to position [62, 0]
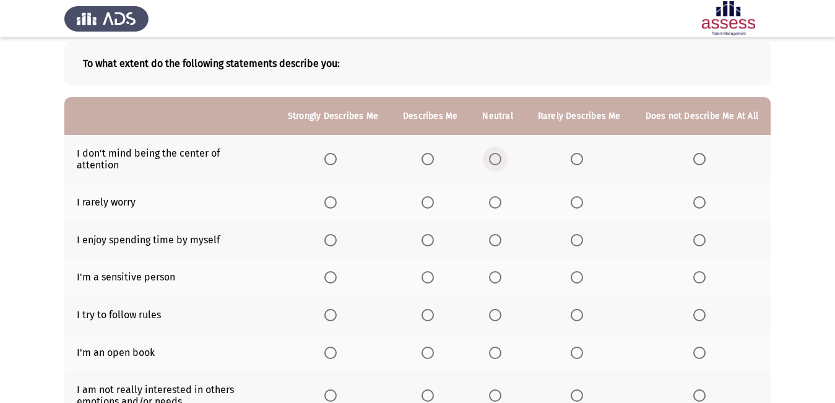
click at [494, 156] on span "Select an option" at bounding box center [495, 159] width 12 height 12
click at [494, 156] on input "Select an option" at bounding box center [495, 159] width 12 height 12
click at [583, 196] on span "Select an option" at bounding box center [577, 202] width 12 height 12
click at [583, 196] on input "Select an option" at bounding box center [577, 202] width 12 height 12
click at [501, 234] on span "Select an option" at bounding box center [495, 240] width 12 height 12
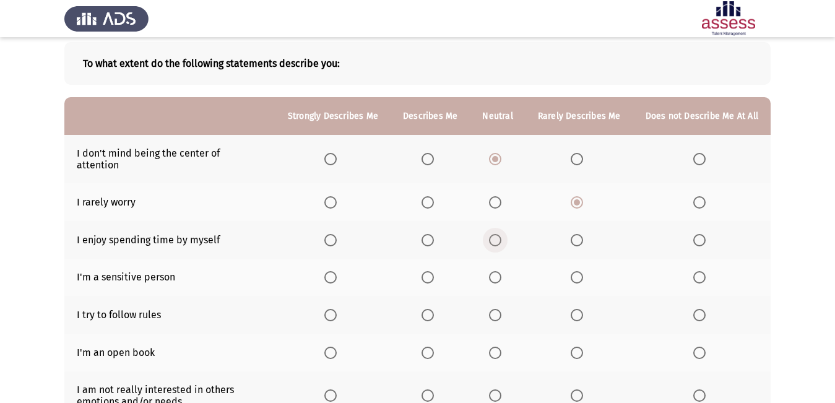
click at [501, 234] on input "Select an option" at bounding box center [495, 240] width 12 height 12
click at [495, 271] on span "Select an option" at bounding box center [495, 277] width 12 height 12
click at [495, 271] on input "Select an option" at bounding box center [495, 277] width 12 height 12
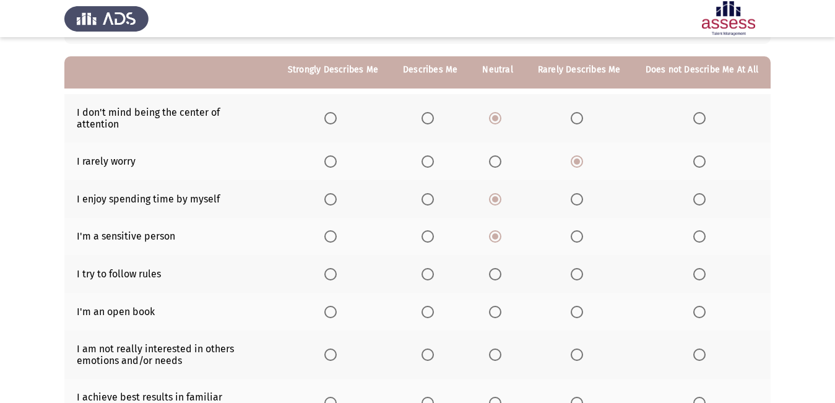
scroll to position [124, 0]
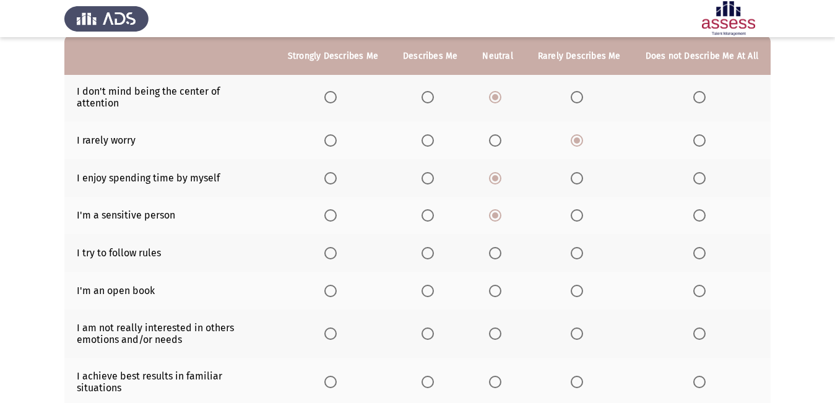
click at [434, 209] on span "Select an option" at bounding box center [428, 215] width 12 height 12
click at [434, 209] on input "Select an option" at bounding box center [428, 215] width 12 height 12
click at [502, 209] on span "Select an option" at bounding box center [495, 215] width 12 height 12
click at [502, 209] on input "Select an option" at bounding box center [495, 215] width 12 height 12
click at [432, 247] on span "Select an option" at bounding box center [428, 253] width 12 height 12
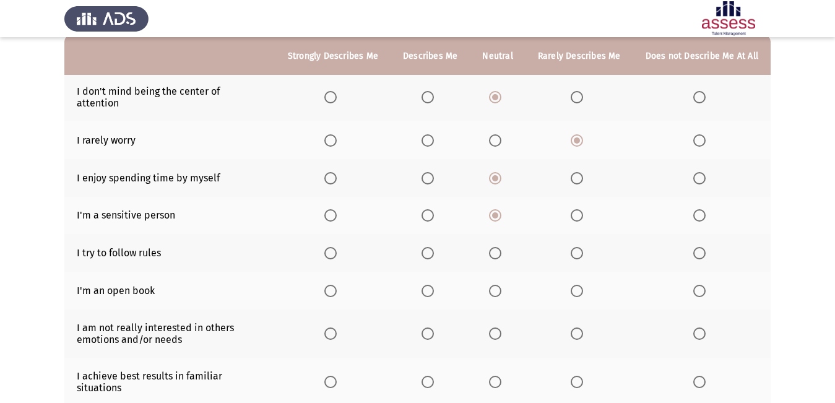
click at [432, 247] on input "Select an option" at bounding box center [428, 253] width 12 height 12
click at [502, 285] on span "Select an option" at bounding box center [495, 291] width 12 height 12
click at [502, 285] on input "Select an option" at bounding box center [495, 291] width 12 height 12
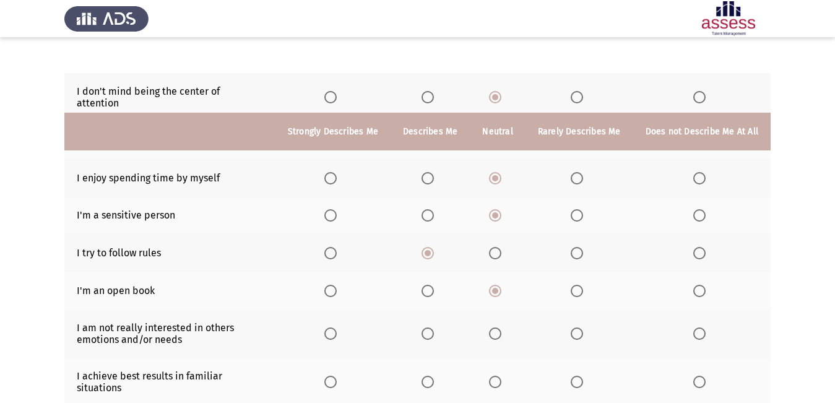
scroll to position [268, 0]
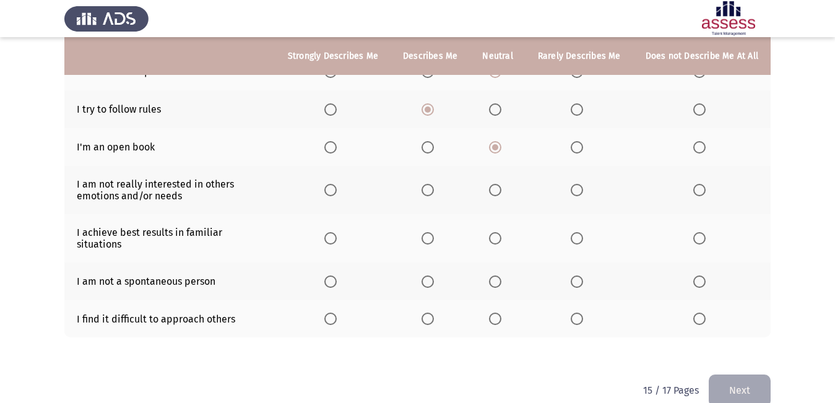
click at [501, 184] on span "Select an option" at bounding box center [495, 190] width 12 height 12
click at [501, 184] on input "Select an option" at bounding box center [495, 190] width 12 height 12
click at [583, 232] on span "Select an option" at bounding box center [577, 238] width 12 height 12
click at [583, 232] on input "Select an option" at bounding box center [577, 238] width 12 height 12
click at [497, 276] on span "Select an option" at bounding box center [495, 282] width 12 height 12
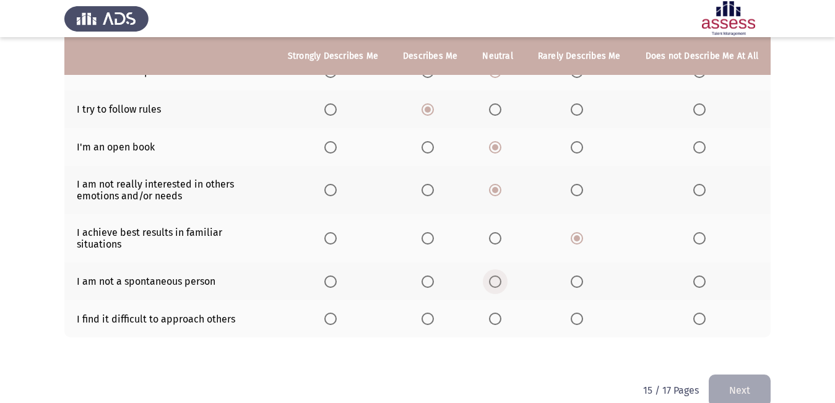
click at [497, 276] on input "Select an option" at bounding box center [495, 282] width 12 height 12
click at [426, 313] on span "Select an option" at bounding box center [428, 319] width 12 height 12
click at [426, 313] on input "Select an option" at bounding box center [428, 319] width 12 height 12
click at [742, 375] on button "Next" at bounding box center [740, 391] width 62 height 32
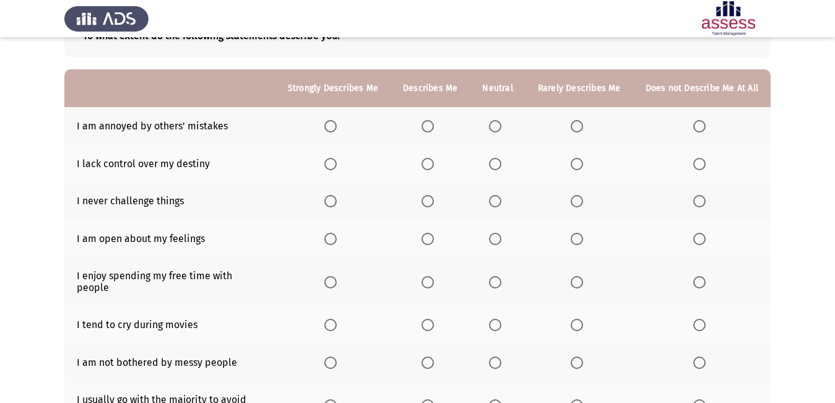
scroll to position [44, 0]
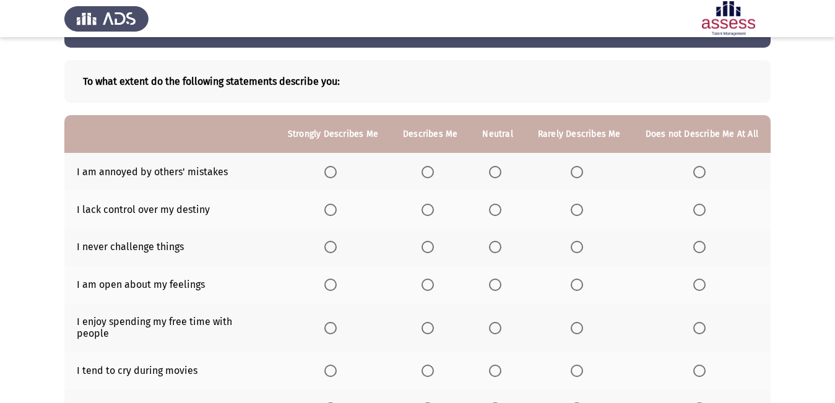
click at [495, 171] on span "Select an option" at bounding box center [495, 172] width 12 height 12
click at [495, 171] on input "Select an option" at bounding box center [495, 172] width 12 height 12
click at [500, 211] on span "Select an option" at bounding box center [495, 210] width 12 height 12
click at [500, 211] on input "Select an option" at bounding box center [495, 210] width 12 height 12
click at [432, 248] on span "Select an option" at bounding box center [428, 247] width 12 height 12
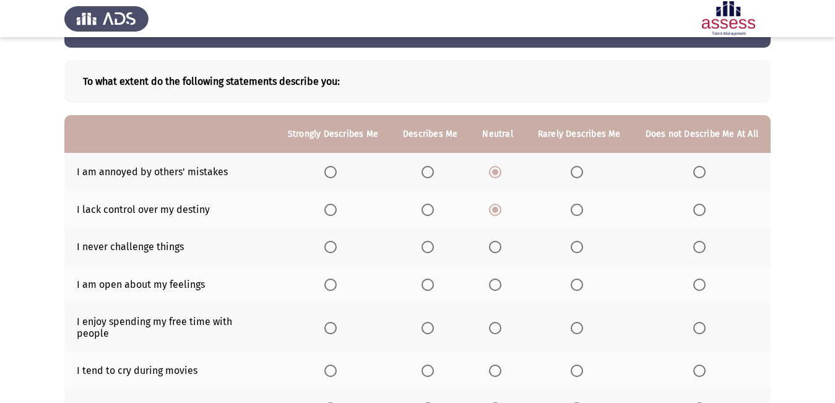
click at [432, 248] on input "Select an option" at bounding box center [428, 247] width 12 height 12
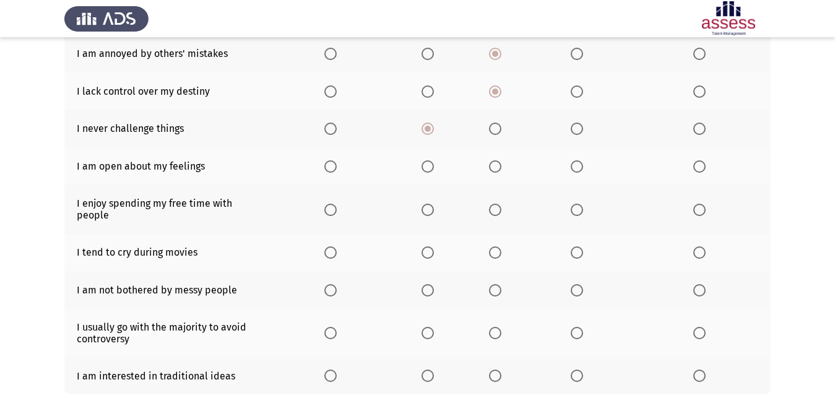
scroll to position [168, 0]
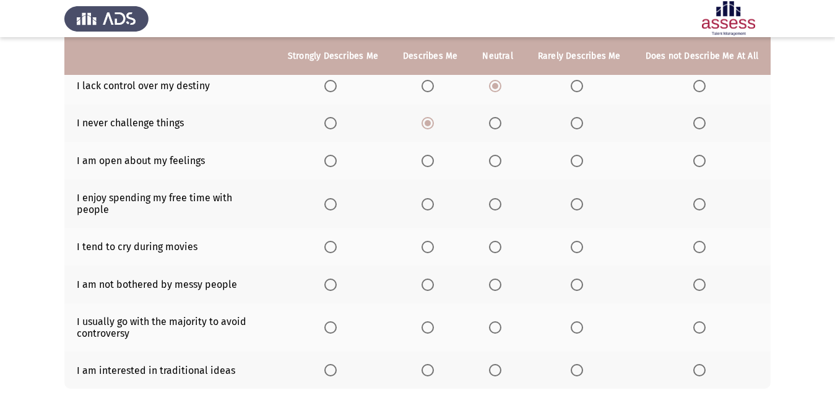
click at [434, 160] on span "Select an option" at bounding box center [428, 161] width 12 height 12
click at [434, 160] on input "Select an option" at bounding box center [428, 161] width 12 height 12
click at [497, 199] on span "Select an option" at bounding box center [495, 204] width 12 height 12
click at [497, 199] on input "Select an option" at bounding box center [495, 204] width 12 height 12
click at [434, 241] on span "Select an option" at bounding box center [428, 247] width 12 height 12
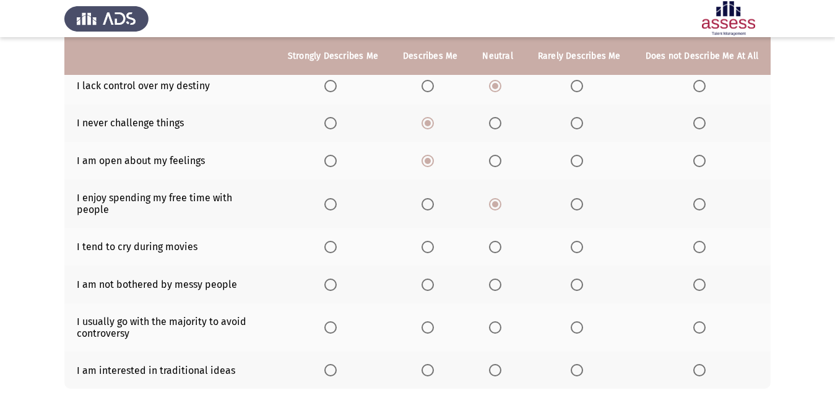
click at [434, 241] on input "Select an option" at bounding box center [428, 247] width 12 height 12
click at [500, 279] on span "Select an option" at bounding box center [495, 285] width 12 height 12
click at [500, 279] on input "Select an option" at bounding box center [495, 285] width 12 height 12
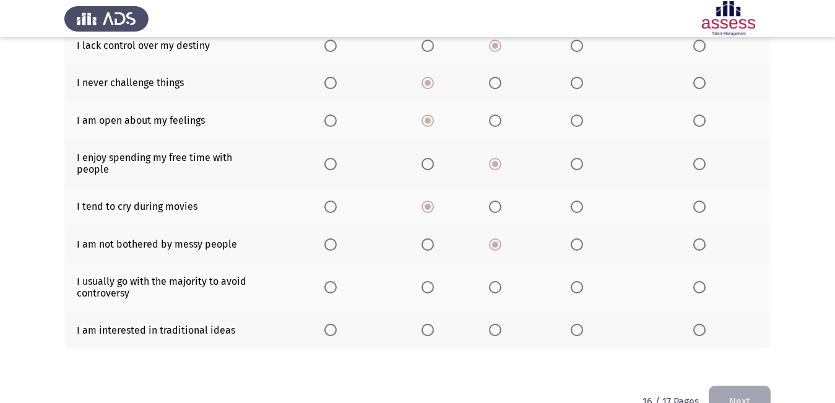
scroll to position [230, 0]
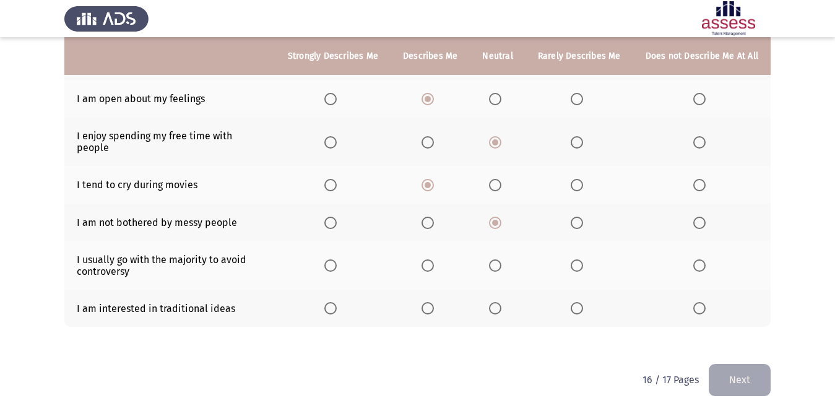
click at [502, 259] on span "Select an option" at bounding box center [495, 265] width 12 height 12
click at [502, 259] on input "Select an option" at bounding box center [495, 265] width 12 height 12
click at [432, 302] on span "Select an option" at bounding box center [428, 308] width 12 height 12
click at [432, 302] on input "Select an option" at bounding box center [428, 308] width 12 height 12
click at [738, 364] on button "Next" at bounding box center [740, 380] width 62 height 32
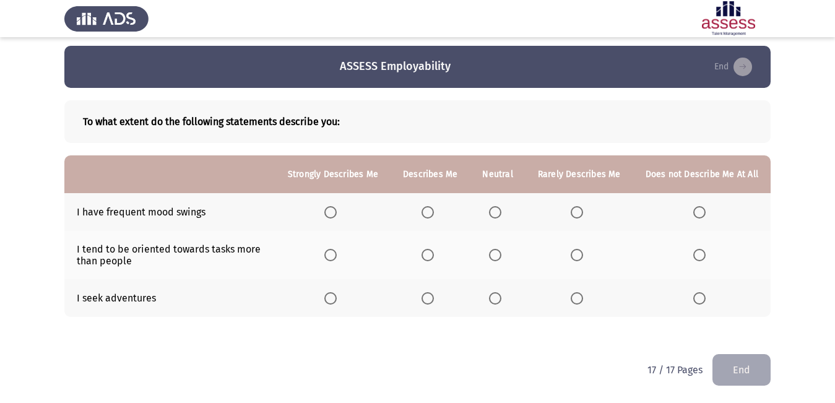
scroll to position [4, 0]
click at [432, 210] on span "Select an option" at bounding box center [428, 212] width 12 height 12
click at [432, 210] on input "Select an option" at bounding box center [428, 212] width 12 height 12
click at [497, 253] on span "Select an option" at bounding box center [495, 254] width 12 height 12
click at [497, 253] on input "Select an option" at bounding box center [495, 254] width 12 height 12
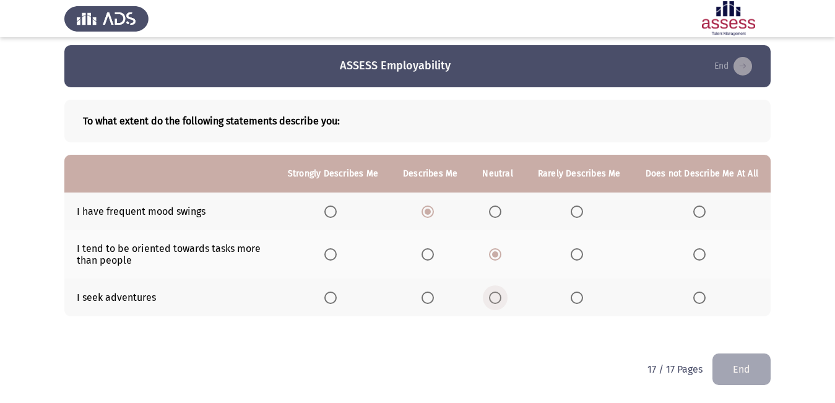
click at [499, 295] on span "Select an option" at bounding box center [495, 298] width 12 height 12
click at [499, 295] on input "Select an option" at bounding box center [495, 298] width 12 height 12
click at [737, 362] on button "End" at bounding box center [742, 370] width 58 height 32
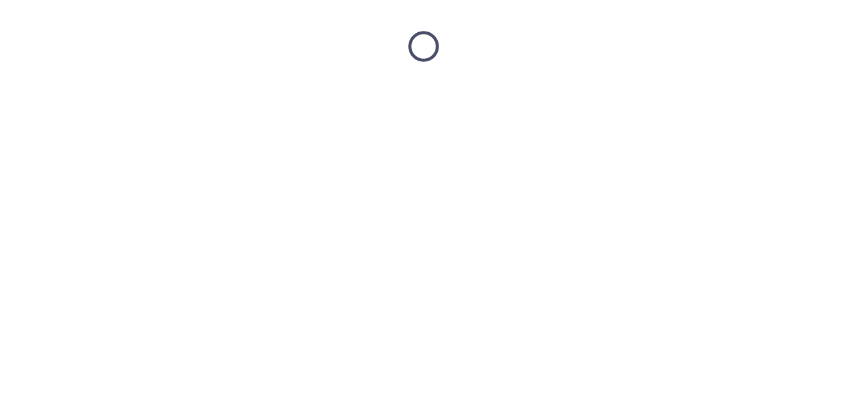
scroll to position [0, 0]
